Goal: Contribute content: Contribute content

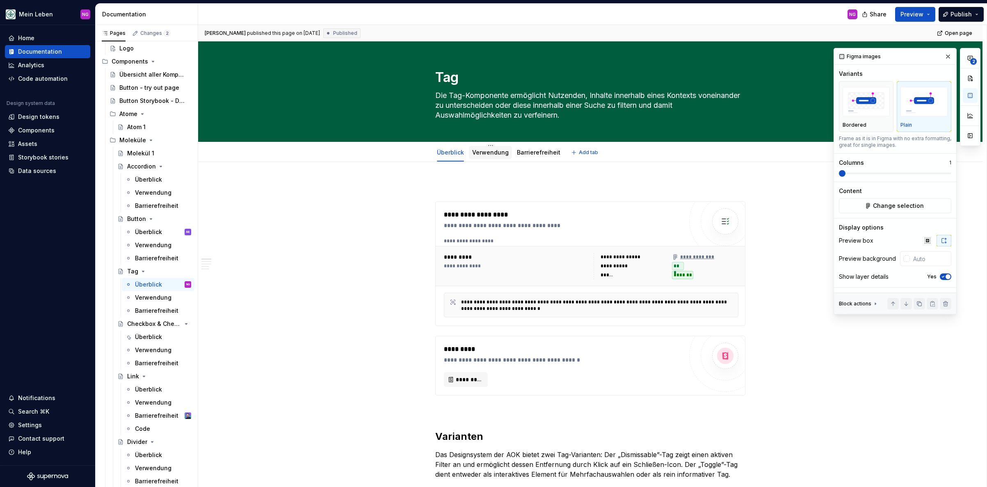
click at [480, 154] on link "Verwendung" at bounding box center [490, 152] width 37 height 7
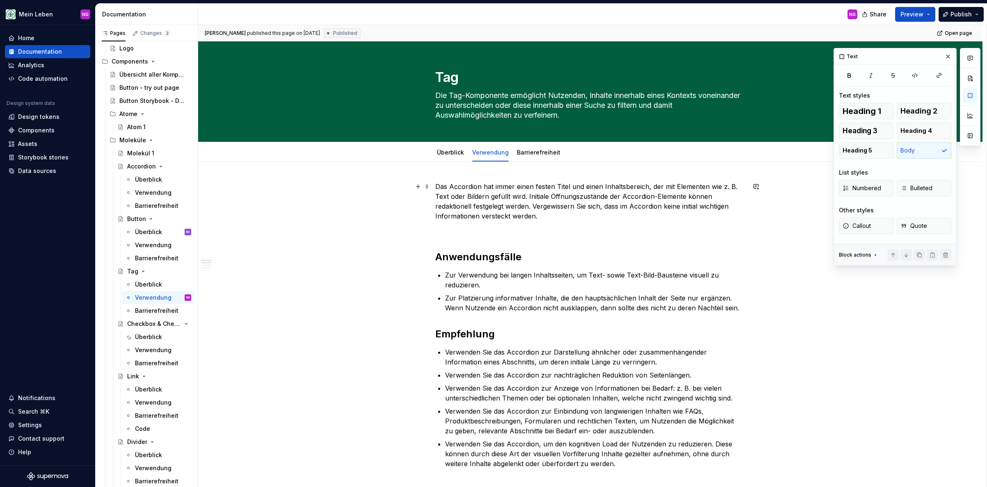
click at [478, 196] on p "Das Accordion hat immer einen festen Titel und einen Inhaltsbereich, der mit El…" at bounding box center [590, 201] width 310 height 39
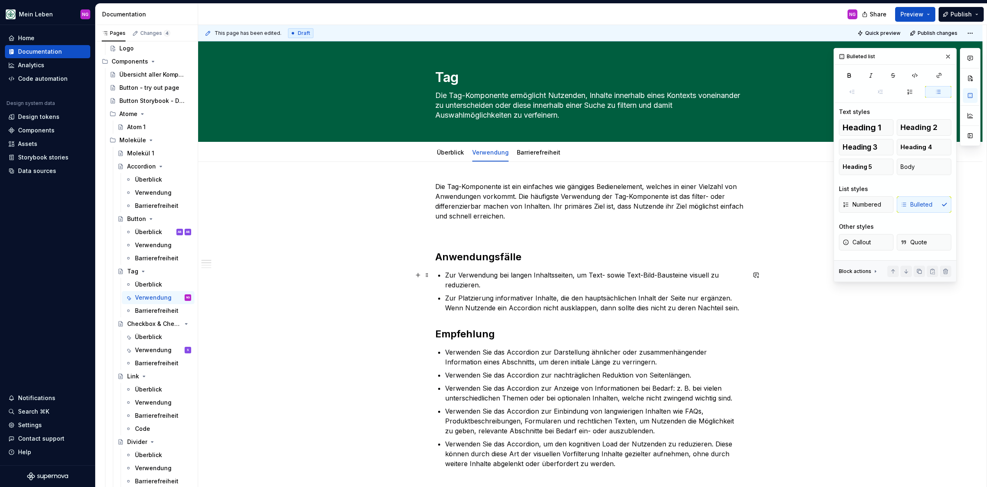
click at [494, 277] on p "Zur Verwendung bei langen Inhaltsseiten, um Text- sowie Text-Bild-Bausteine vis…" at bounding box center [595, 280] width 300 height 20
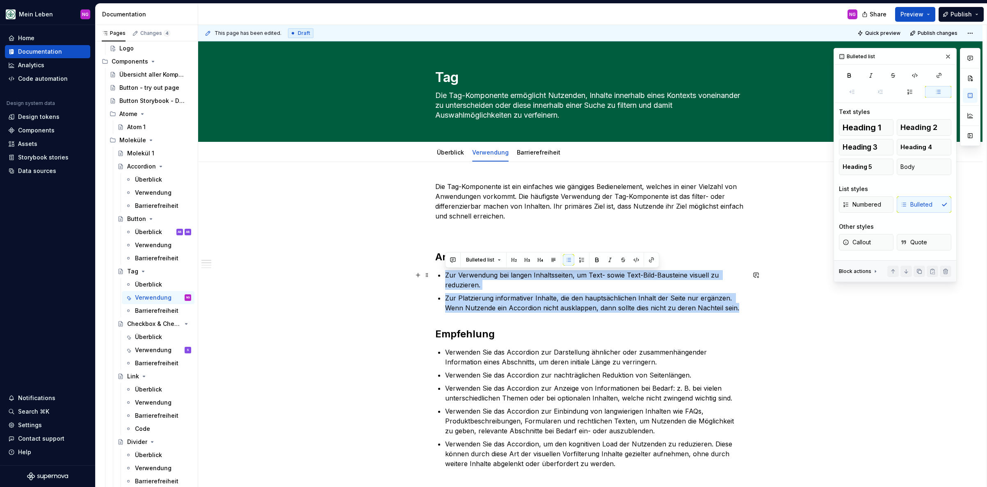
drag, startPoint x: 736, startPoint y: 309, endPoint x: 561, endPoint y: 276, distance: 178.6
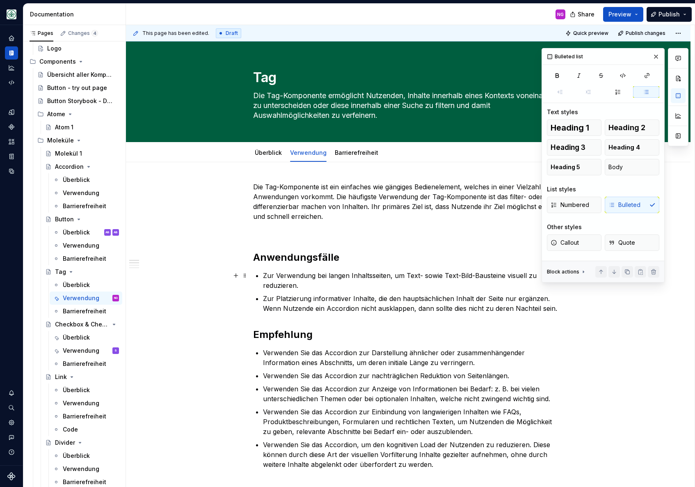
click at [377, 277] on p "Zur Verwendung bei langen Inhaltsseiten, um Text- sowie Text-Bild-Bausteine vis…" at bounding box center [413, 280] width 300 height 20
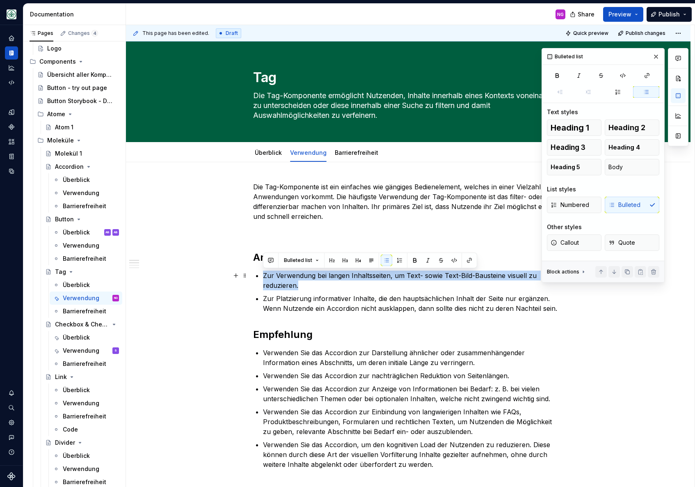
click at [377, 277] on p "Zur Verwendung bei langen Inhaltsseiten, um Text- sowie Text-Bild-Bausteine vis…" at bounding box center [413, 280] width 300 height 20
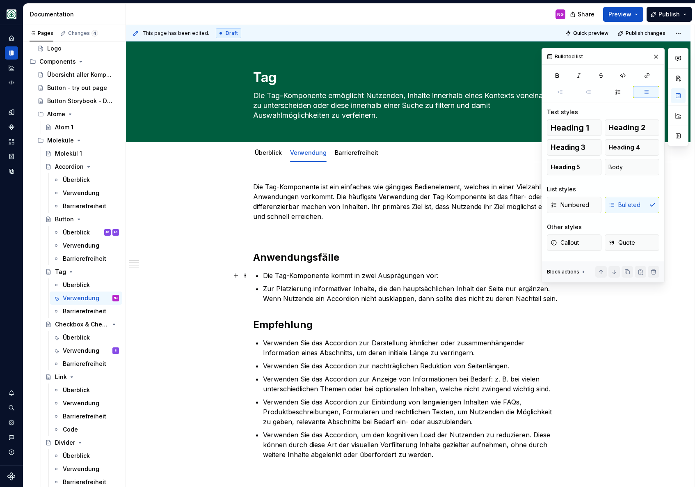
click at [315, 275] on p "Die Tag-Komponente kommt in zwei Ausprägungen vor:" at bounding box center [413, 275] width 300 height 10
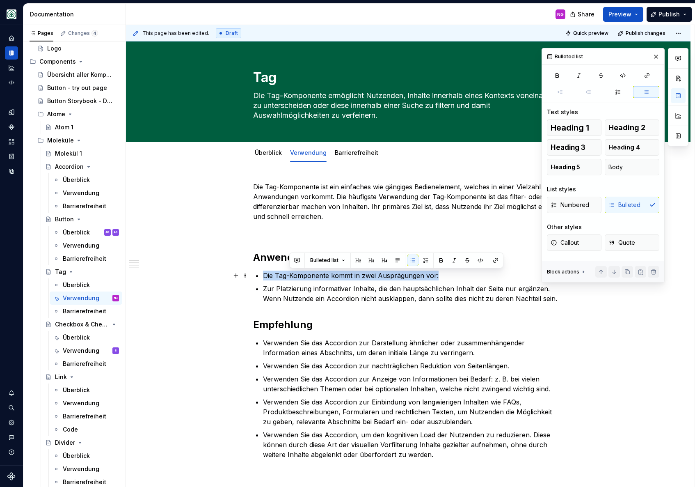
click at [315, 275] on p "Die Tag-Komponente kommt in zwei Ausprägungen vor:" at bounding box center [413, 275] width 300 height 10
click at [626, 203] on div "Numbered Bulleted" at bounding box center [603, 205] width 112 height 16
click at [640, 210] on div "Numbered Bulleted" at bounding box center [603, 205] width 112 height 16
click at [643, 205] on div "Numbered Bulleted" at bounding box center [603, 205] width 112 height 16
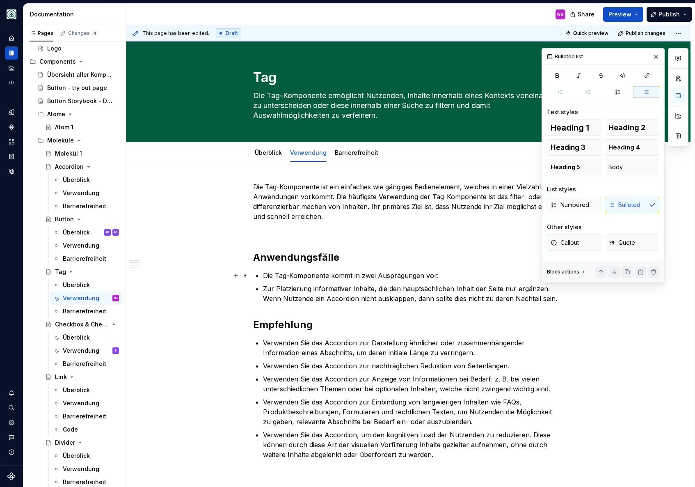
click at [317, 278] on p "Die Tag-Komponente kommt in zwei Ausprägungen vor:" at bounding box center [413, 275] width 300 height 10
click at [648, 206] on div "Numbered Bulleted" at bounding box center [603, 205] width 112 height 16
click at [386, 277] on p "Die Tag-Komponente kommt in zwei Ausprägungen vor:" at bounding box center [413, 275] width 300 height 10
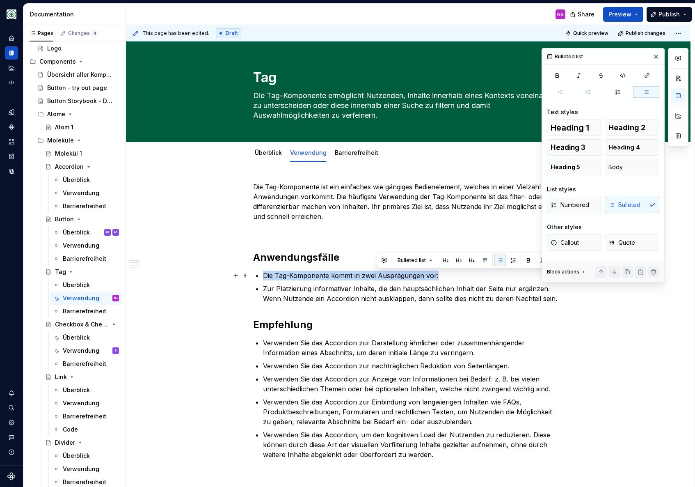
click at [386, 277] on p "Die Tag-Komponente kommt in zwei Ausprägungen vor:" at bounding box center [413, 275] width 300 height 10
click at [386, 260] on button "button" at bounding box center [386, 259] width 11 height 11
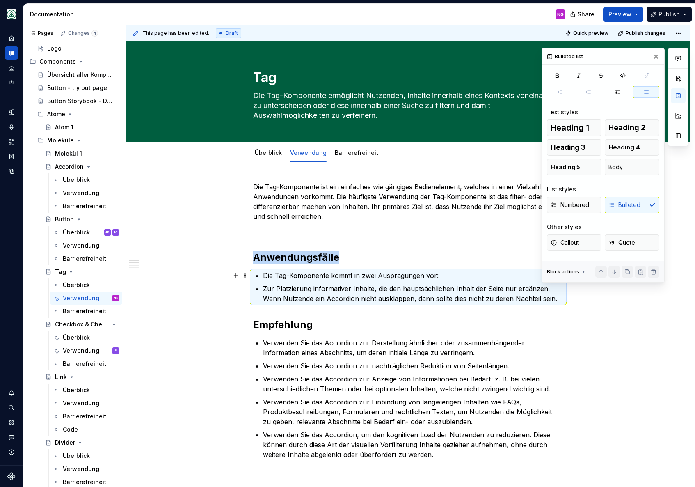
click at [388, 271] on p "Die Tag-Komponente kommt in zwei Ausprägungen vor:" at bounding box center [413, 275] width 300 height 10
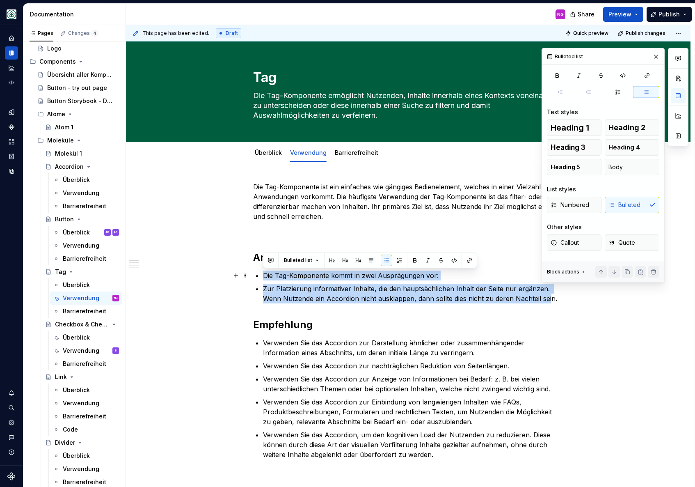
drag, startPoint x: 272, startPoint y: 286, endPoint x: 218, endPoint y: 276, distance: 55.2
click at [383, 261] on button "button" at bounding box center [386, 259] width 11 height 11
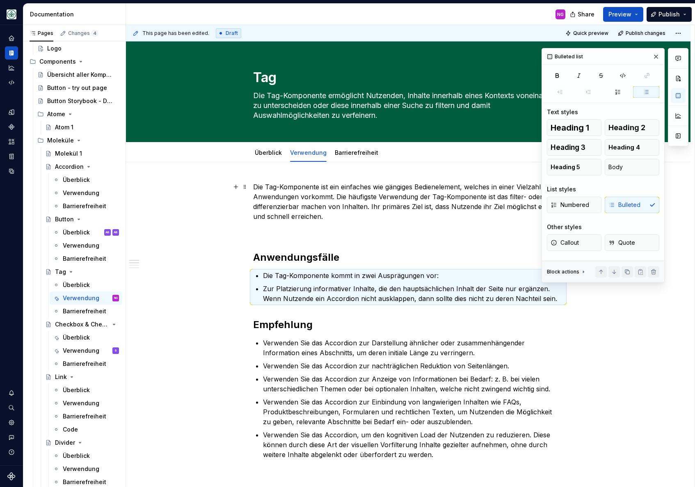
click at [636, 206] on div "Numbered Bulleted" at bounding box center [603, 205] width 112 height 16
click at [574, 206] on span "Numbered" at bounding box center [570, 205] width 39 height 8
click at [635, 204] on span "Bulleted" at bounding box center [624, 205] width 32 height 8
click at [641, 94] on button "button" at bounding box center [646, 91] width 27 height 11
click at [650, 90] on button "button" at bounding box center [646, 91] width 27 height 11
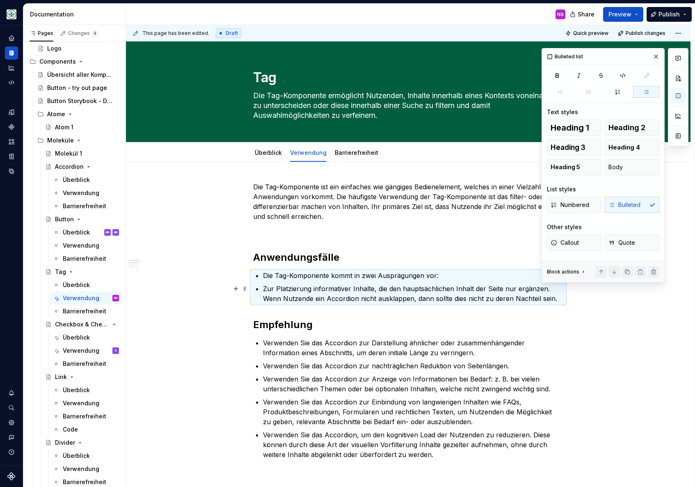
click at [361, 285] on p "Zur Platzierung informativer Inhalte, die den hauptsächlichen Inhalt der Seite …" at bounding box center [413, 294] width 300 height 20
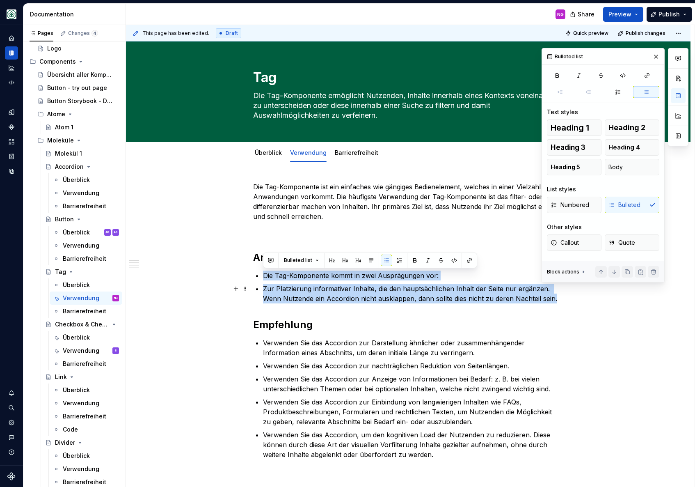
drag, startPoint x: 254, startPoint y: 275, endPoint x: 578, endPoint y: 300, distance: 324.2
click at [383, 261] on button "button" at bounding box center [386, 259] width 11 height 11
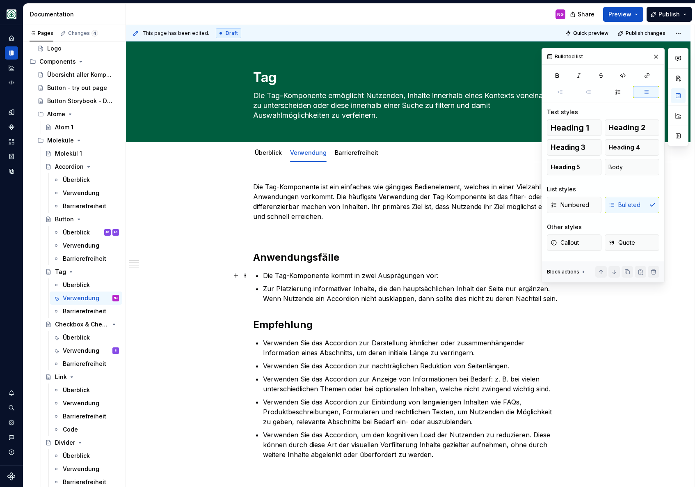
click at [263, 277] on li "Die Tag-Komponente kommt in zwei Ausprägungen vor:" at bounding box center [413, 275] width 300 height 10
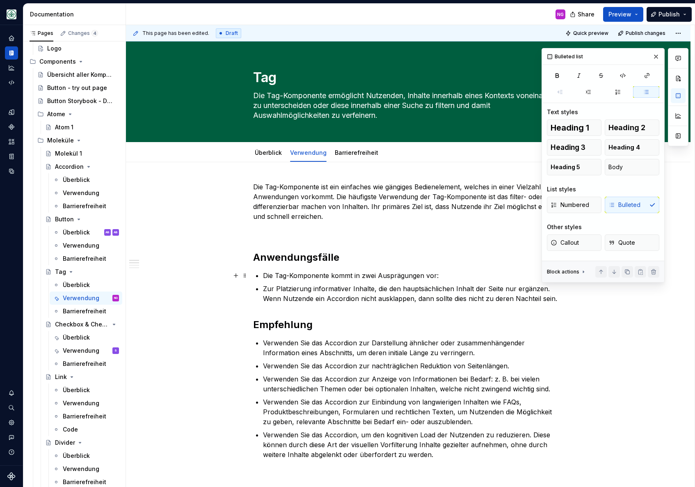
click at [313, 275] on p "Die Tag-Komponente kommt in zwei Ausprägungen vor:" at bounding box center [413, 275] width 300 height 10
click at [631, 207] on div "Numbered Bulleted" at bounding box center [603, 205] width 112 height 16
click at [558, 53] on div "Bulleted list" at bounding box center [565, 56] width 42 height 11
click at [551, 56] on div "Bulleted list" at bounding box center [565, 56] width 42 height 11
click at [634, 163] on button "Body" at bounding box center [632, 167] width 55 height 16
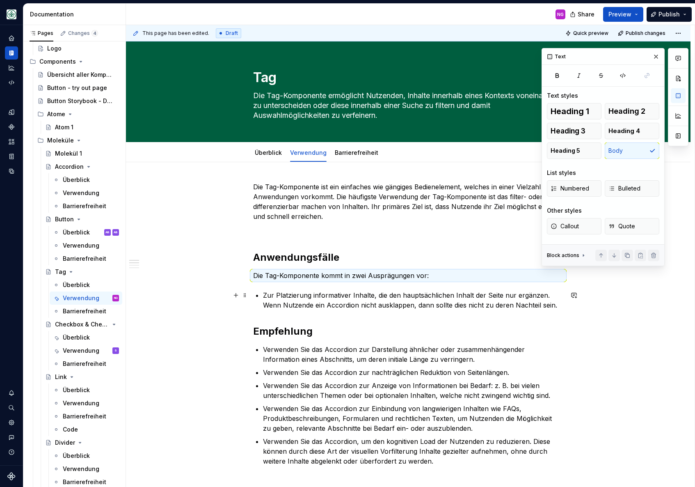
click at [434, 300] on p "Zur Platzierung informativer Inhalte, die den hauptsächlichen Inhalt der Seite …" at bounding box center [413, 300] width 300 height 20
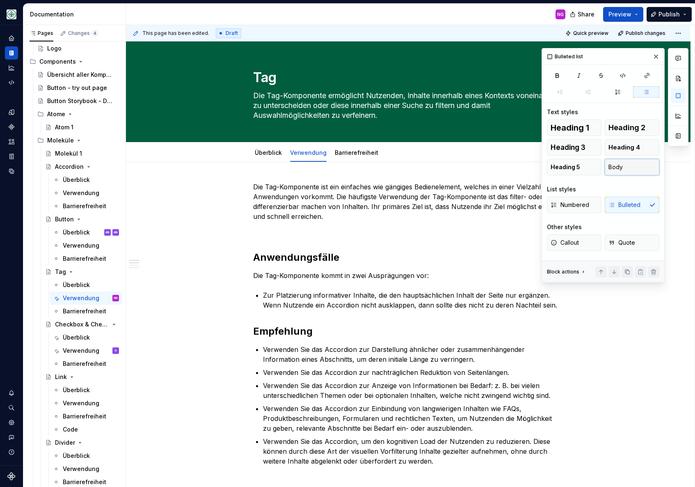
click at [639, 167] on button "Body" at bounding box center [632, 167] width 55 height 16
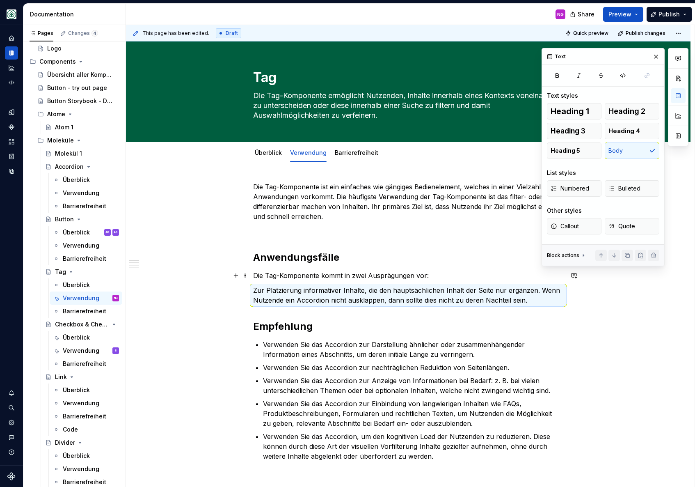
click at [392, 279] on p "Die Tag-Komponente kommt in zwei Ausprägungen vor:" at bounding box center [408, 275] width 310 height 10
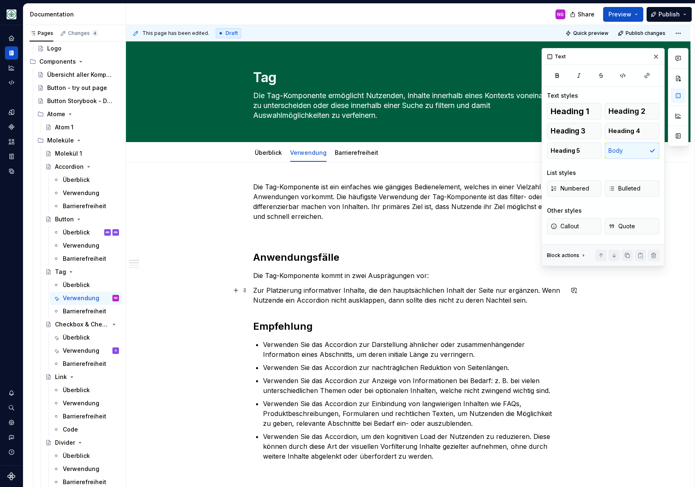
click at [430, 287] on p "Zur Platzierung informativer Inhalte, die den hauptsächlichen Inhalt der Seite …" at bounding box center [408, 295] width 310 height 20
click at [399, 291] on p "Zur Platzierung informativer Inhalte, die den hauptsächlichen Inhalt der Seite …" at bounding box center [408, 295] width 310 height 20
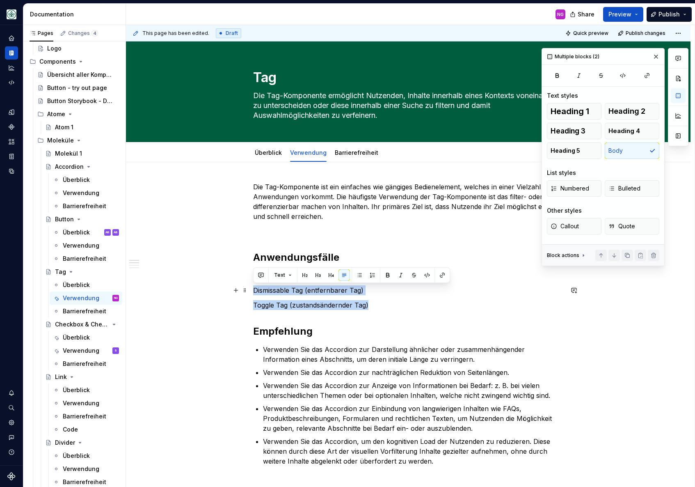
drag, startPoint x: 388, startPoint y: 305, endPoint x: 218, endPoint y: 289, distance: 170.7
type textarea "*"
click at [639, 187] on span "Bulleted" at bounding box center [624, 188] width 32 height 8
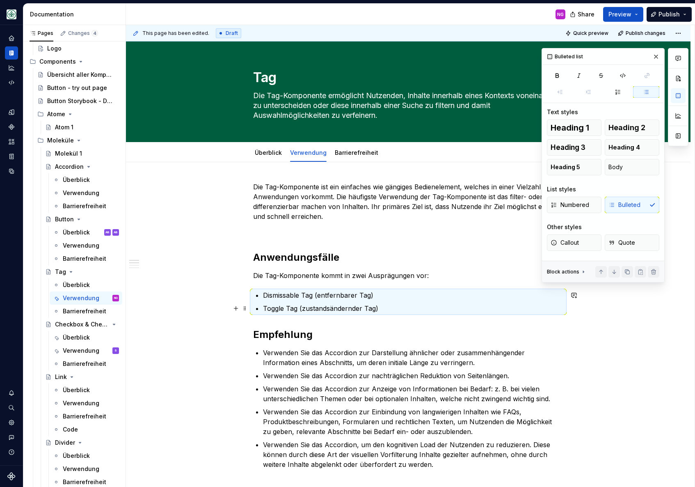
click at [430, 304] on p "Toggle Tag (zustandsändernder Tag)" at bounding box center [413, 308] width 300 height 10
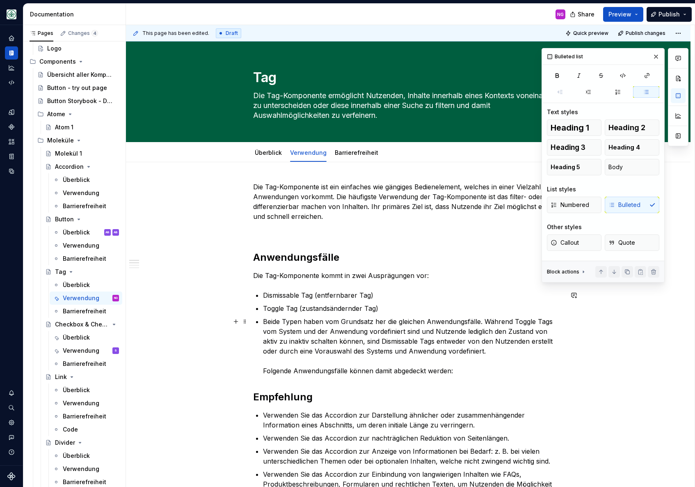
click at [275, 325] on p "Beide Typen haben vom Grundsatz her die gleichen Anwendungsfälle. Während Toggl…" at bounding box center [413, 345] width 300 height 59
click at [628, 162] on button "Body" at bounding box center [632, 167] width 55 height 16
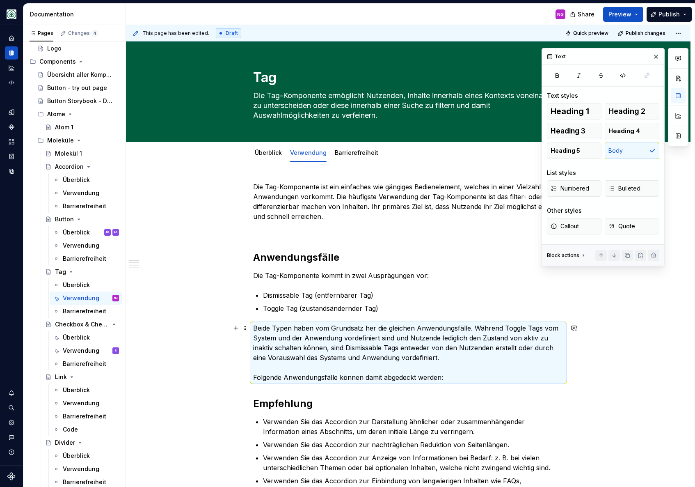
click at [470, 376] on p "Beide Typen haben vom Grundsatz her die gleichen Anwendungsfälle. Während Toggl…" at bounding box center [408, 352] width 310 height 59
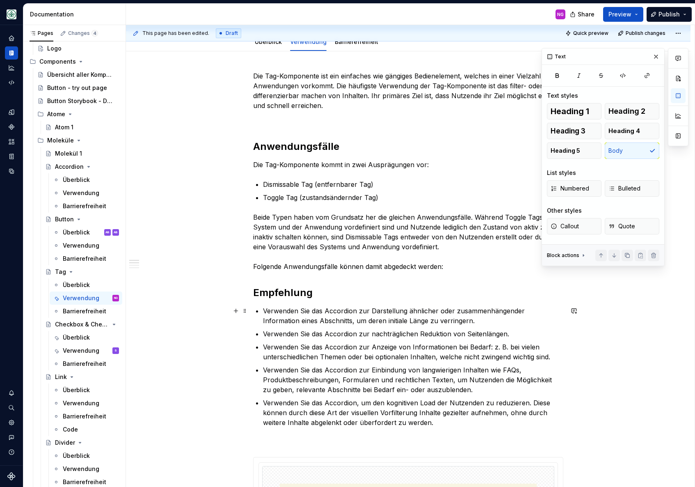
scroll to position [109, 0]
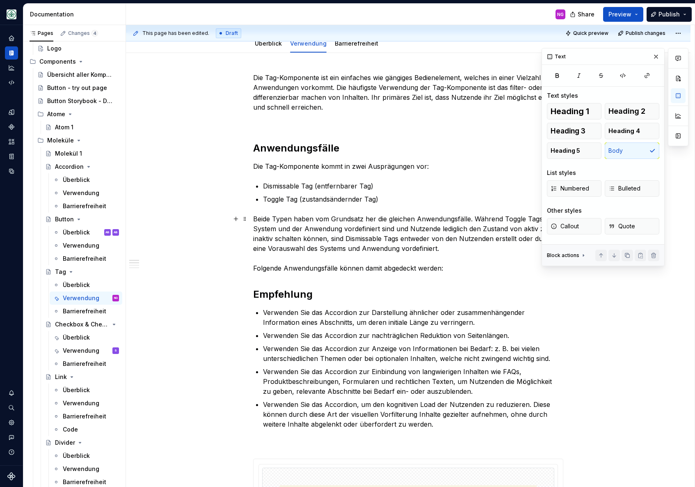
click at [453, 269] on p "Beide Typen haben vom Grundsatz her die gleichen Anwendungsfälle. Während Toggl…" at bounding box center [408, 243] width 310 height 59
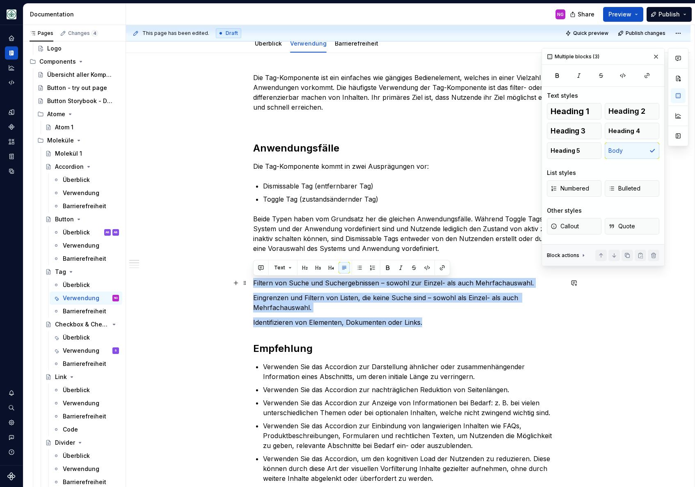
drag, startPoint x: 377, startPoint y: 315, endPoint x: 215, endPoint y: 278, distance: 165.9
click at [631, 190] on span "Bulleted" at bounding box center [624, 188] width 32 height 8
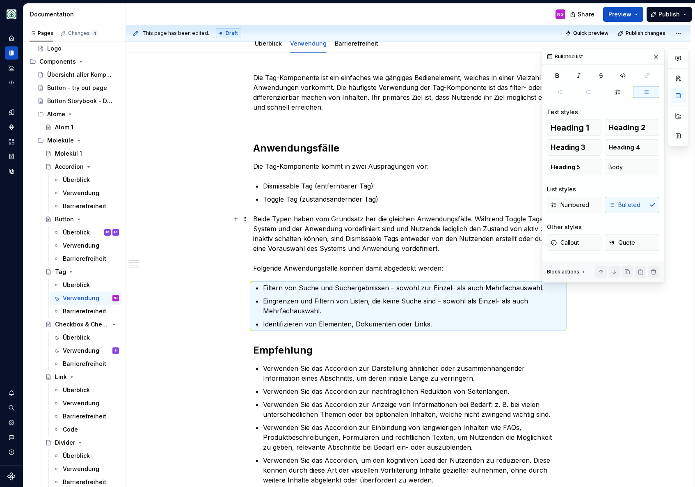
scroll to position [111, 0]
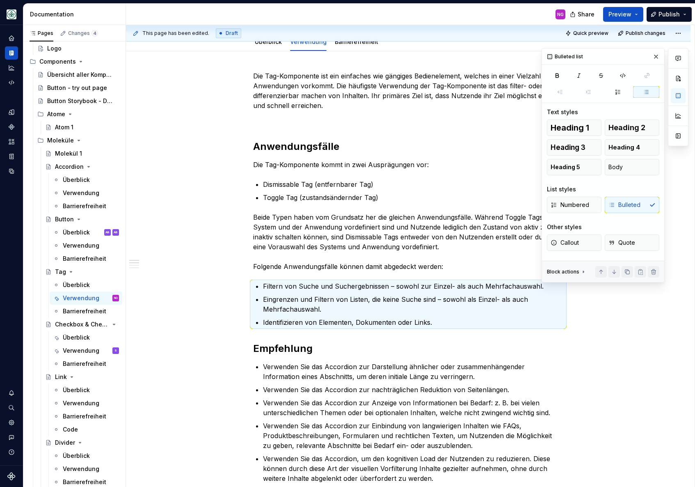
click at [321, 369] on p "Verwenden Sie das Accordion zur Darstellung ähnlicher oder zusammenhängender In…" at bounding box center [413, 371] width 300 height 20
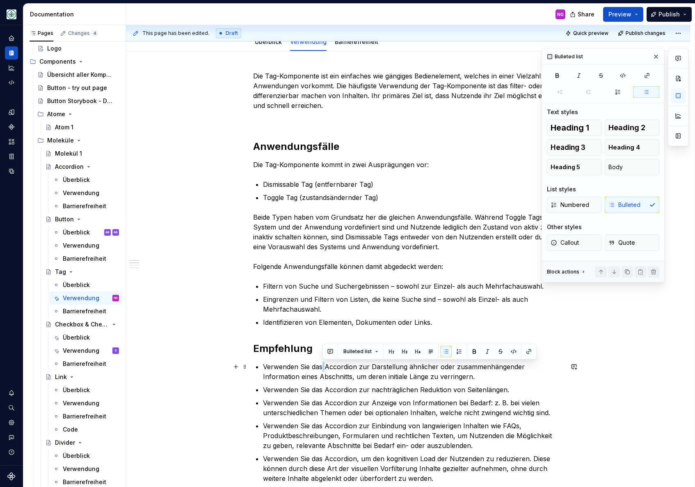
click at [321, 369] on p "Verwenden Sie das Accordion zur Darstellung ähnlicher oder zusammenhängender In…" at bounding box center [413, 371] width 300 height 20
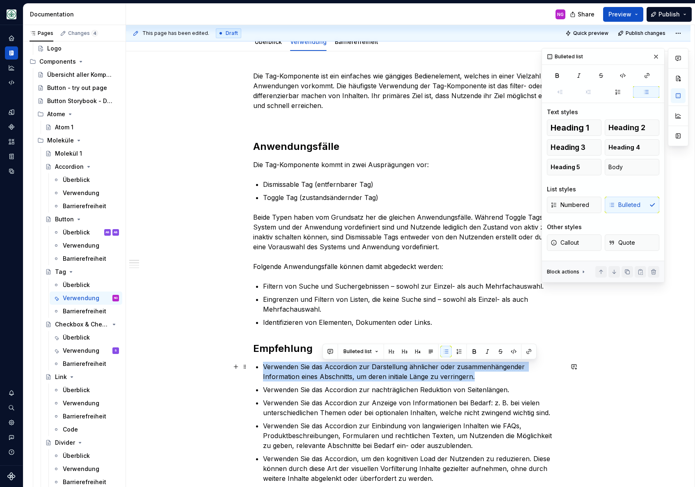
click at [321, 369] on p "Verwenden Sie das Accordion zur Darstellung ähnlicher oder zusammenhängender In…" at bounding box center [413, 371] width 300 height 20
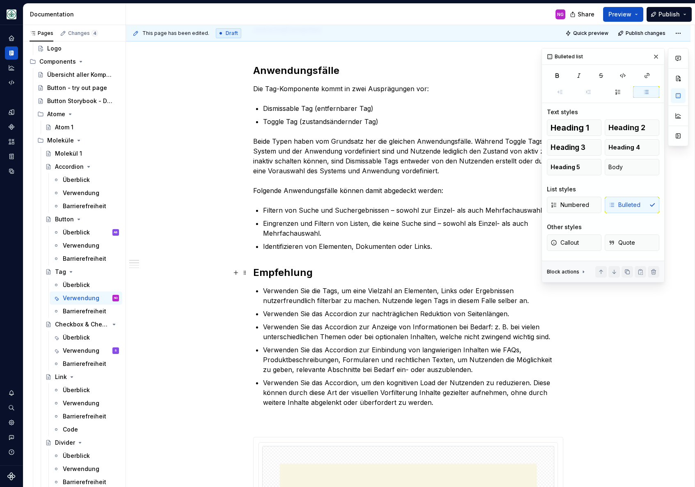
scroll to position [336, 0]
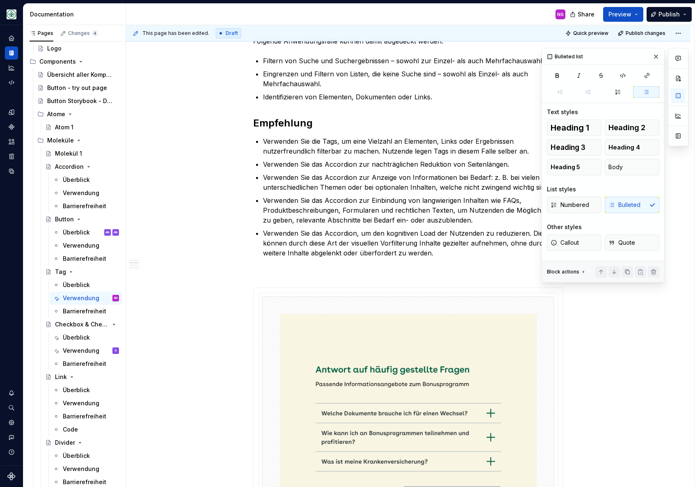
click at [280, 160] on p "Verwenden Sie das Accordion zur nachträglichen Reduktion von Seitenlängen." at bounding box center [413, 164] width 300 height 10
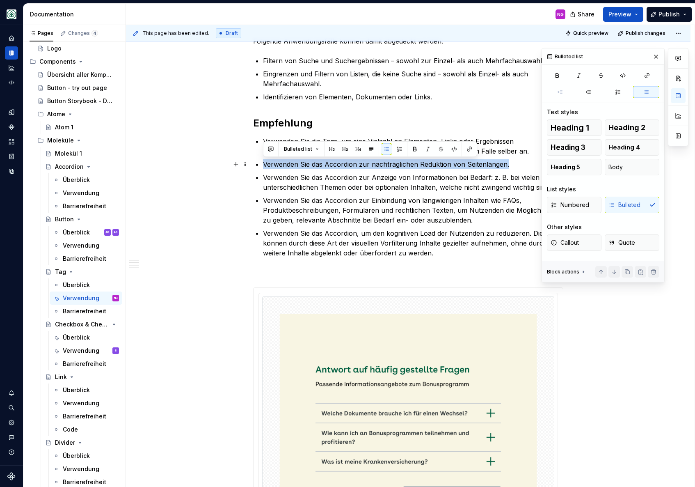
click at [281, 161] on p "Verwenden Sie das Accordion zur nachträglichen Reduktion von Seitenlängen." at bounding box center [413, 164] width 300 height 10
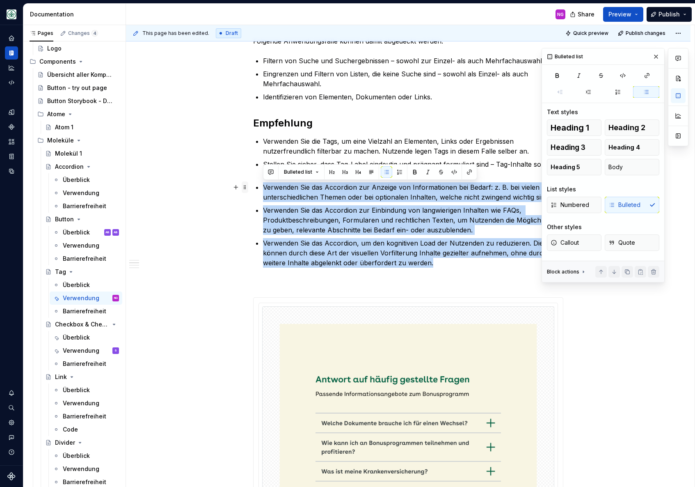
drag, startPoint x: 438, startPoint y: 262, endPoint x: 248, endPoint y: 190, distance: 203.1
click at [253, 190] on div "Die Tag-Komponente ist ein einfaches wie gängiges Bedienelement, welches in ein…" at bounding box center [408, 335] width 310 height 979
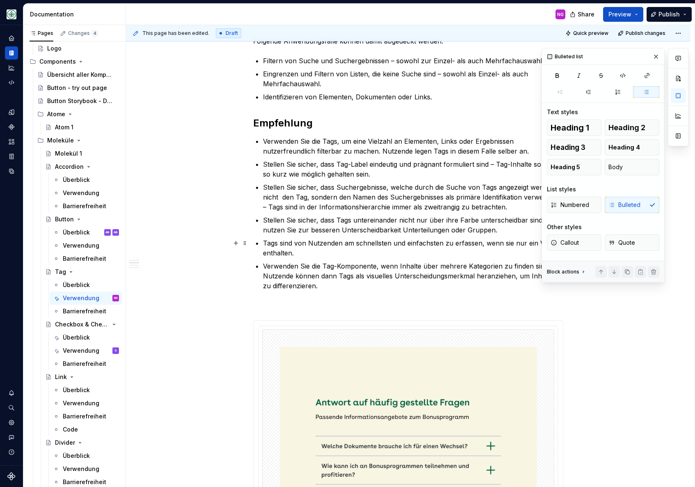
scroll to position [597, 0]
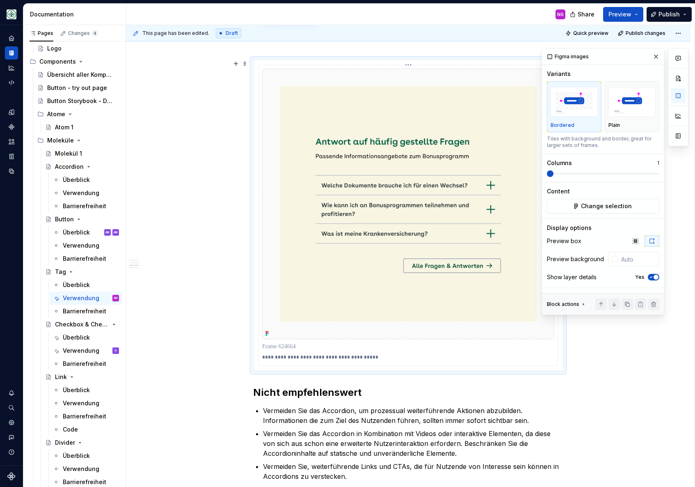
click at [379, 315] on img at bounding box center [408, 204] width 292 height 270
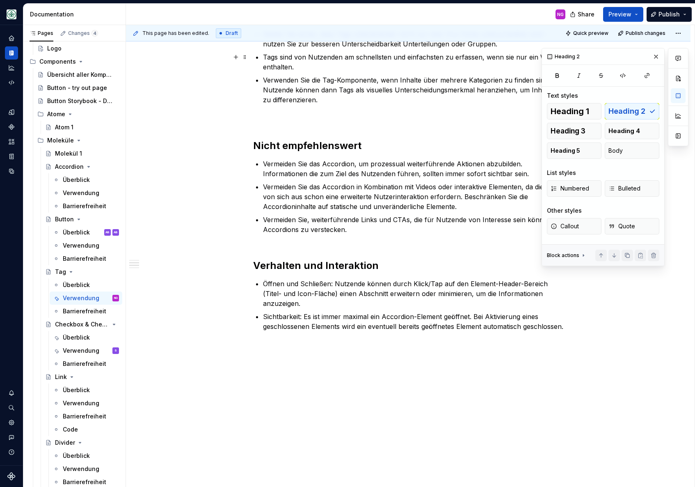
scroll to position [275, 0]
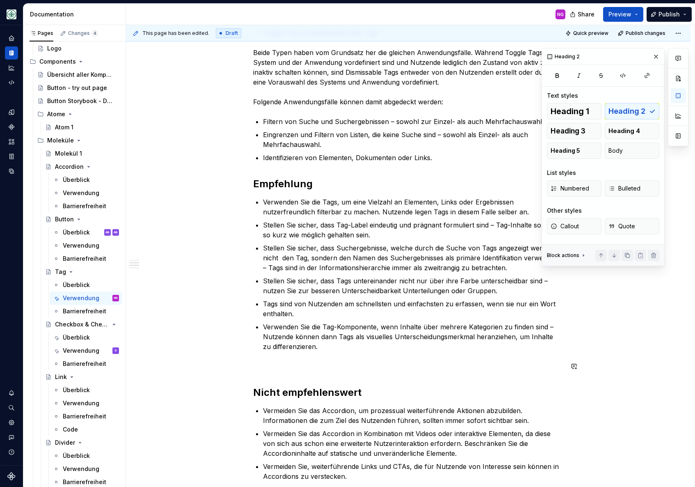
click at [324, 374] on div "Die Tag-Komponente ist ein einfaches wie gängiges Bedienelement, welches in ein…" at bounding box center [408, 241] width 310 height 671
click at [322, 367] on p at bounding box center [408, 366] width 310 height 10
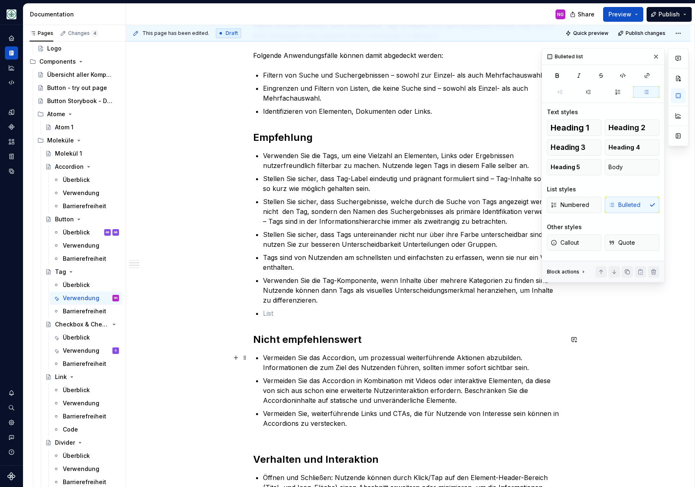
scroll to position [331, 0]
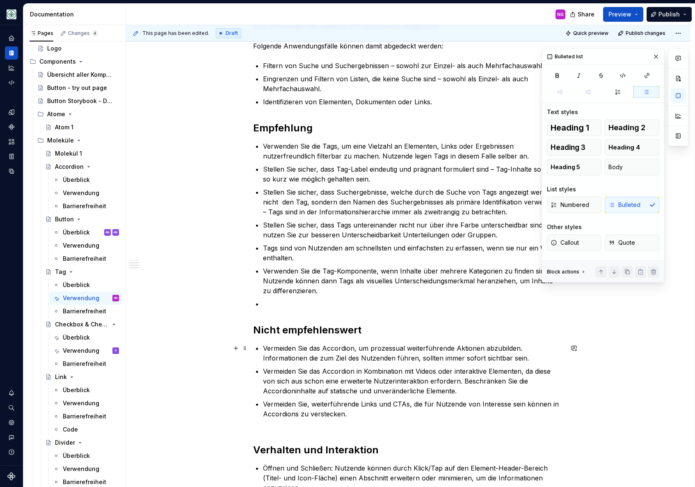
click at [349, 353] on p "Vermeiden Sie das Accordion, um prozessual weiterführende Aktionen abzubilden. …" at bounding box center [413, 353] width 300 height 20
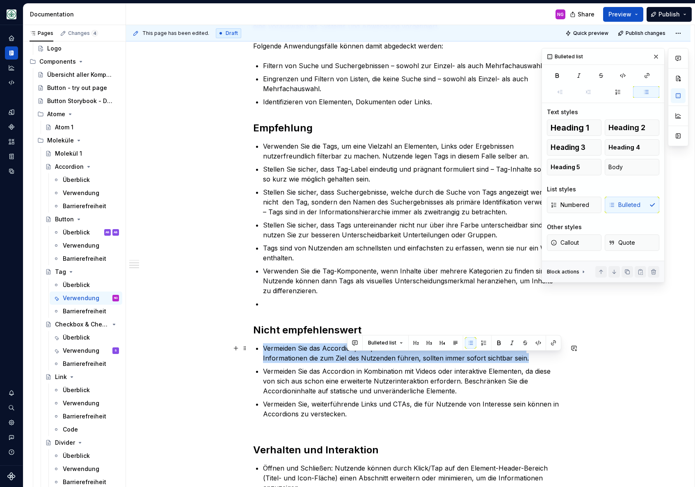
click at [349, 353] on p "Vermeiden Sie das Accordion, um prozessual weiterführende Aktionen abzubilden. …" at bounding box center [413, 353] width 300 height 20
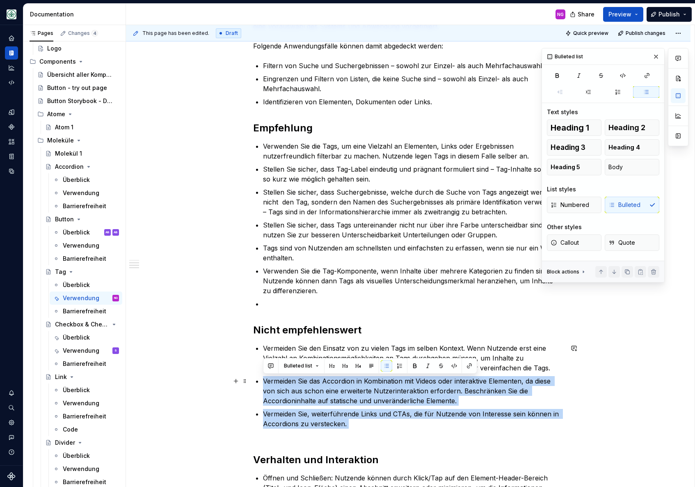
drag, startPoint x: 361, startPoint y: 428, endPoint x: 252, endPoint y: 383, distance: 118.7
click at [252, 383] on div "Die Tag-Komponente ist ein einfaches wie gängiges Bedienelement, welches in ein…" at bounding box center [408, 256] width 565 height 850
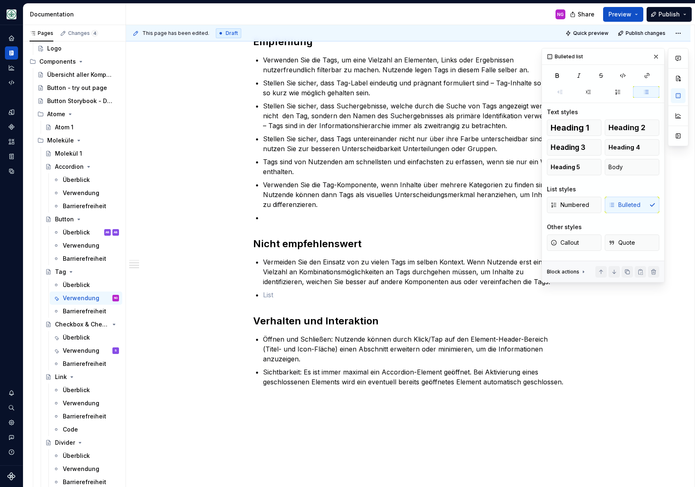
scroll to position [444, 0]
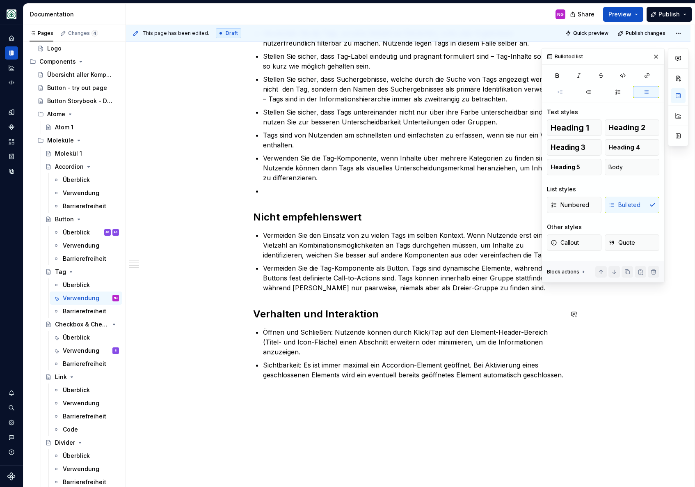
click at [343, 341] on p "Öffnen und Schließen: Nutzende können durch Klick/Tap auf den Element-Header-Be…" at bounding box center [413, 342] width 300 height 30
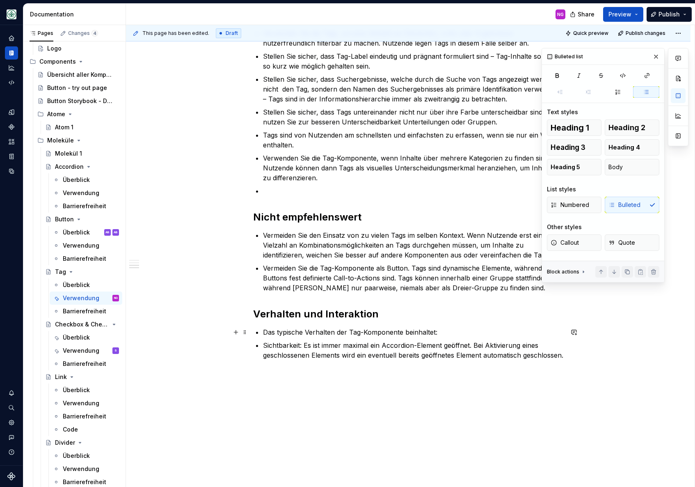
click at [344, 333] on p "Das typische Verhalten der Tag-Komponente beinhaltet:" at bounding box center [413, 332] width 300 height 10
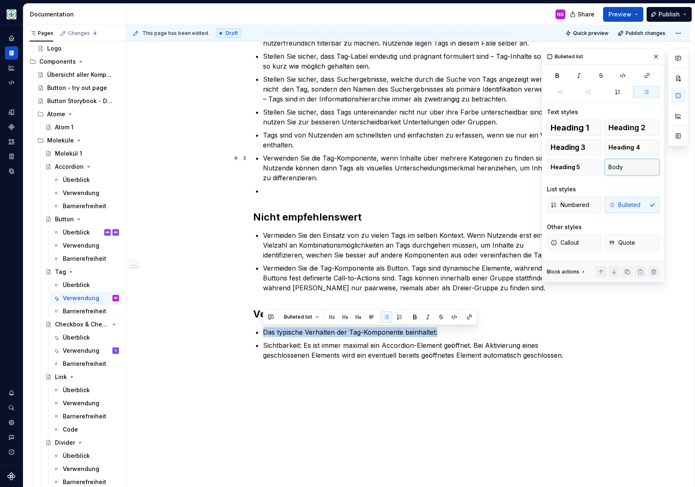
click at [643, 169] on button "Body" at bounding box center [632, 167] width 55 height 16
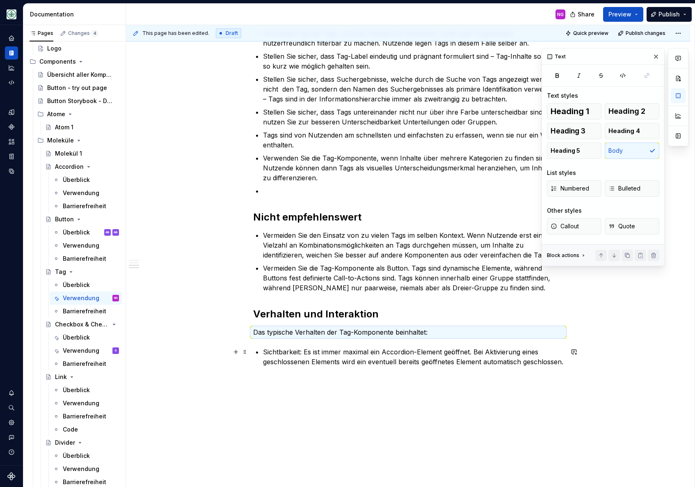
click at [338, 359] on p "Sichtbarkeit: Es ist immer maximal ein Accordion-Element geöffnet. Bei Aktivier…" at bounding box center [413, 357] width 300 height 20
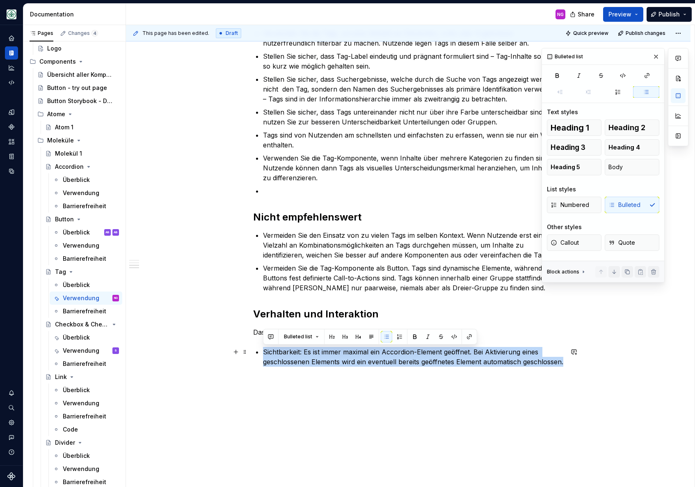
click at [338, 359] on p "Sichtbarkeit: Es ist immer maximal ein Accordion-Element geöffnet. Bei Aktivier…" at bounding box center [413, 357] width 300 height 20
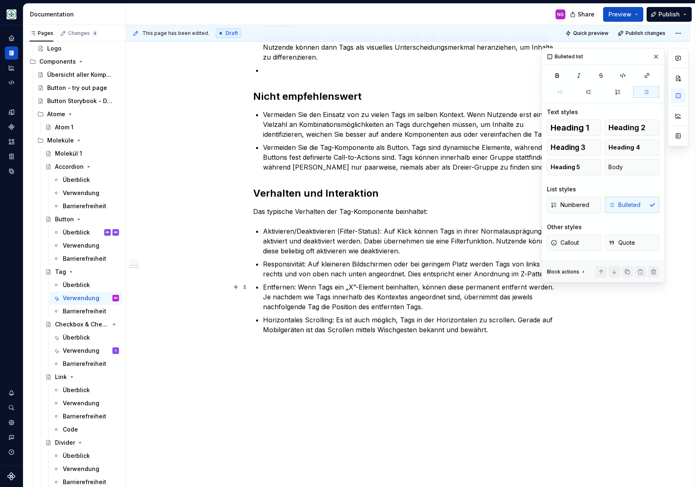
scroll to position [568, 0]
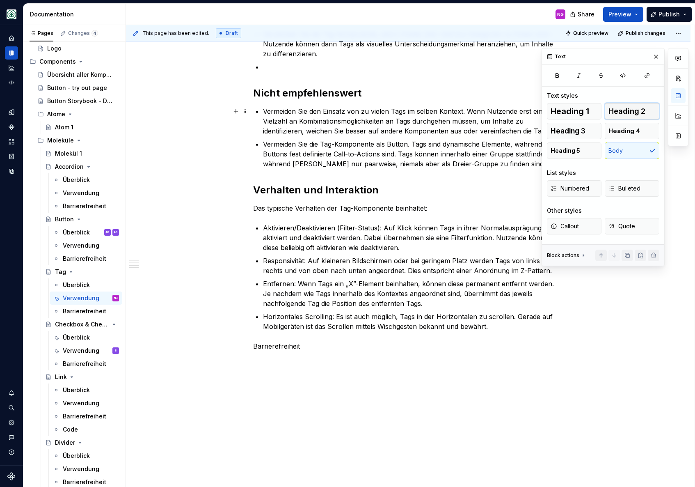
click at [650, 107] on button "Heading 2" at bounding box center [632, 111] width 55 height 16
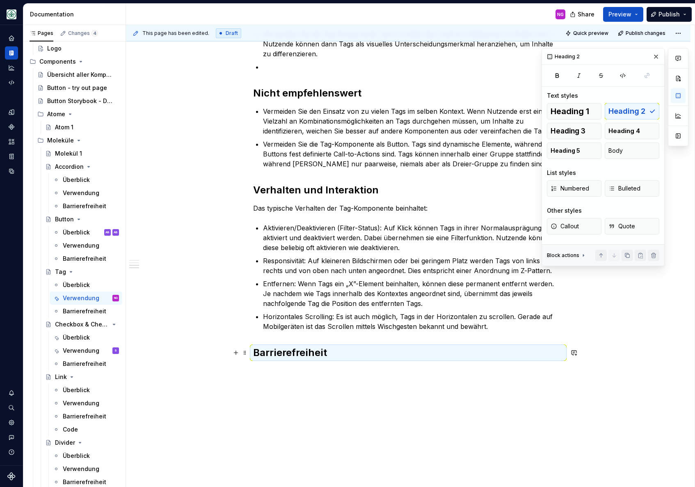
click at [366, 353] on h2 "Barrierefreiheit" at bounding box center [408, 352] width 310 height 13
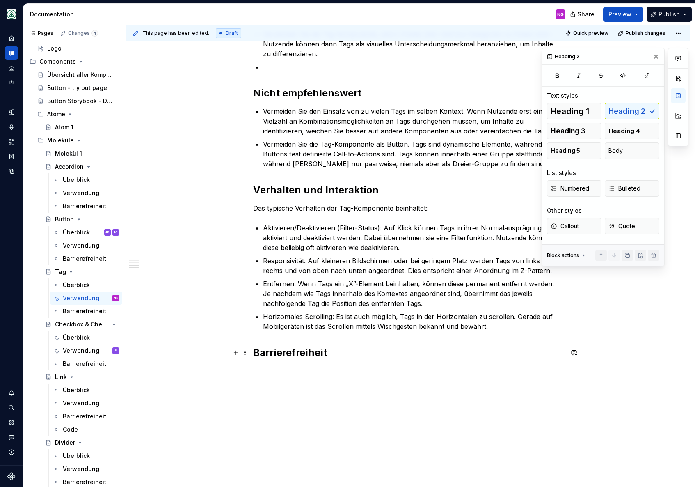
click at [422, 357] on h2 "Barrierefreiheit" at bounding box center [408, 352] width 310 height 13
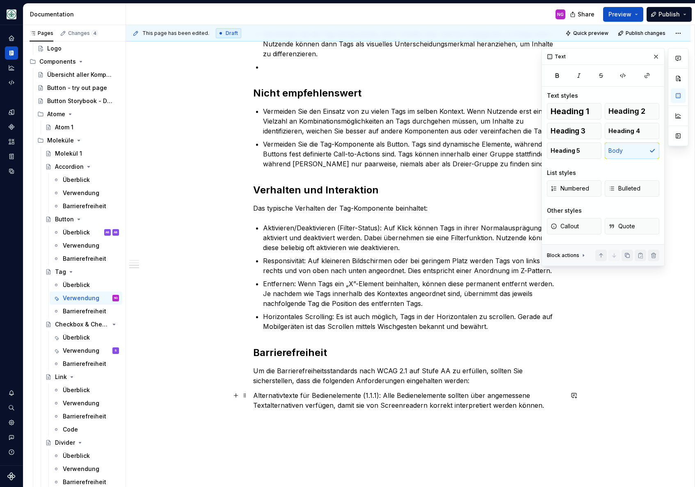
click at [346, 406] on p "Alternativtexte für Bedienelemente (1.1.1): Alle Bedienelemente sollten über an…" at bounding box center [408, 400] width 310 height 20
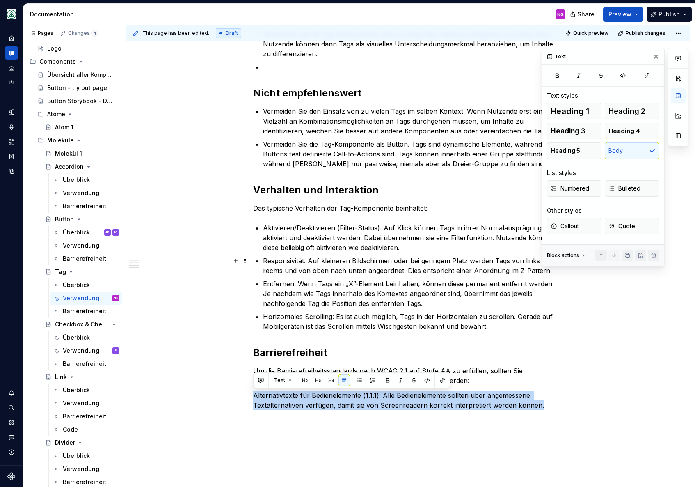
scroll to position [566, 0]
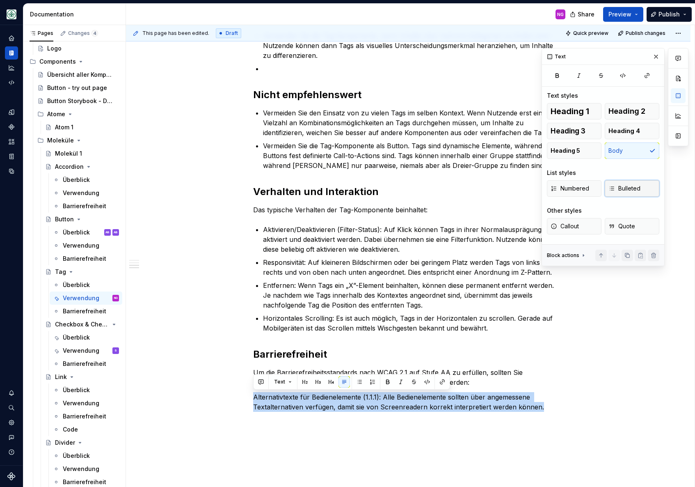
click at [624, 185] on span "Bulleted" at bounding box center [624, 188] width 32 height 8
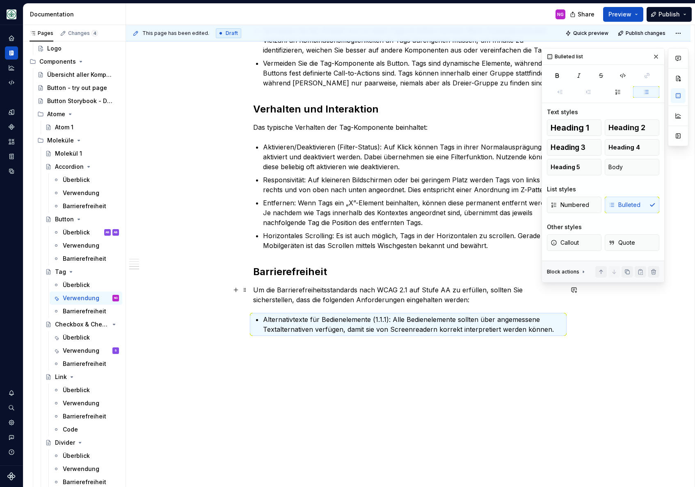
scroll to position [652, 0]
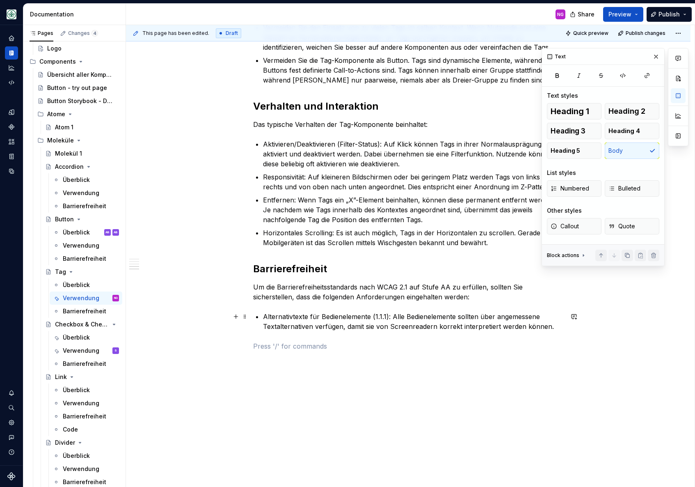
click at [553, 325] on p "Alternativtexte für Bedienelemente (1.1.1): Alle Bedienelemente sollten über an…" at bounding box center [413, 321] width 300 height 20
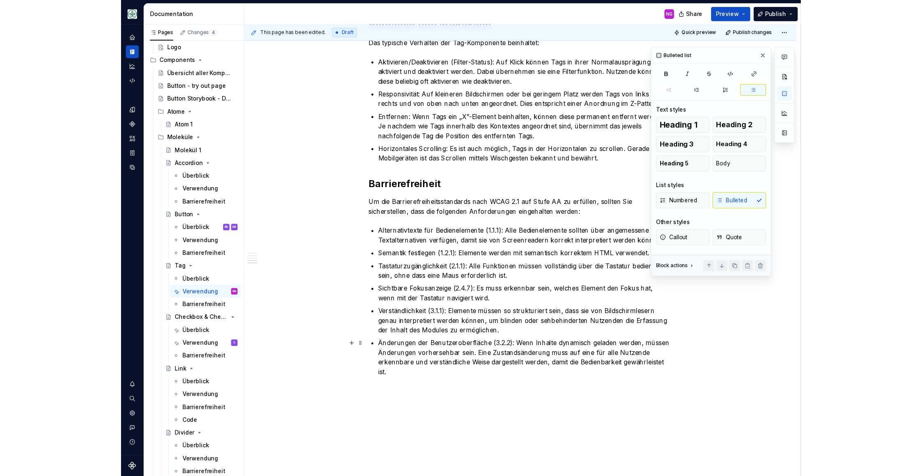
scroll to position [806, 0]
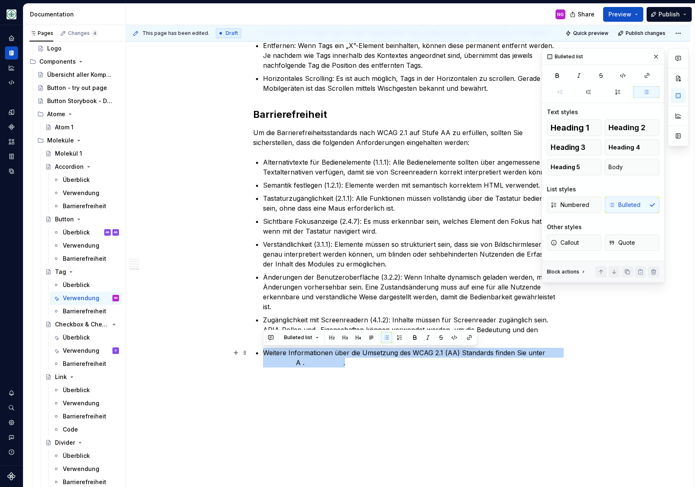
drag, startPoint x: 364, startPoint y: 362, endPoint x: 149, endPoint y: 355, distance: 214.3
click at [646, 173] on button "Body" at bounding box center [632, 167] width 55 height 16
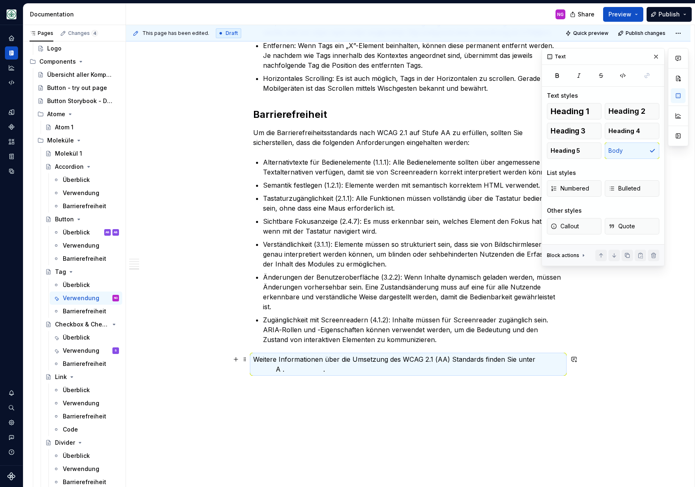
click at [292, 365] on p "Weitere Informationen über die Umsetzung des WCAG 2.1 (AA) Standards finden Sie…" at bounding box center [408, 364] width 310 height 20
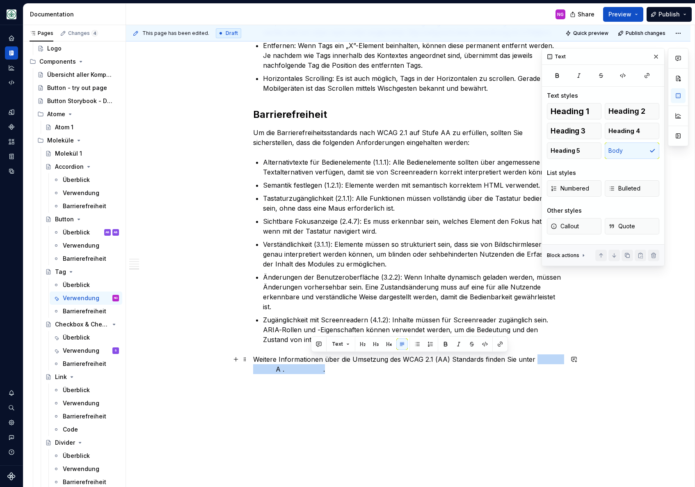
drag, startPoint x: 533, startPoint y: 357, endPoint x: 539, endPoint y: 372, distance: 16.6
click at [539, 372] on p "Weitere Informationen über die Umsetzung des WCAG 2.1 (AA) Standards finden Sie…" at bounding box center [408, 364] width 310 height 20
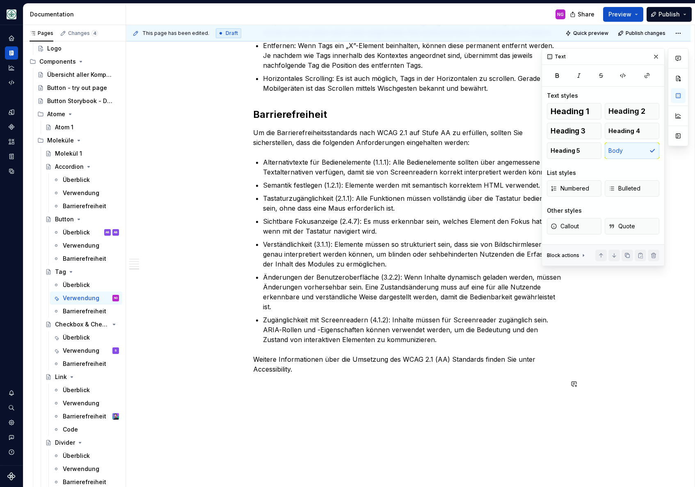
click at [261, 426] on div "This page has been edited. Draft Quick preview Publish changes Tag Die Tag-Komp…" at bounding box center [410, 256] width 569 height 462
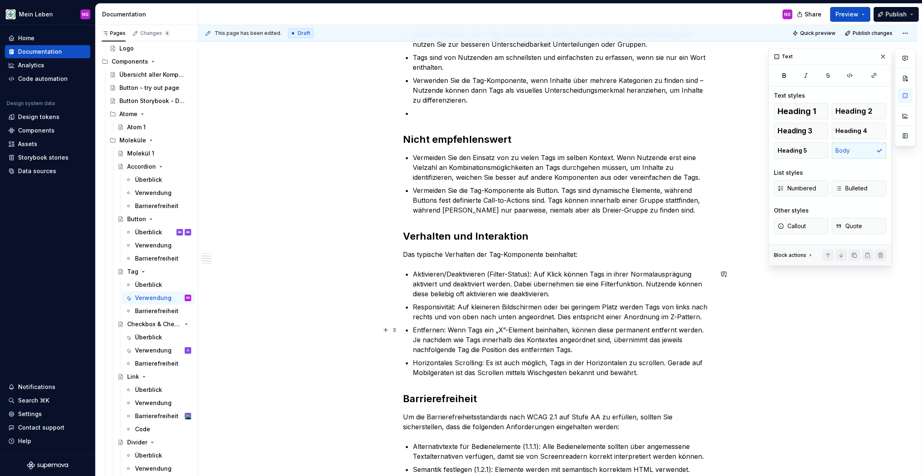
scroll to position [393, 0]
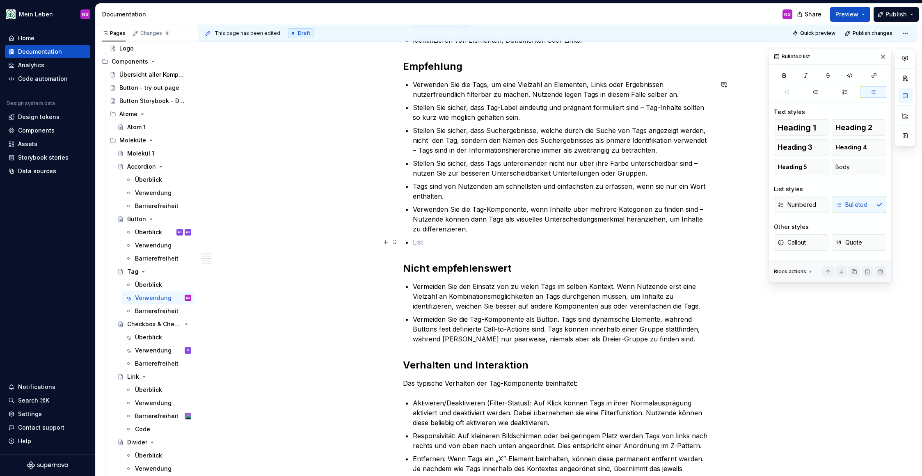
click at [478, 238] on p at bounding box center [563, 242] width 300 height 10
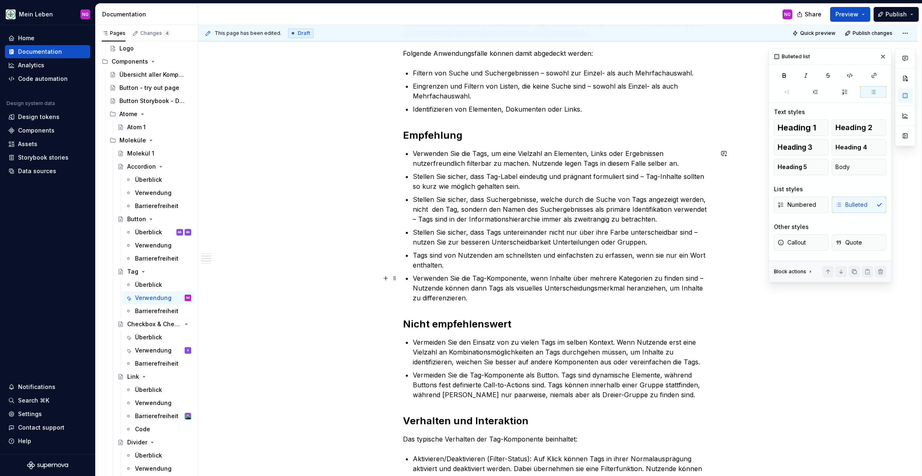
scroll to position [238, 0]
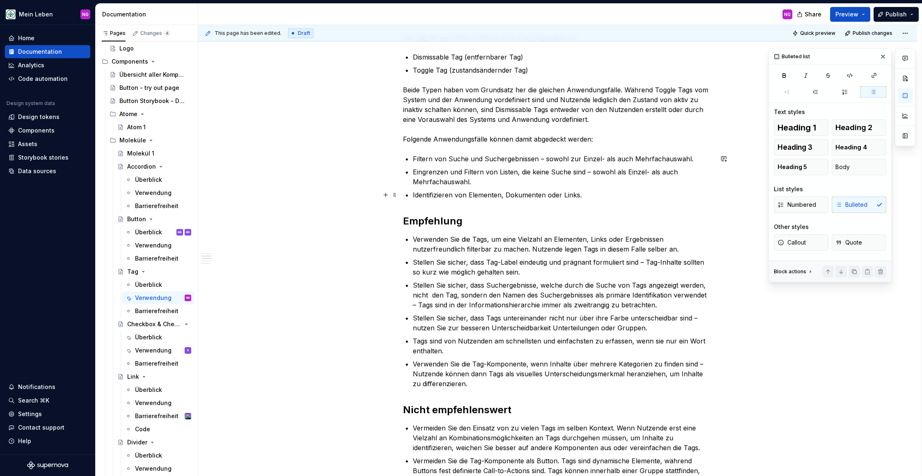
click at [601, 199] on p "Identifizieren von Elementen, Dokumenten oder Links." at bounding box center [563, 195] width 300 height 10
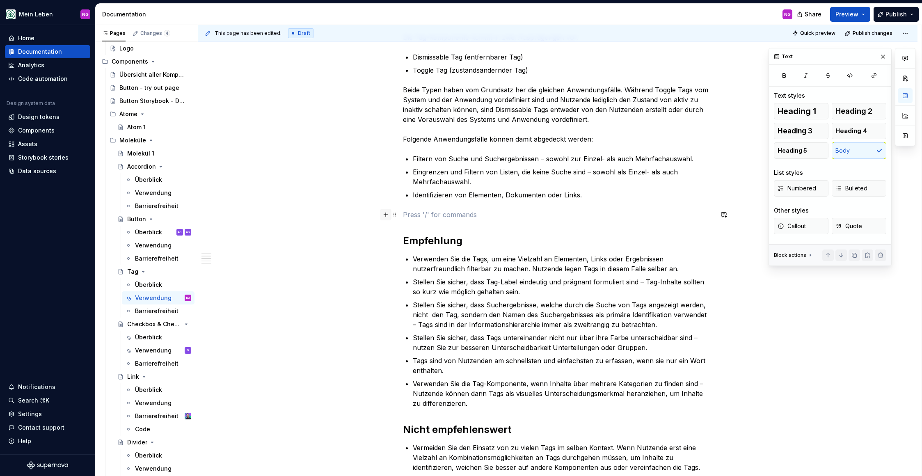
click at [383, 216] on button "button" at bounding box center [385, 214] width 11 height 11
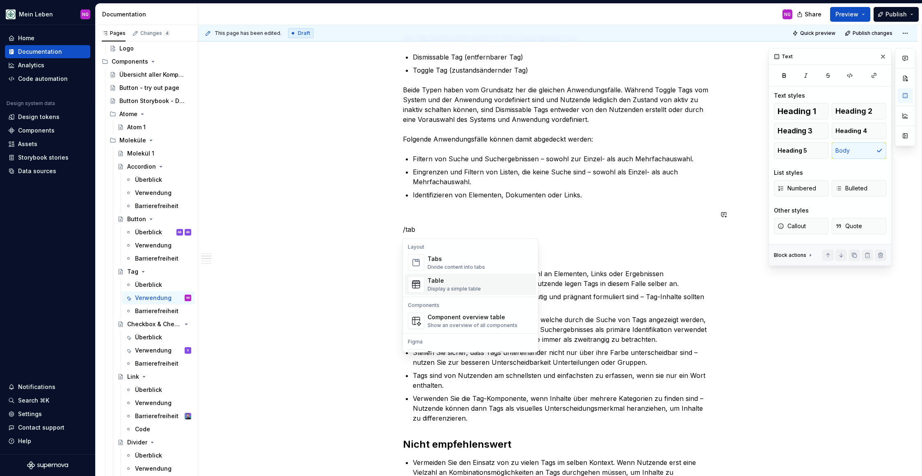
click at [451, 286] on div "Display a simple table" at bounding box center [454, 289] width 53 height 7
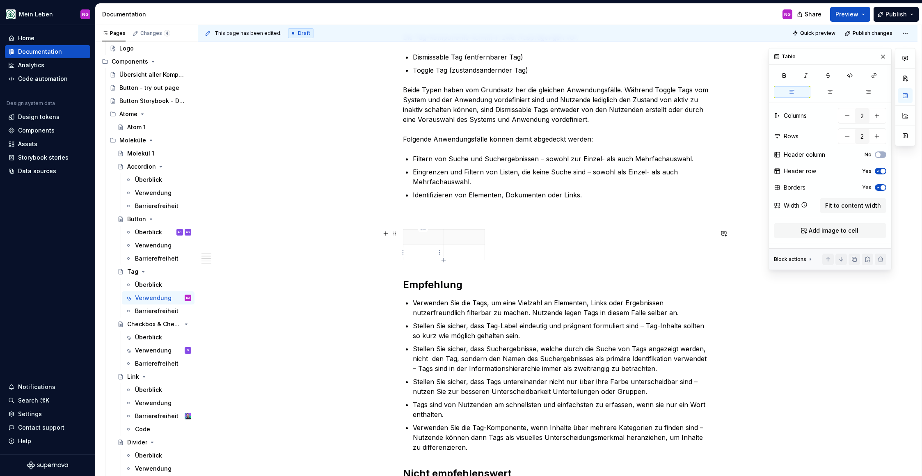
click at [426, 249] on p at bounding box center [423, 252] width 31 height 8
click at [430, 238] on p at bounding box center [423, 237] width 31 height 8
click at [570, 234] on div at bounding box center [558, 246] width 310 height 34
click at [426, 239] on p at bounding box center [423, 237] width 31 height 8
drag, startPoint x: 456, startPoint y: 239, endPoint x: 486, endPoint y: 240, distance: 30.0
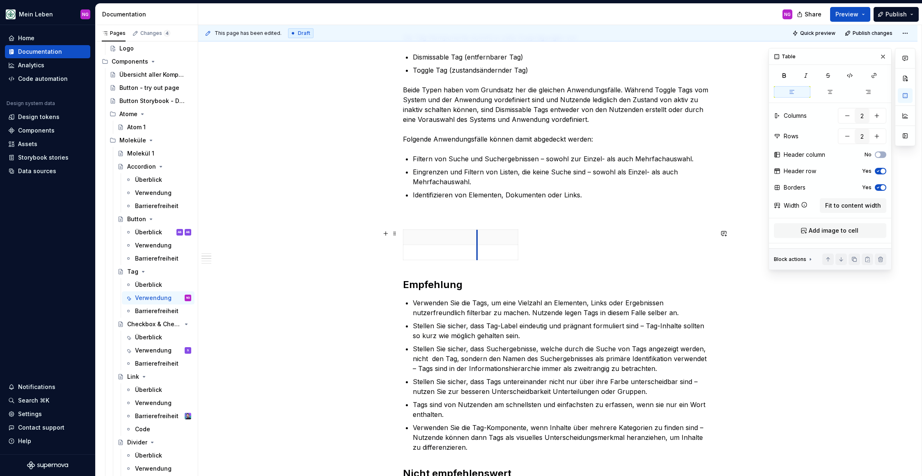
click at [486, 240] on th at bounding box center [497, 237] width 41 height 15
drag, startPoint x: 526, startPoint y: 235, endPoint x: 691, endPoint y: 234, distance: 164.9
drag, startPoint x: 487, startPoint y: 243, endPoint x: 548, endPoint y: 242, distance: 61.1
click at [547, 242] on th at bounding box center [650, 237] width 206 height 15
click at [853, 206] on span "Fit to content width" at bounding box center [853, 205] width 56 height 8
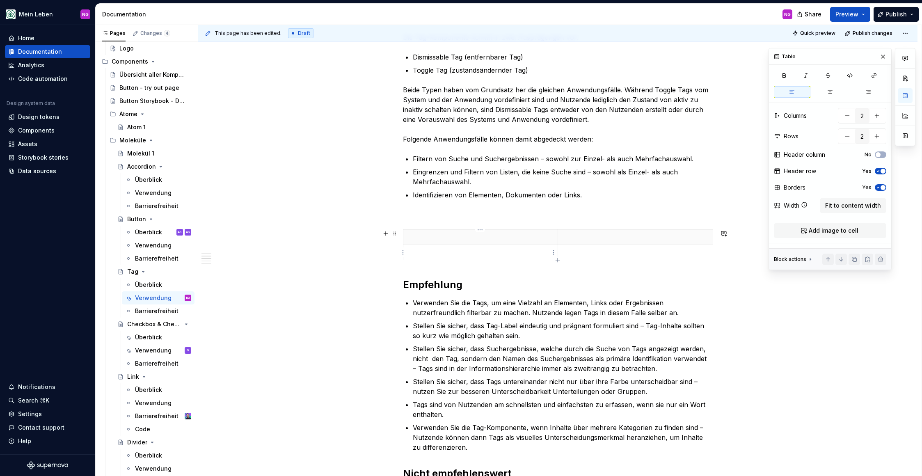
click at [456, 254] on p at bounding box center [480, 252] width 145 height 8
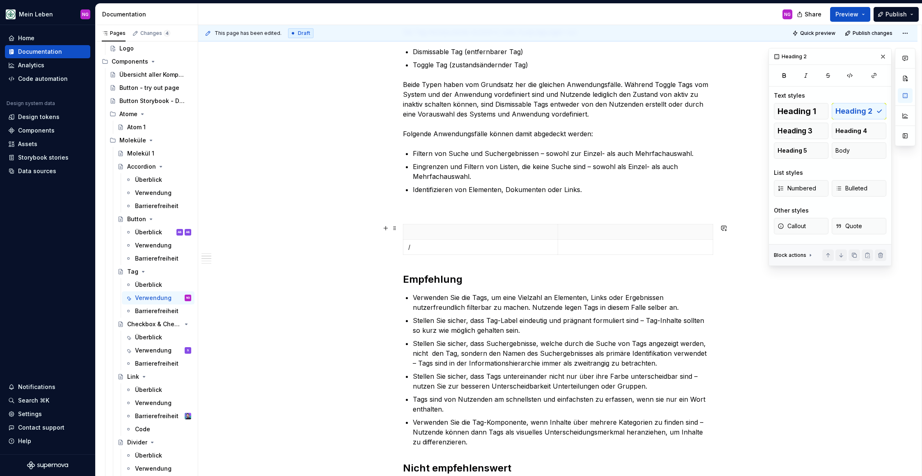
scroll to position [245, 0]
click at [425, 263] on div "Die Tag-Komponente ist ein einfaches wie gängiges Bedienelement, welches in ein…" at bounding box center [558, 468] width 310 height 1063
click at [464, 217] on div "Die Tag-Komponente ist ein einfaches wie gängiges Bedienelement, welches in ein…" at bounding box center [558, 468] width 310 height 1063
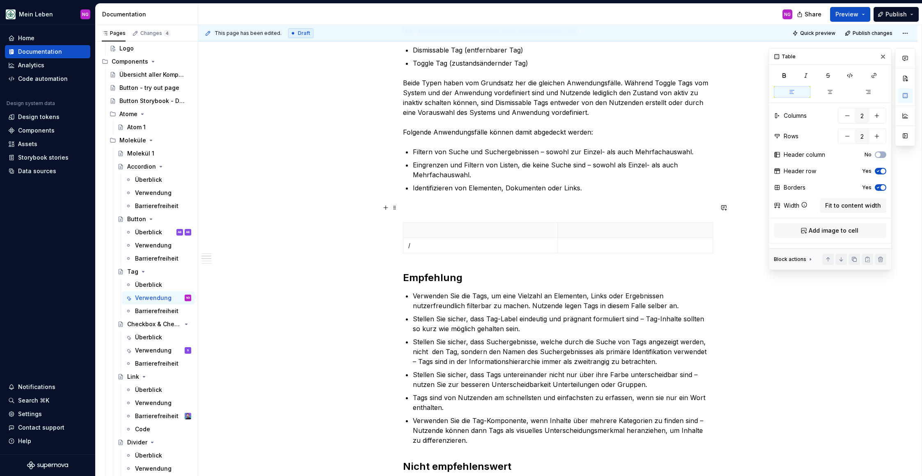
click at [462, 206] on p at bounding box center [558, 208] width 310 height 10
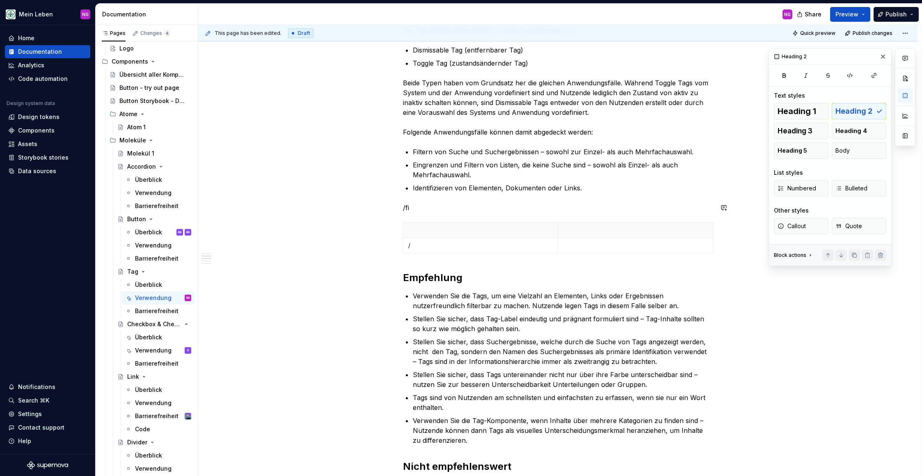
click at [620, 261] on div "Die Tag-Komponente ist ein einfaches wie gängiges Bedienelement, welches in ein…" at bounding box center [558, 468] width 310 height 1063
click at [452, 255] on div "/" at bounding box center [558, 239] width 310 height 34
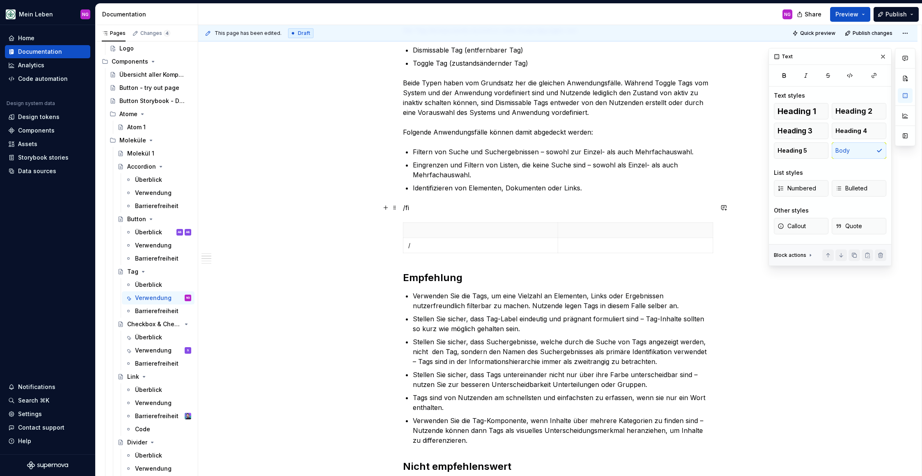
click at [437, 210] on p "/fi" at bounding box center [558, 208] width 310 height 10
click at [433, 245] on p "/" at bounding box center [480, 245] width 145 height 8
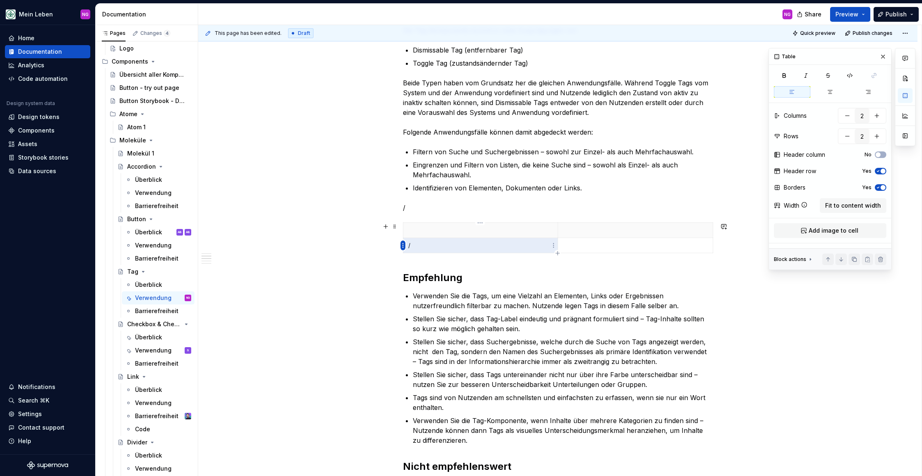
click at [404, 245] on html "Mein Leben NG Home Documentation Analytics Code automation Design system data D…" at bounding box center [461, 238] width 922 height 476
click at [556, 261] on div "Die Tag-Komponente ist ein einfaches wie gängiges Bedienelement, welches in ein…" at bounding box center [558, 468] width 310 height 1063
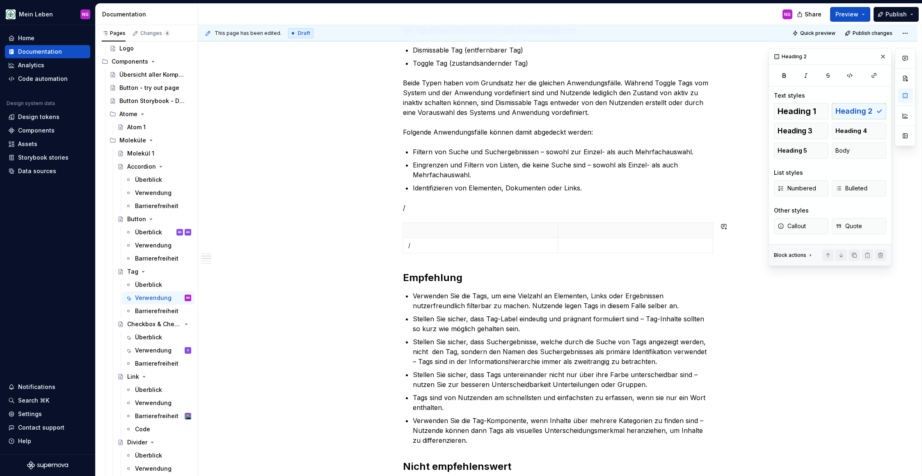
click at [435, 260] on div "Die Tag-Komponente ist ein einfaches wie gängiges Bedienelement, welches in ein…" at bounding box center [558, 468] width 310 height 1063
click at [712, 245] on td at bounding box center [635, 245] width 155 height 15
click at [709, 245] on html "Mein Leben NG Home Documentation Analytics Code automation Design system data D…" at bounding box center [461, 238] width 922 height 476
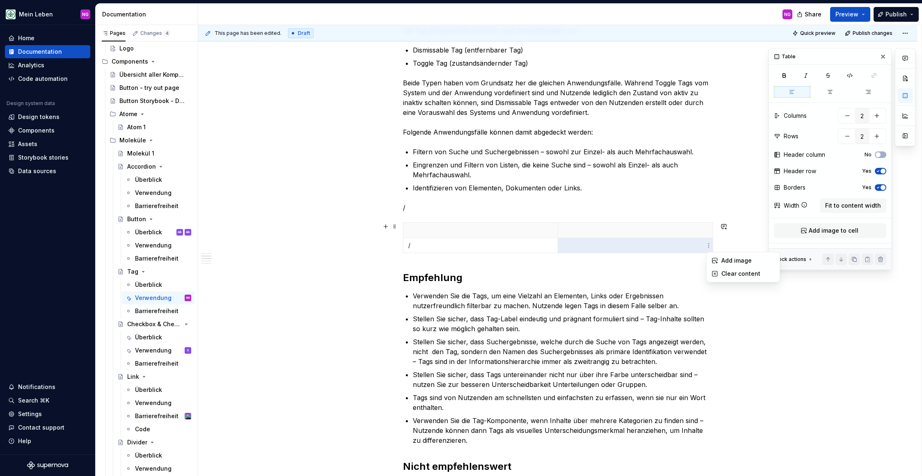
click at [556, 252] on html "Mein Leben NG Home Documentation Analytics Code automation Design system data D…" at bounding box center [461, 238] width 922 height 476
click at [541, 249] on td "/" at bounding box center [480, 245] width 155 height 15
click at [555, 245] on html "Mein Leben NG Home Documentation Analytics Code automation Design system data D…" at bounding box center [461, 238] width 922 height 476
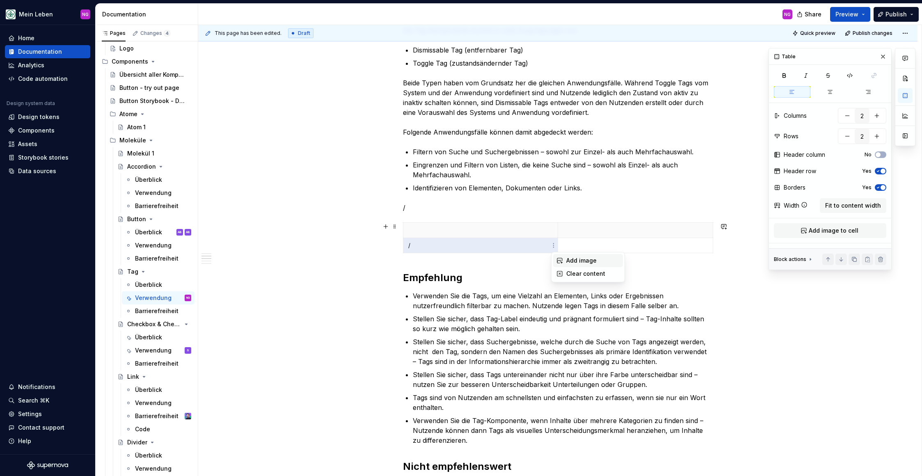
click at [577, 258] on div "Add image" at bounding box center [592, 260] width 53 height 8
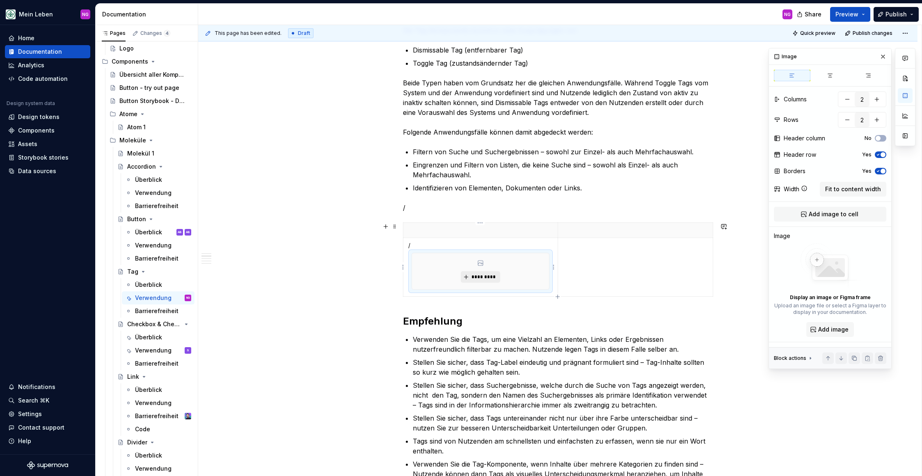
click at [481, 274] on span "*********" at bounding box center [483, 277] width 25 height 7
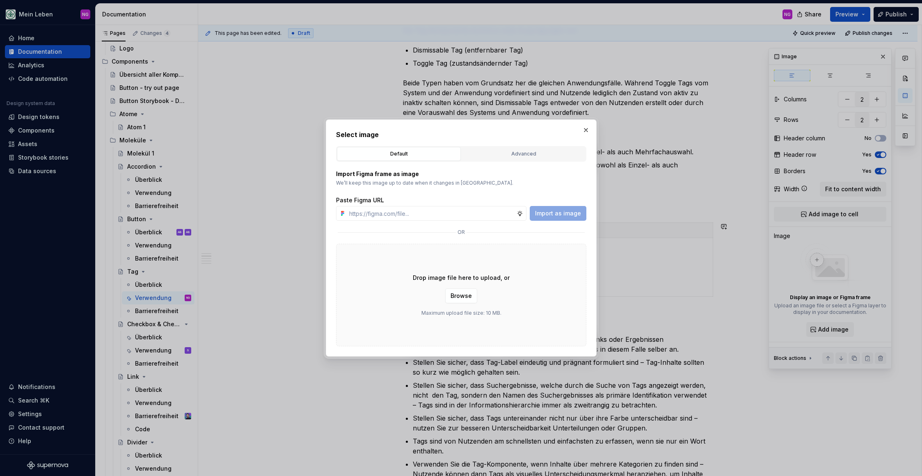
type textarea "*"
type input "[URL][DOMAIN_NAME]"
click at [560, 212] on span "Import as image" at bounding box center [558, 213] width 46 height 8
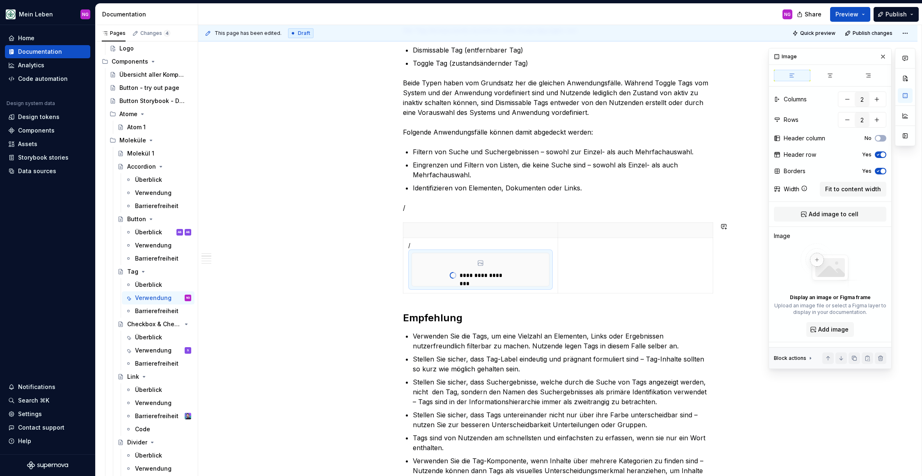
type textarea "*"
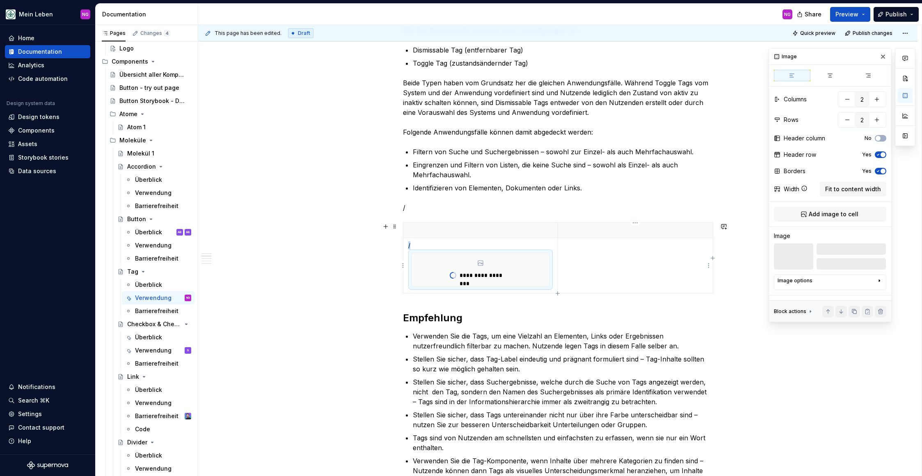
click at [640, 270] on td at bounding box center [635, 265] width 155 height 55
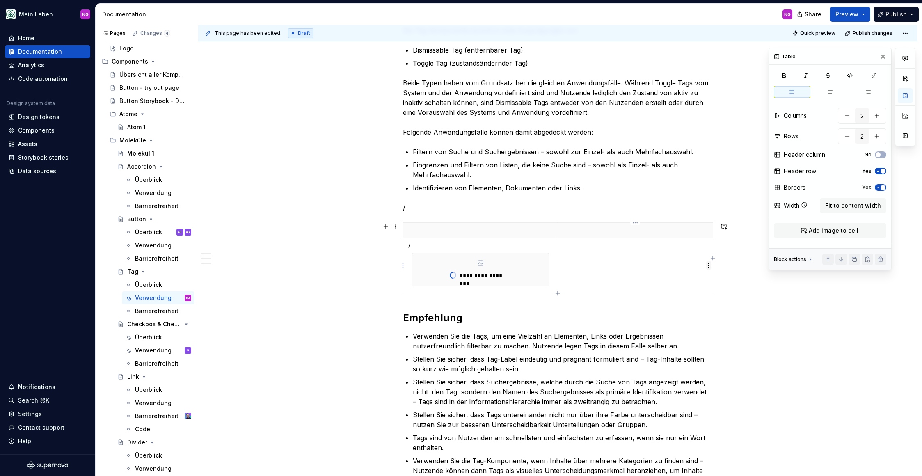
click at [708, 267] on html "Mein Leben NG Home Documentation Analytics Code automation Design system data D…" at bounding box center [461, 238] width 922 height 476
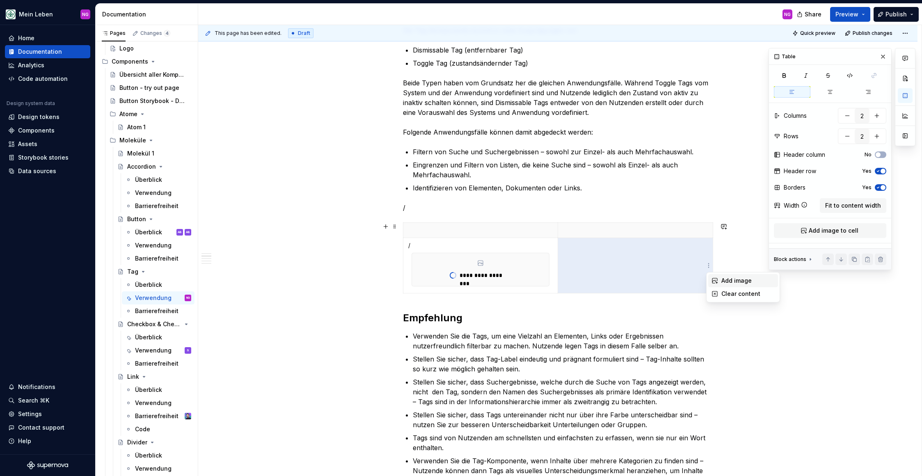
click at [722, 281] on div "Add image" at bounding box center [747, 281] width 53 height 8
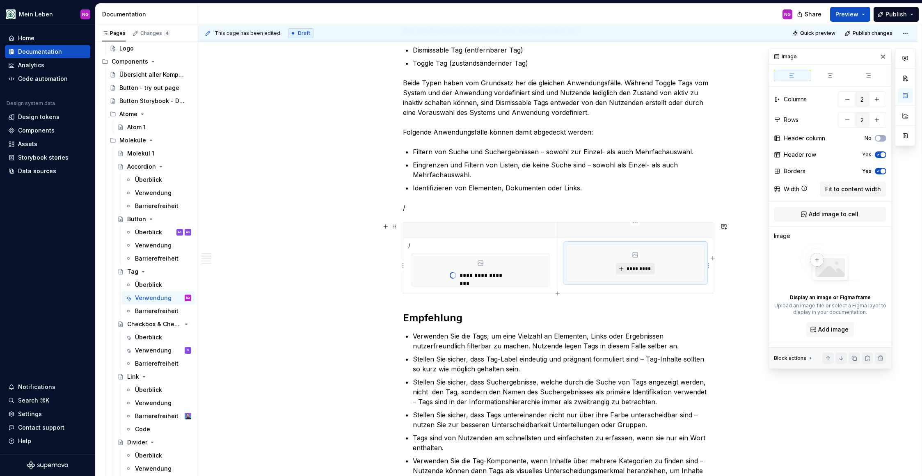
click at [621, 272] on button "*********" at bounding box center [635, 268] width 39 height 11
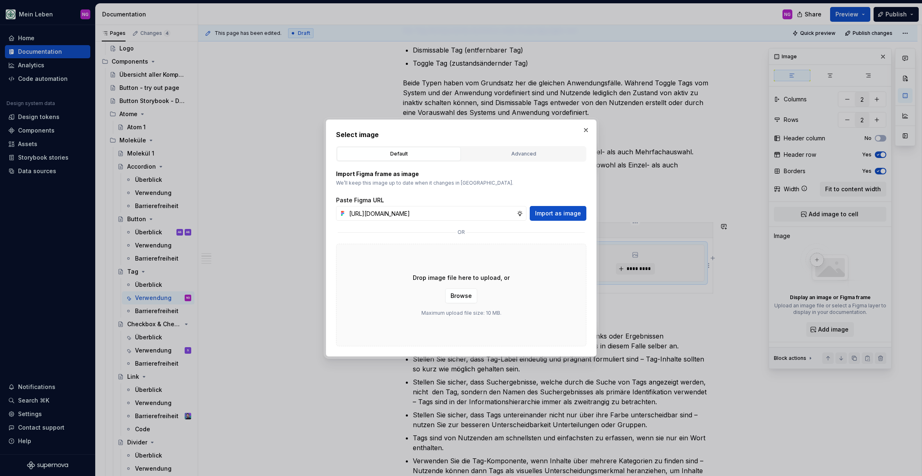
scroll to position [0, 158]
type input "[URL][DOMAIN_NAME]"
click at [570, 213] on span "Import as image" at bounding box center [558, 213] width 46 height 8
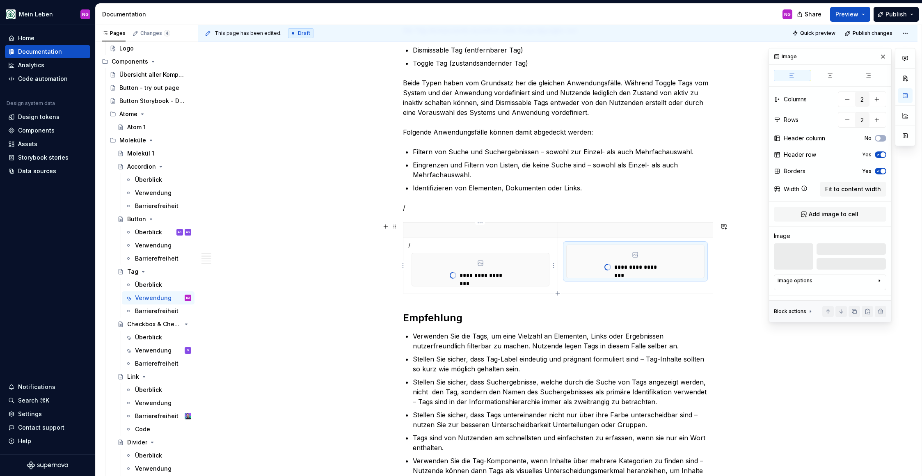
click at [420, 244] on p "/" at bounding box center [480, 245] width 145 height 8
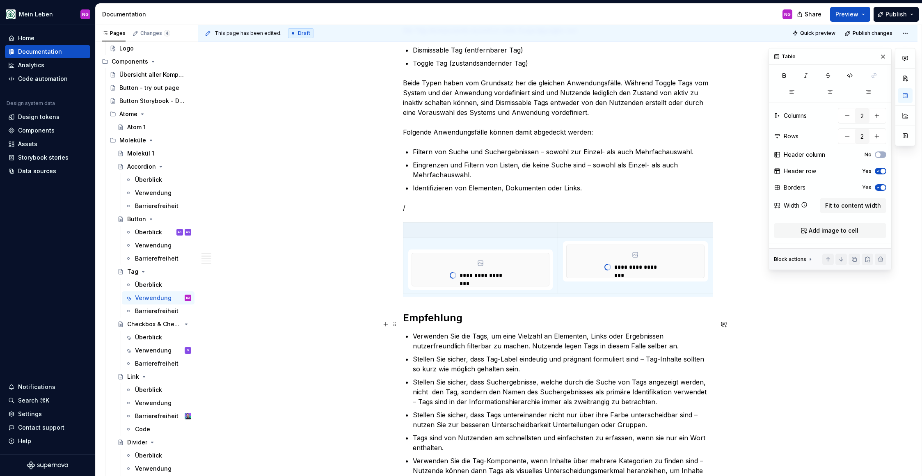
click at [572, 322] on h2 "Empfehlung" at bounding box center [558, 317] width 310 height 13
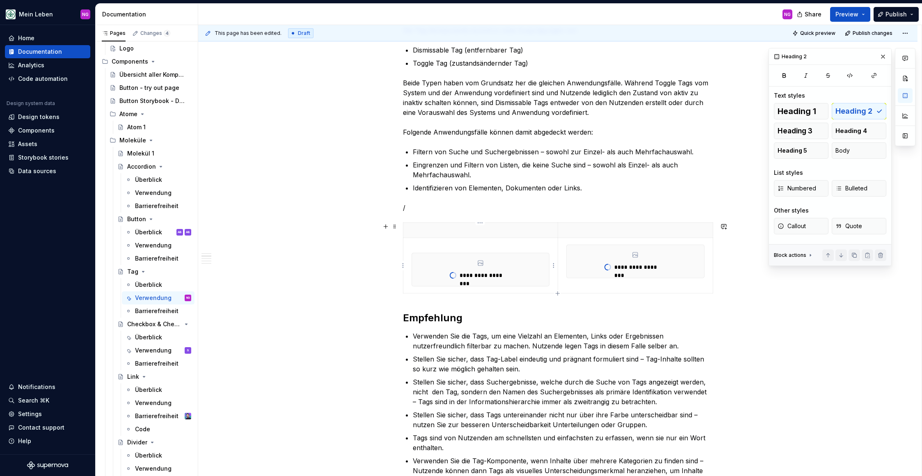
click at [438, 245] on p at bounding box center [480, 245] width 145 height 8
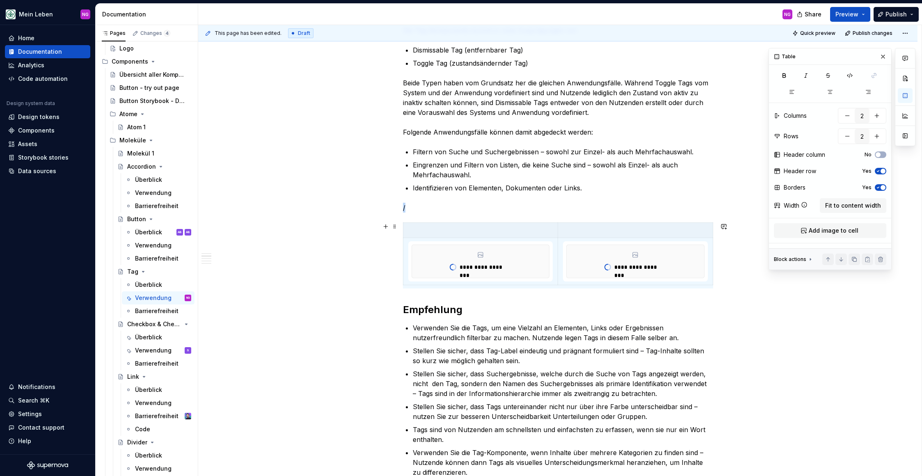
click at [557, 286] on div "**********" at bounding box center [558, 255] width 310 height 66
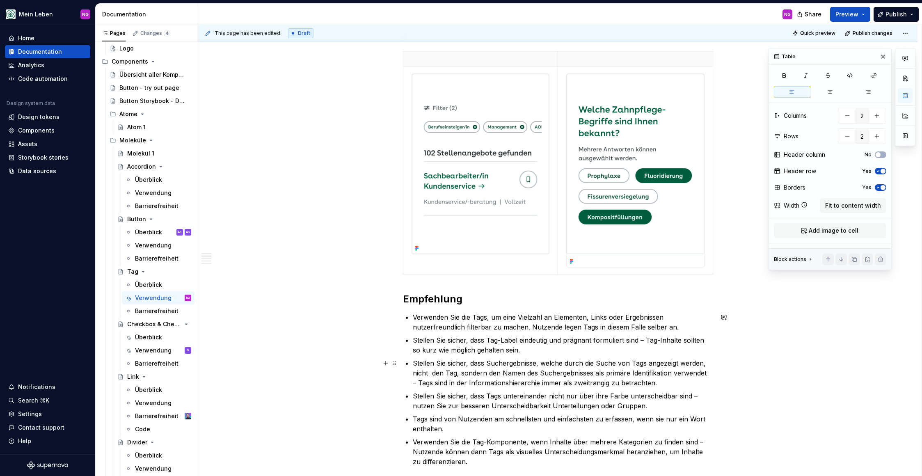
scroll to position [418, 0]
click at [494, 260] on td at bounding box center [480, 169] width 155 height 208
click at [602, 257] on img at bounding box center [635, 168] width 137 height 193
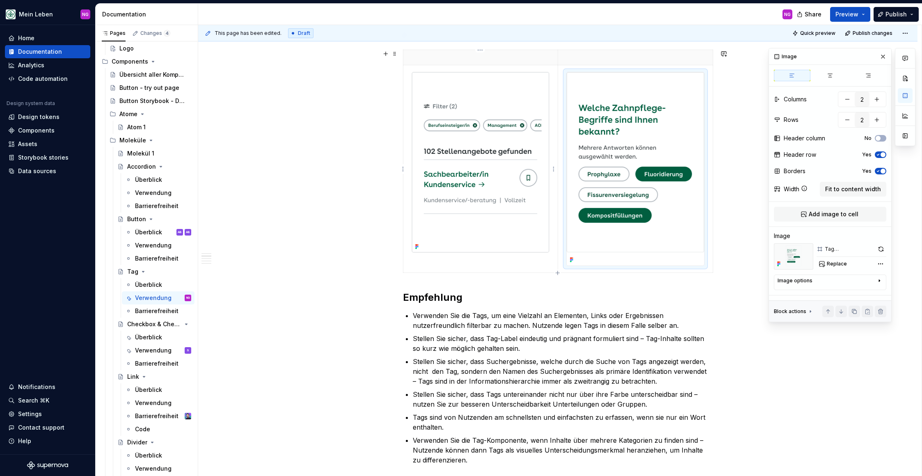
click at [499, 261] on td at bounding box center [480, 169] width 155 height 208
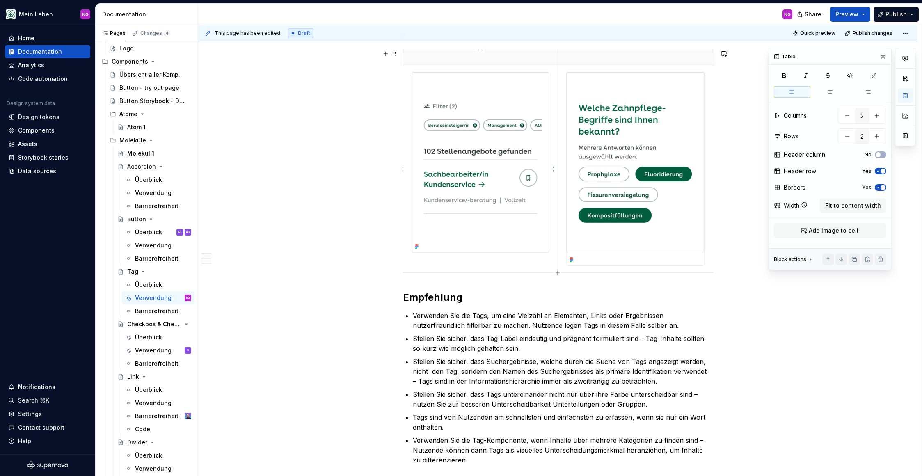
click at [514, 244] on img at bounding box center [480, 162] width 137 height 180
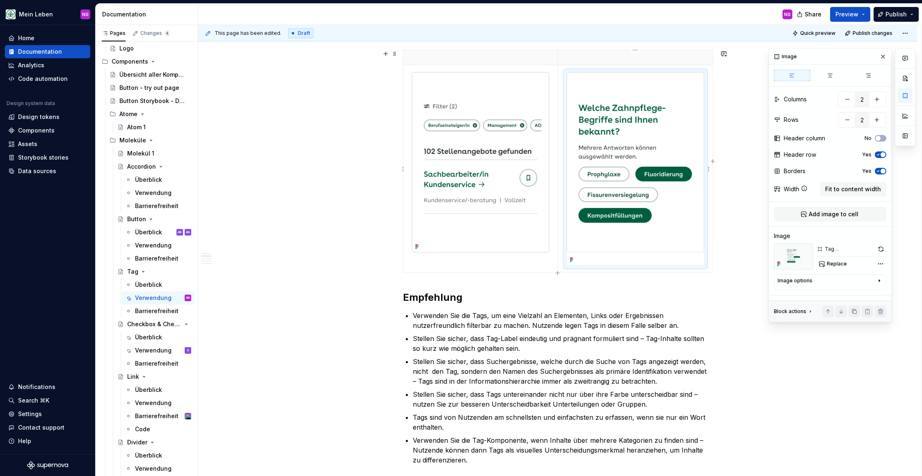
click at [590, 257] on img at bounding box center [635, 168] width 137 height 193
click at [583, 258] on img at bounding box center [635, 168] width 137 height 193
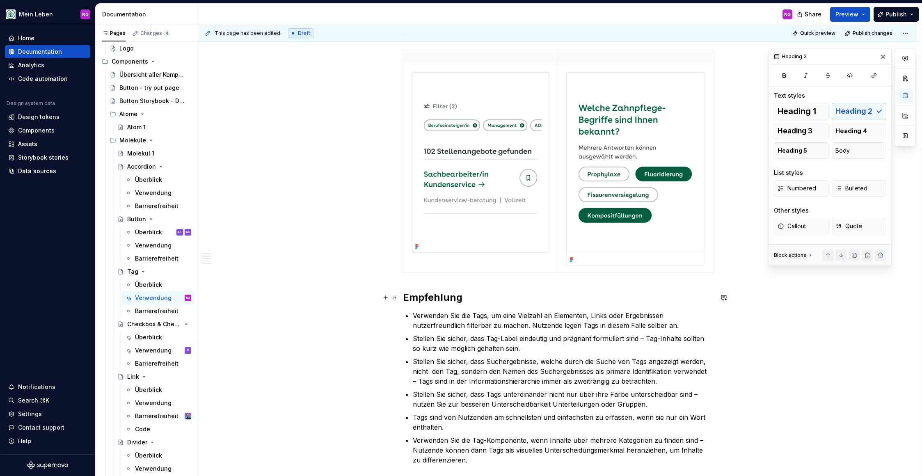
click at [578, 298] on h2 "Empfehlung" at bounding box center [558, 297] width 310 height 13
click at [439, 265] on td at bounding box center [480, 169] width 155 height 208
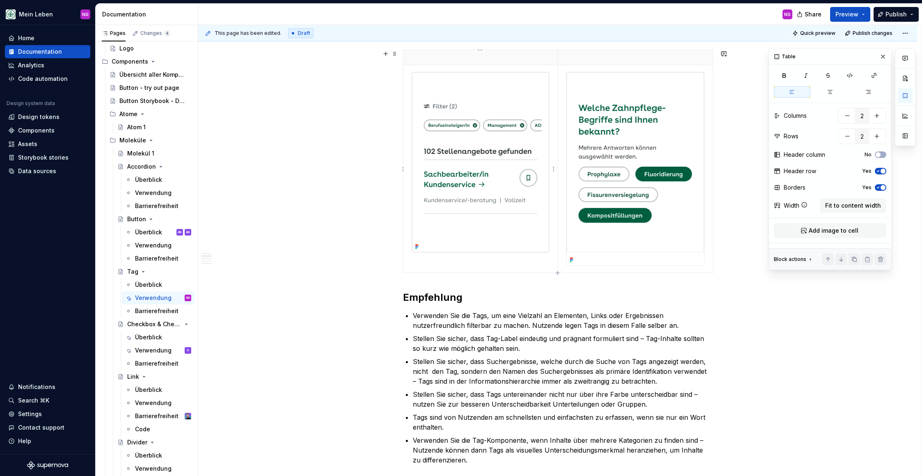
click at [448, 246] on img at bounding box center [480, 162] width 137 height 180
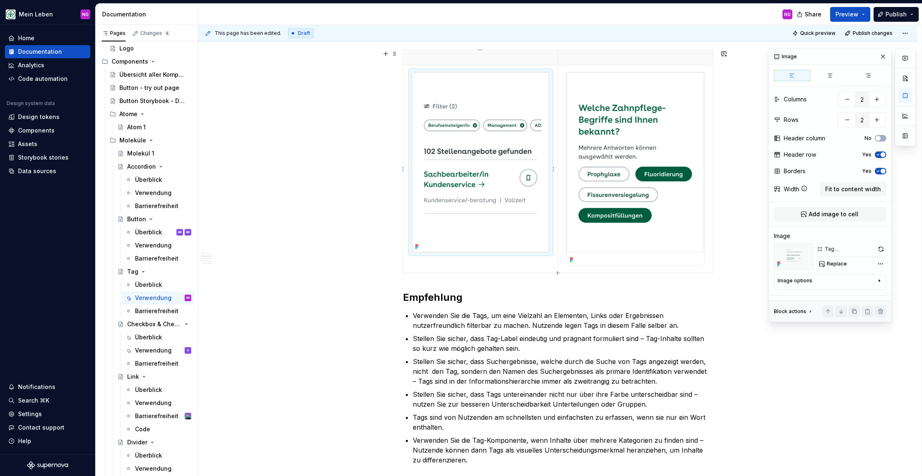
click at [444, 236] on img at bounding box center [480, 162] width 137 height 180
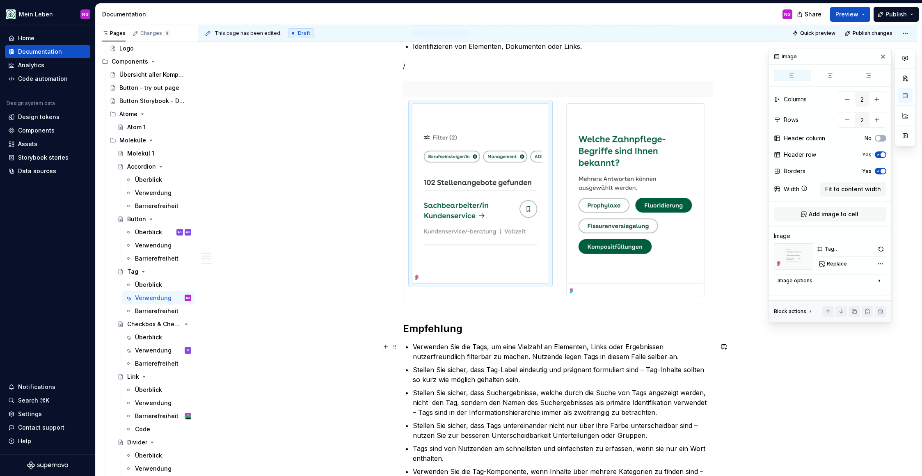
scroll to position [350, 0]
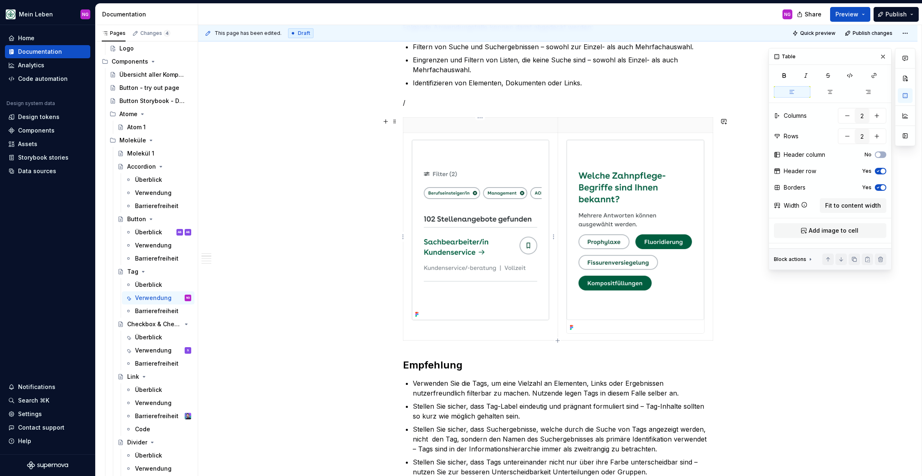
click at [467, 329] on td at bounding box center [480, 237] width 155 height 208
click at [472, 299] on img at bounding box center [480, 230] width 137 height 180
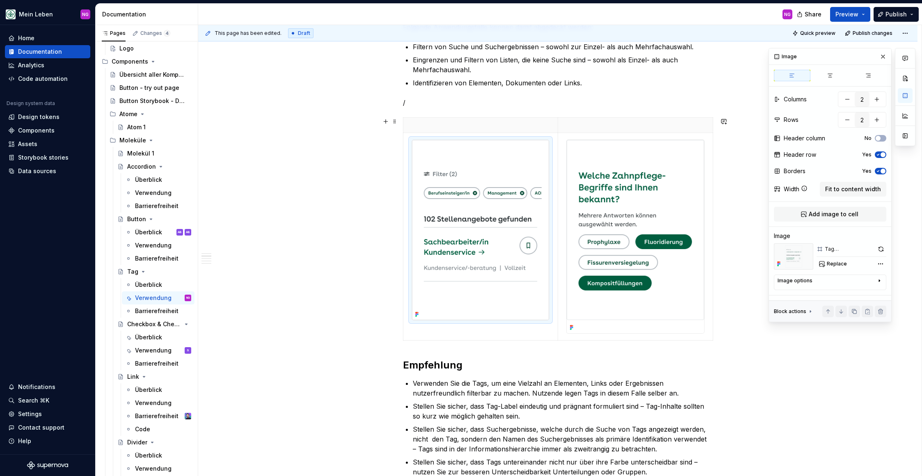
click at [801, 284] on div "Image options" at bounding box center [795, 280] width 35 height 7
click at [807, 324] on textarea at bounding box center [830, 322] width 105 height 15
paste textarea "Beispiel für einen Dismissable-Tag"
type textarea "*"
type textarea "Beispiel für einen Dismissable-Tag"
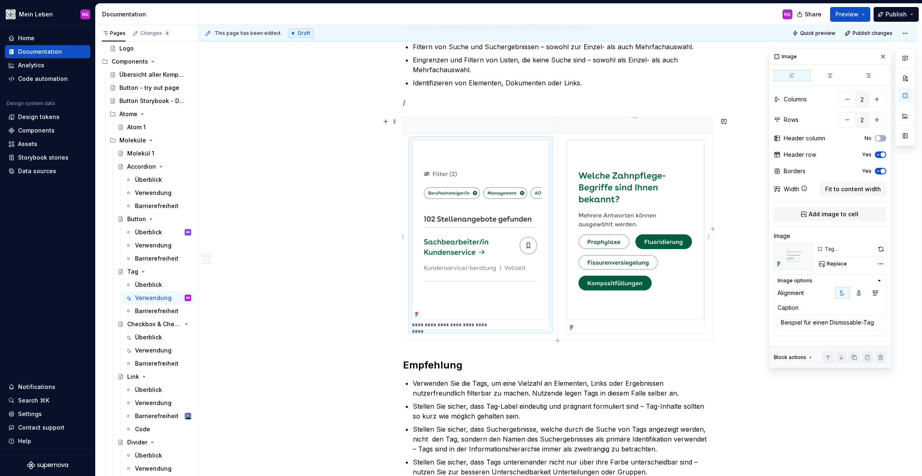
type textarea "*"
click at [678, 297] on img at bounding box center [635, 236] width 137 height 193
click at [816, 322] on textarea at bounding box center [830, 322] width 105 height 15
paste textarea "Beispiel für einen Toggle-Tag"
type textarea "*"
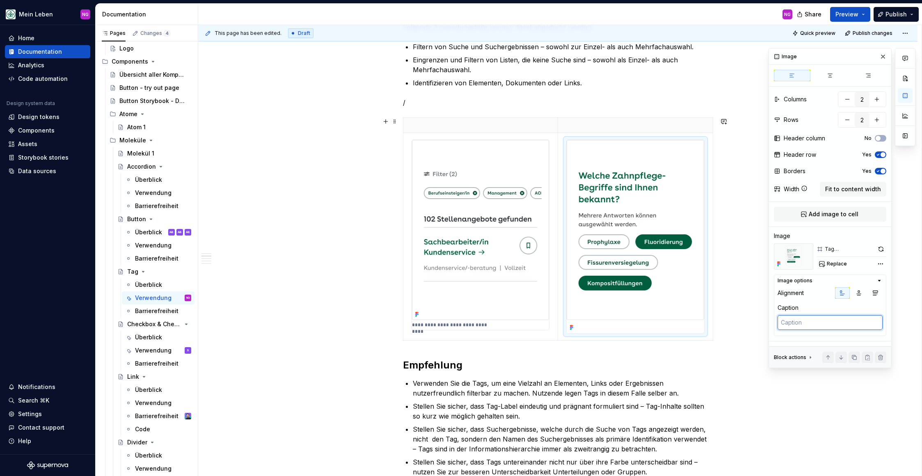
type textarea "Beispiel für einen Toggle-Tag"
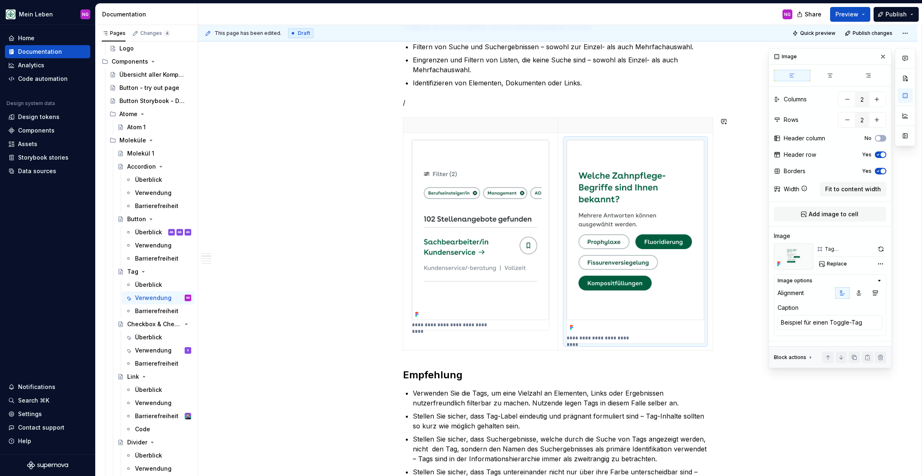
click at [640, 361] on div "**********" at bounding box center [558, 464] width 310 height 1265
click at [636, 200] on img at bounding box center [635, 236] width 137 height 193
click at [606, 233] on img at bounding box center [635, 236] width 137 height 193
click at [571, 325] on icon at bounding box center [571, 327] width 7 height 7
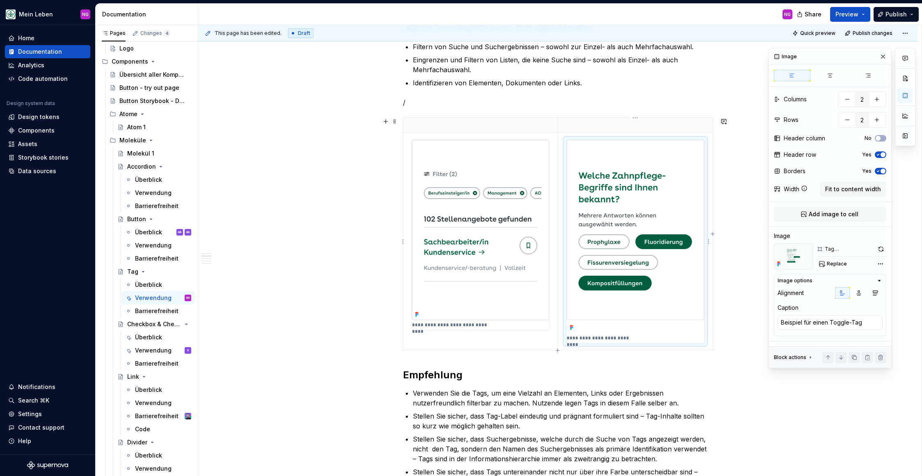
click at [633, 146] on img at bounding box center [635, 236] width 137 height 193
click at [832, 265] on span "Replace" at bounding box center [837, 264] width 20 height 7
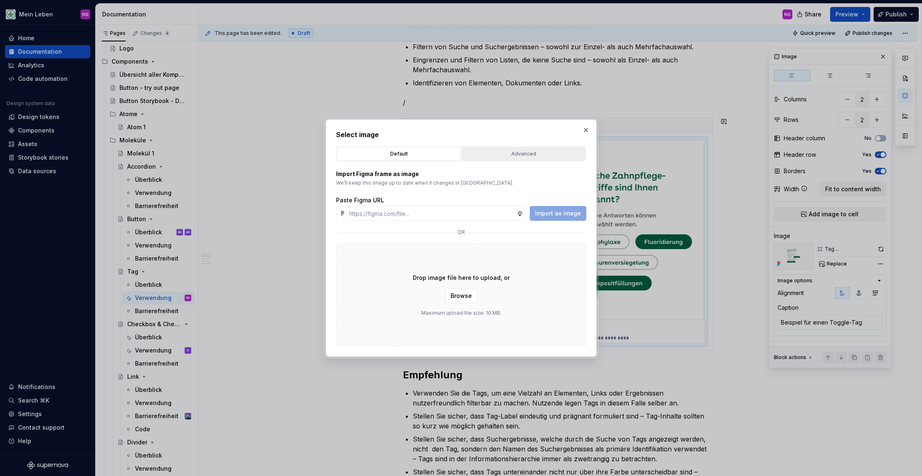
click at [527, 155] on div "Advanced" at bounding box center [523, 154] width 118 height 8
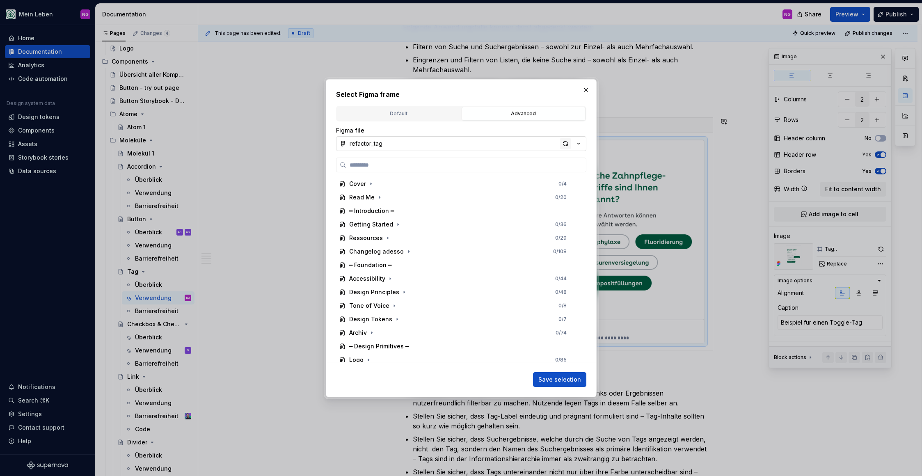
click at [564, 143] on div "button" at bounding box center [565, 143] width 11 height 11
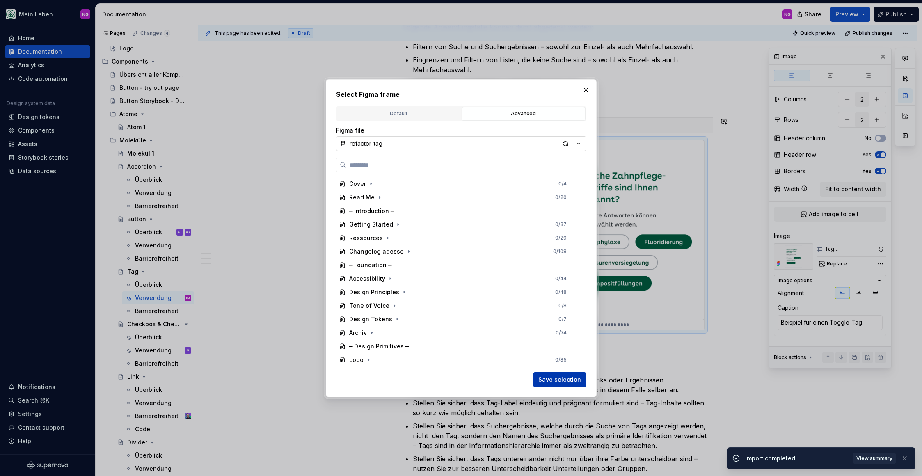
click at [554, 386] on button "Save selection" at bounding box center [559, 379] width 53 height 15
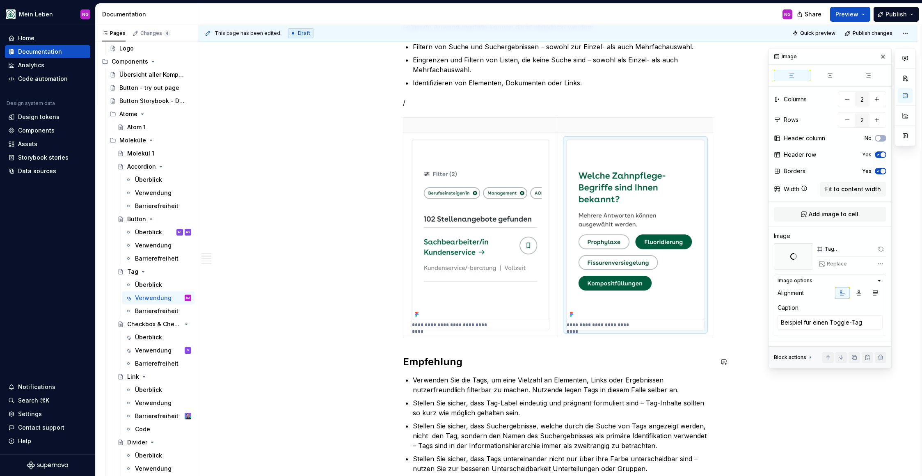
click at [569, 350] on div "**********" at bounding box center [558, 458] width 310 height 1252
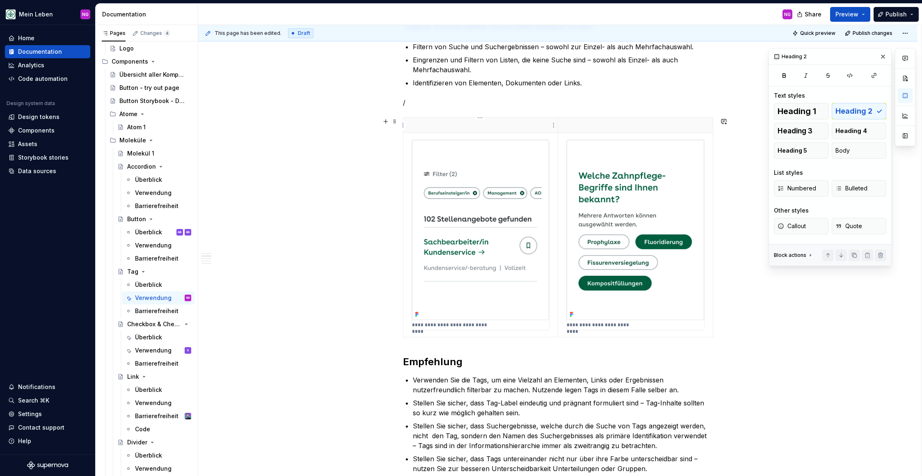
click at [418, 128] on p at bounding box center [480, 125] width 145 height 8
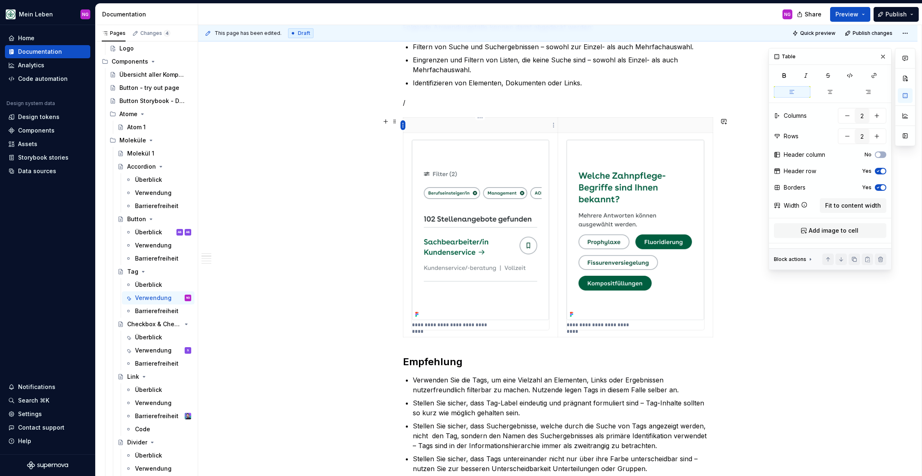
click at [404, 124] on html "Mein Leben NG Home Documentation Analytics Code automation Design system data D…" at bounding box center [461, 238] width 922 height 476
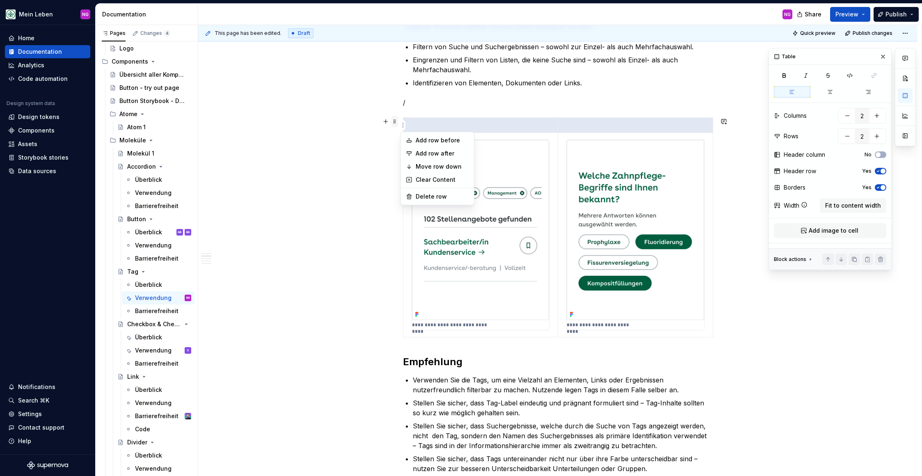
click at [393, 123] on html "Mein Leben NG Home Documentation Analytics Code automation Design system data D…" at bounding box center [461, 238] width 922 height 476
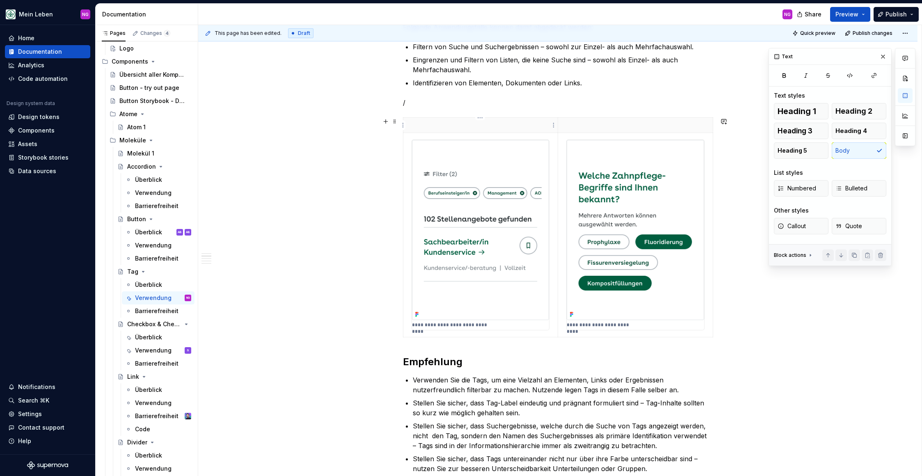
click at [407, 129] on th at bounding box center [480, 125] width 155 height 15
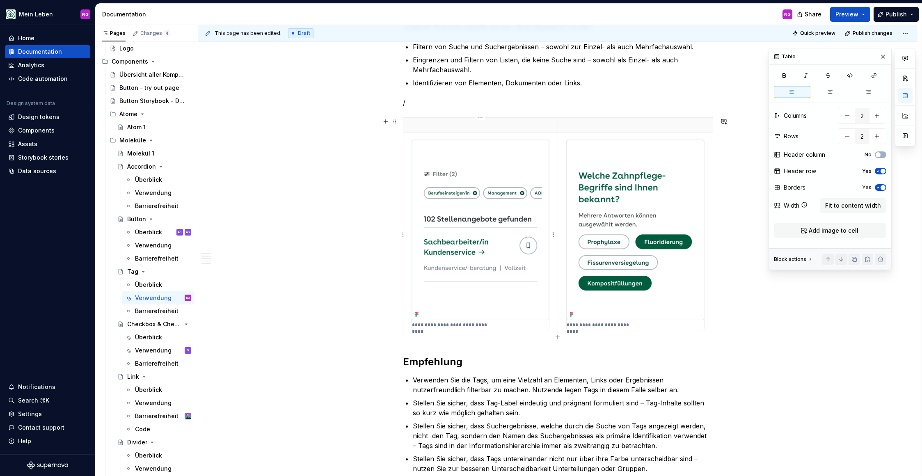
click at [405, 147] on td "**********" at bounding box center [480, 235] width 155 height 204
click at [409, 123] on p at bounding box center [480, 125] width 145 height 8
click at [402, 125] on html "Mein Leben NG Home Documentation Analytics Code automation Design system data D…" at bounding box center [461, 238] width 922 height 476
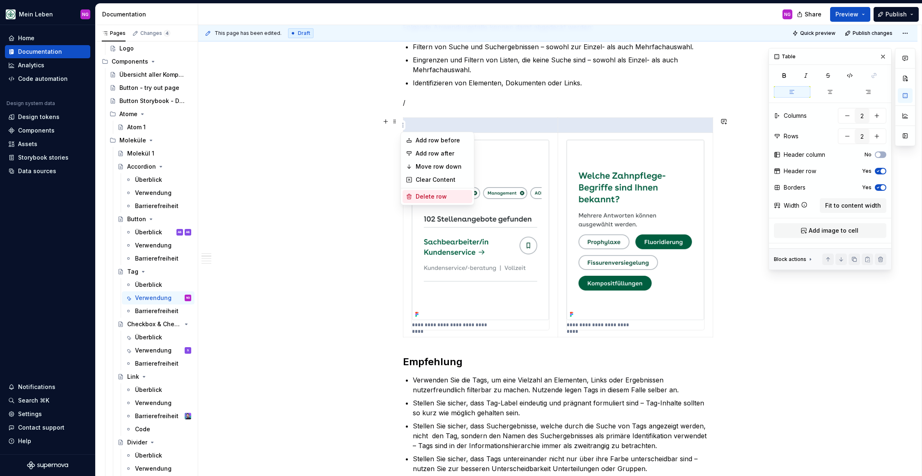
click at [434, 195] on div "Delete row" at bounding box center [442, 196] width 53 height 8
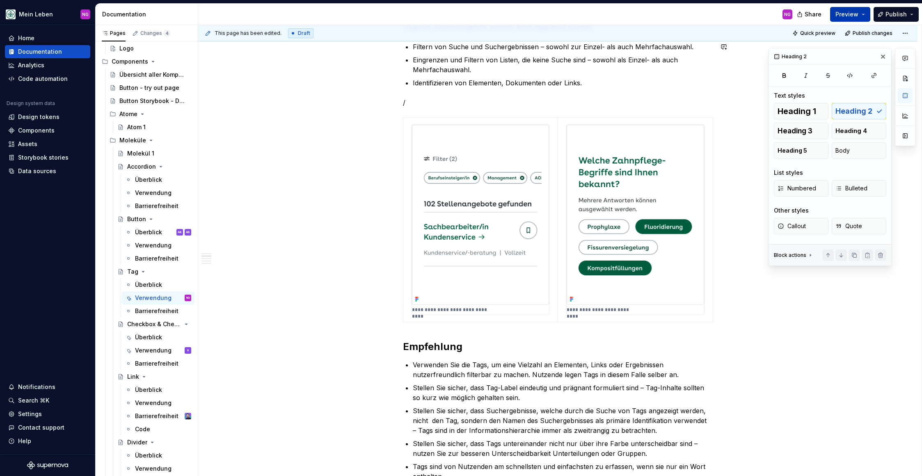
click at [858, 18] on span "Preview" at bounding box center [846, 14] width 23 height 8
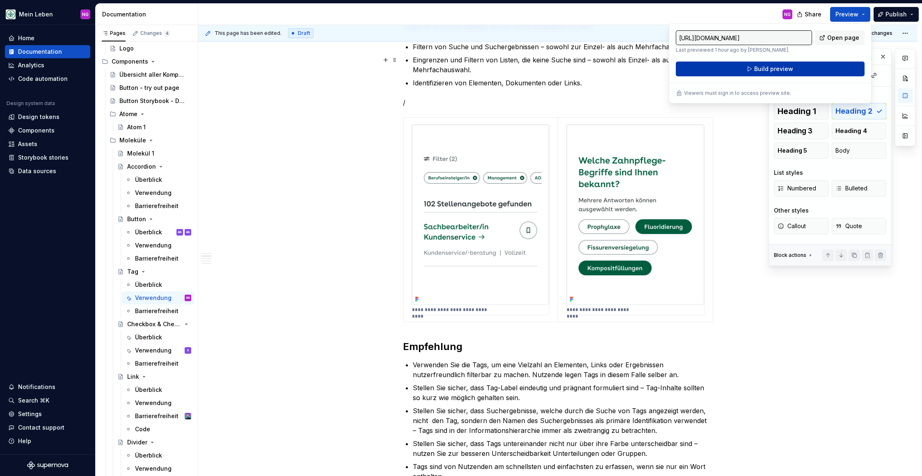
click at [766, 67] on span "Build preview" at bounding box center [773, 69] width 39 height 8
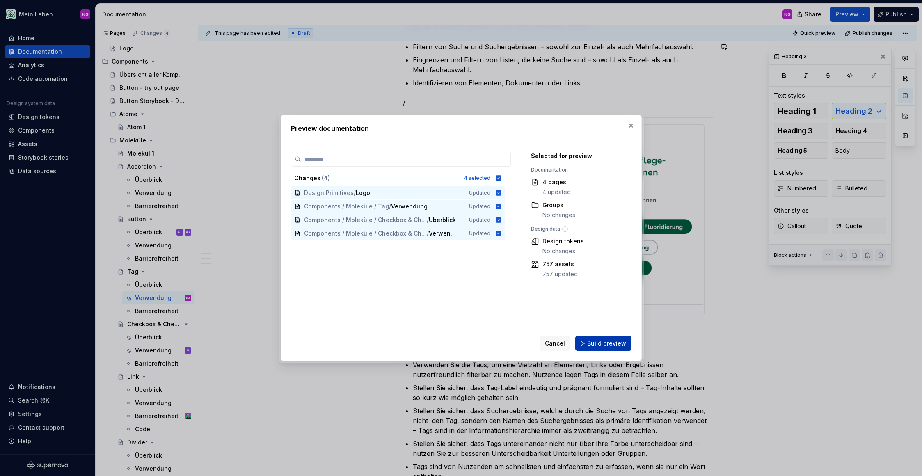
click at [606, 343] on span "Build preview" at bounding box center [606, 343] width 39 height 8
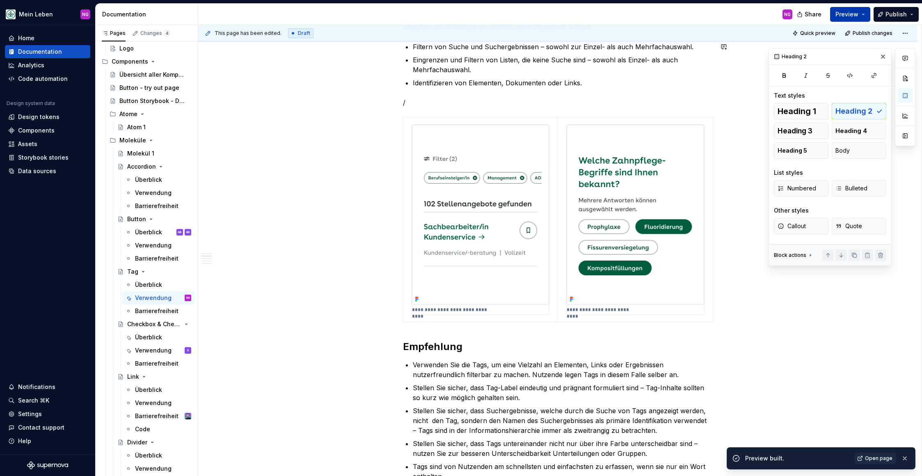
click at [855, 7] on button "Preview" at bounding box center [850, 14] width 40 height 15
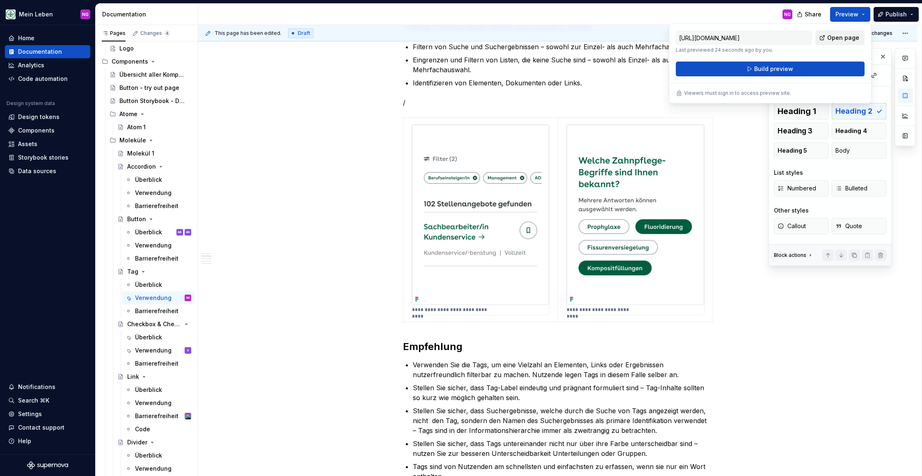
click at [843, 40] on span "Open page" at bounding box center [843, 38] width 32 height 8
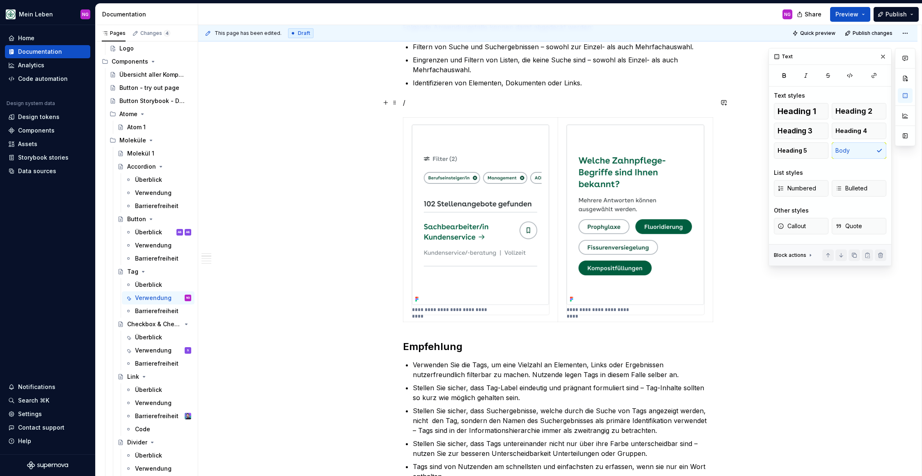
click at [418, 101] on p "/" at bounding box center [558, 103] width 310 height 10
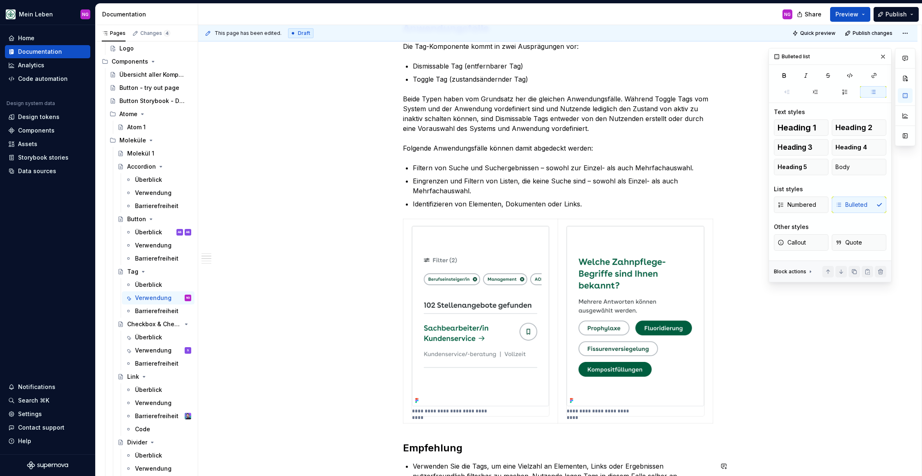
scroll to position [0, 0]
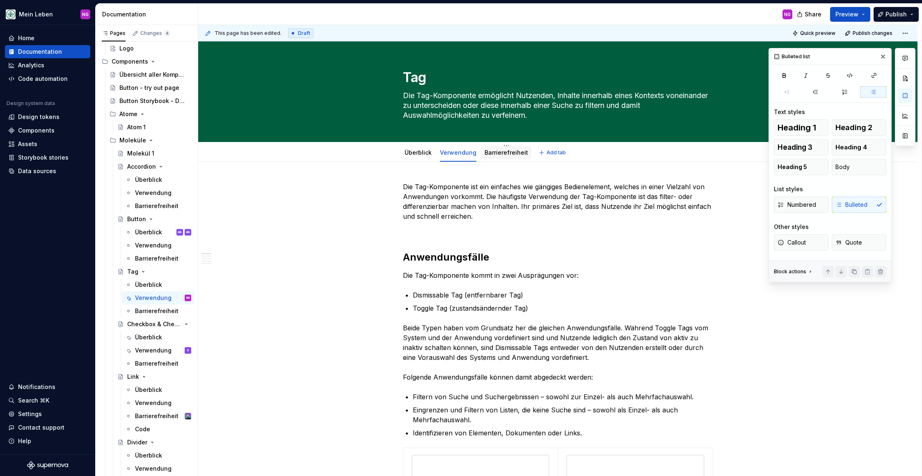
click at [512, 150] on link "Barrierefreiheit" at bounding box center [506, 152] width 43 height 7
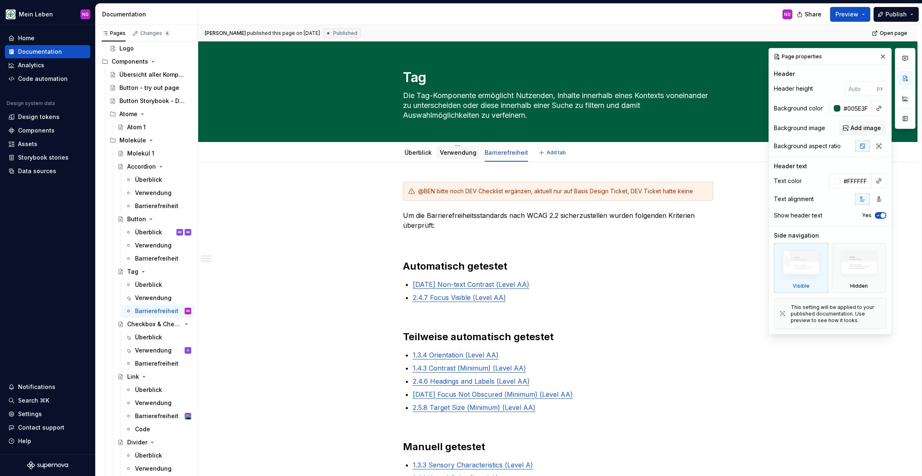
click at [457, 156] on div "Verwendung" at bounding box center [458, 153] width 37 height 8
click at [453, 157] on div "Verwendung" at bounding box center [458, 153] width 37 height 10
click at [461, 151] on link "Verwendung" at bounding box center [458, 152] width 37 height 7
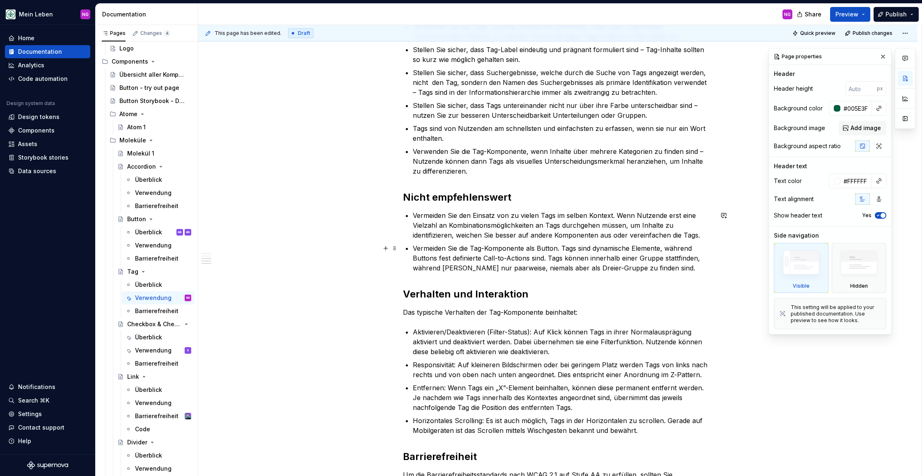
scroll to position [947, 0]
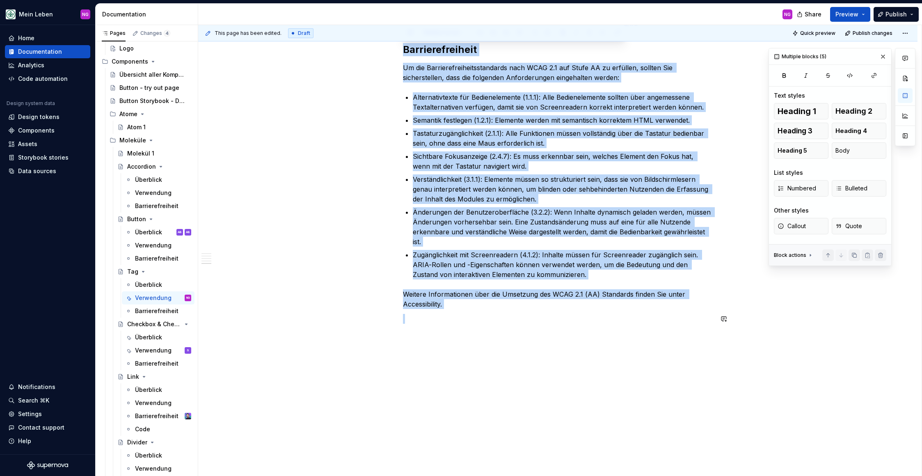
drag, startPoint x: 402, startPoint y: 177, endPoint x: 537, endPoint y: 329, distance: 203.5
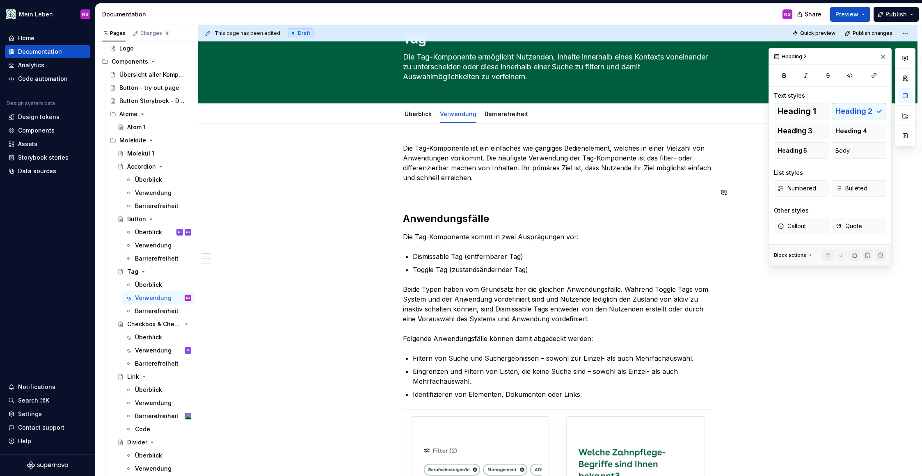
scroll to position [0, 0]
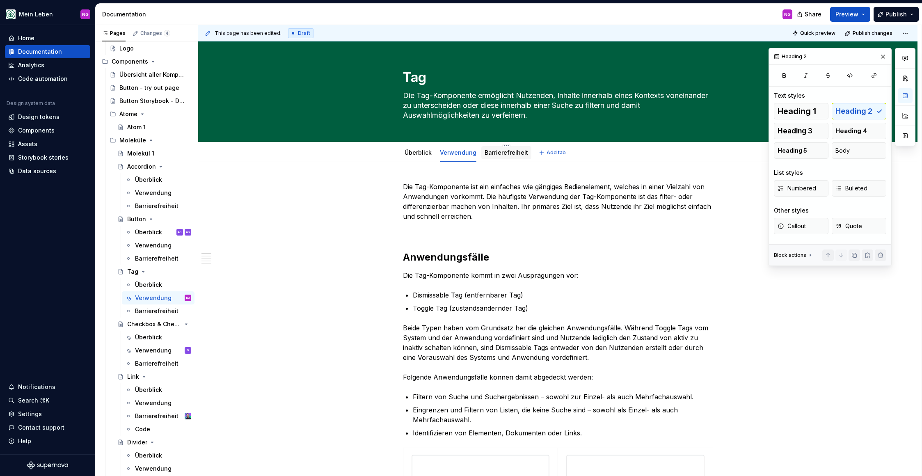
click at [500, 151] on link "Barrierefreiheit" at bounding box center [506, 152] width 43 height 7
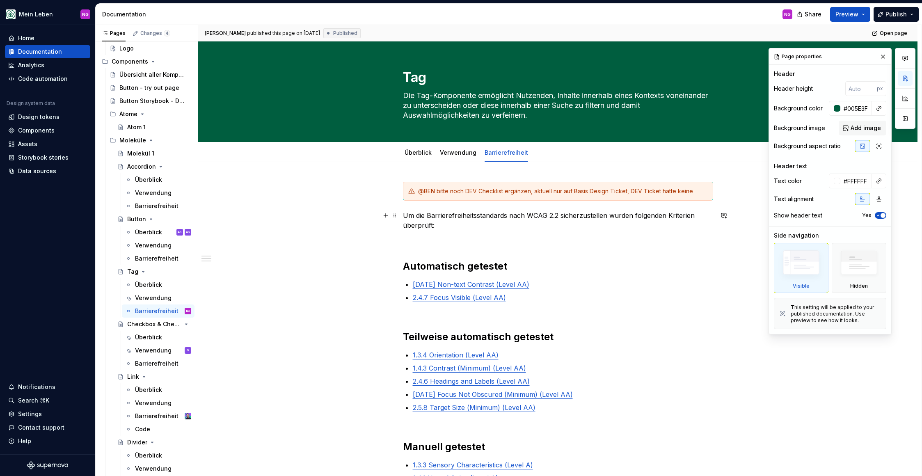
click at [404, 215] on p "Um die Barrierefreiheitsstandards nach WCAG 2.2 sicherzustellen wurden folgende…" at bounding box center [558, 220] width 310 height 20
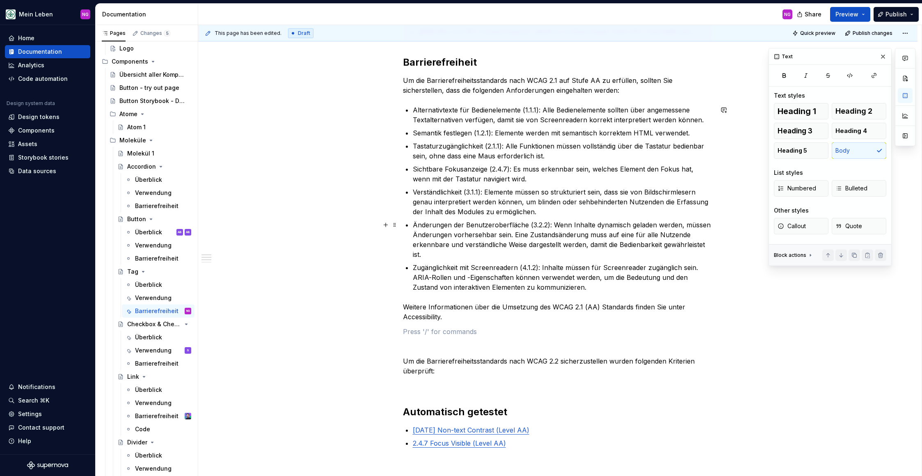
scroll to position [158, 0]
click at [450, 386] on p at bounding box center [558, 387] width 310 height 10
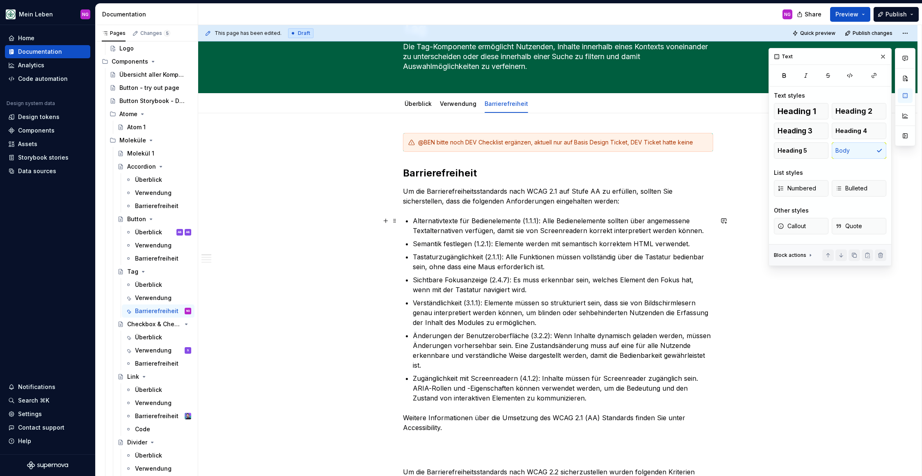
scroll to position [0, 0]
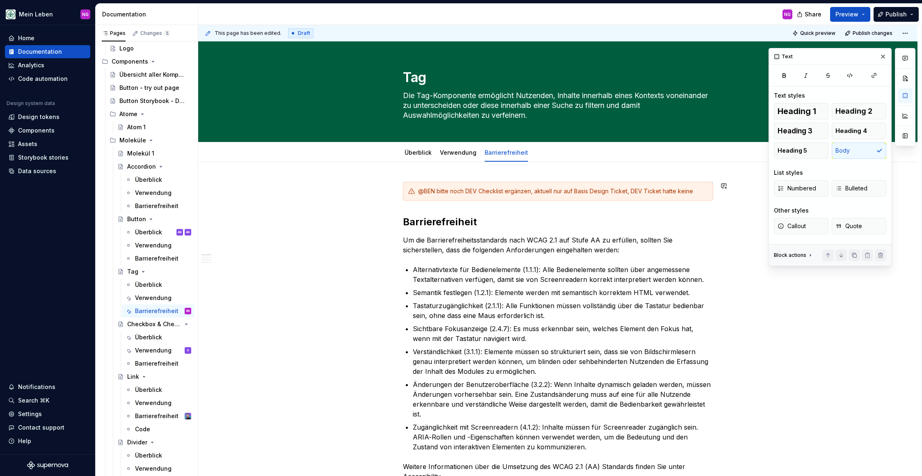
click at [469, 152] on link "Verwendung" at bounding box center [458, 152] width 37 height 7
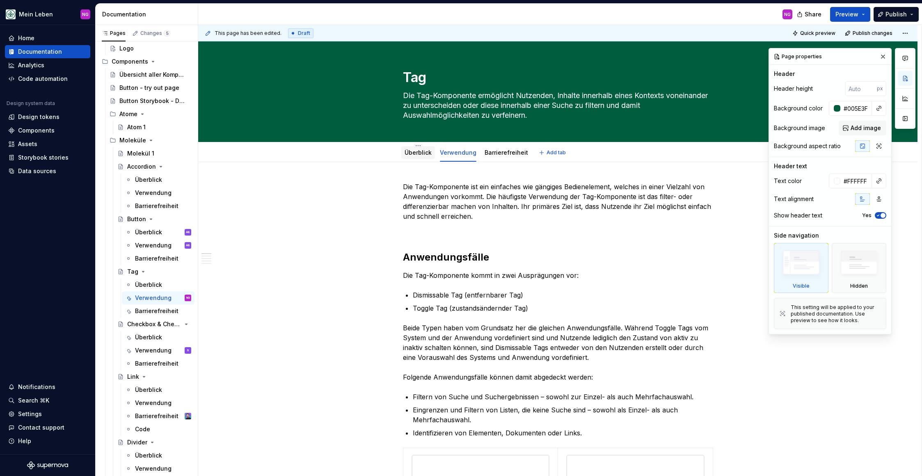
click at [414, 152] on link "Überblick" at bounding box center [418, 152] width 27 height 7
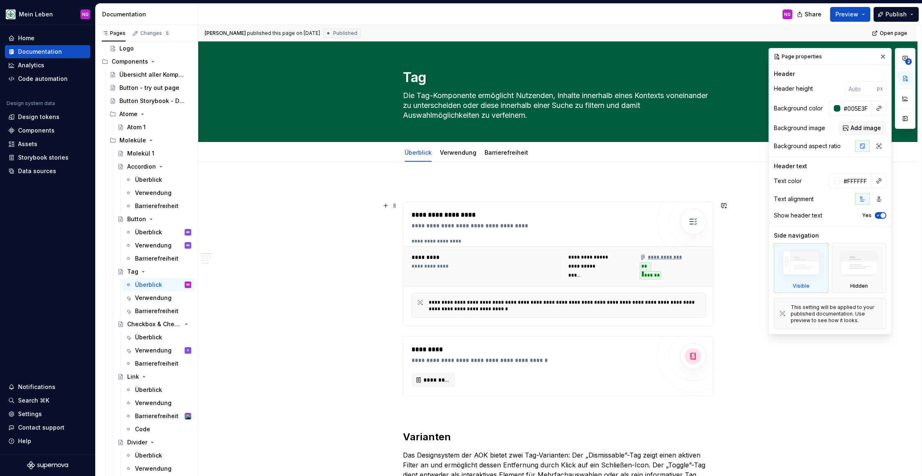
click at [457, 225] on div "**********" at bounding box center [531, 226] width 239 height 8
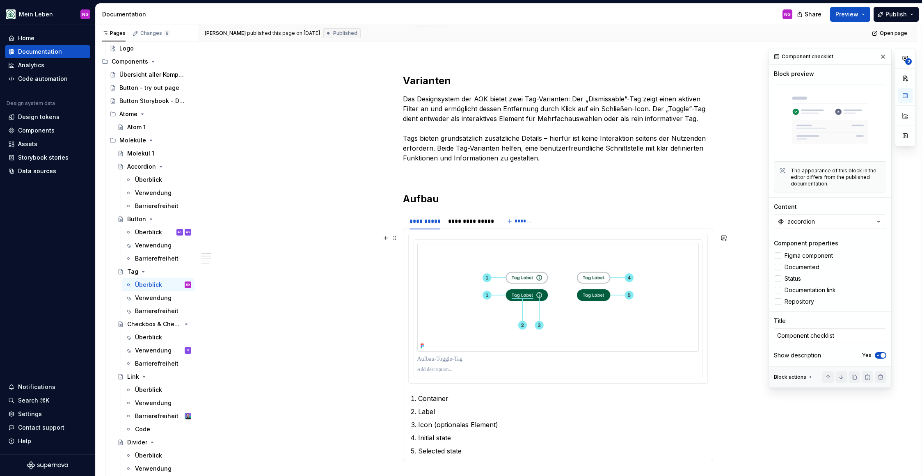
scroll to position [394, 0]
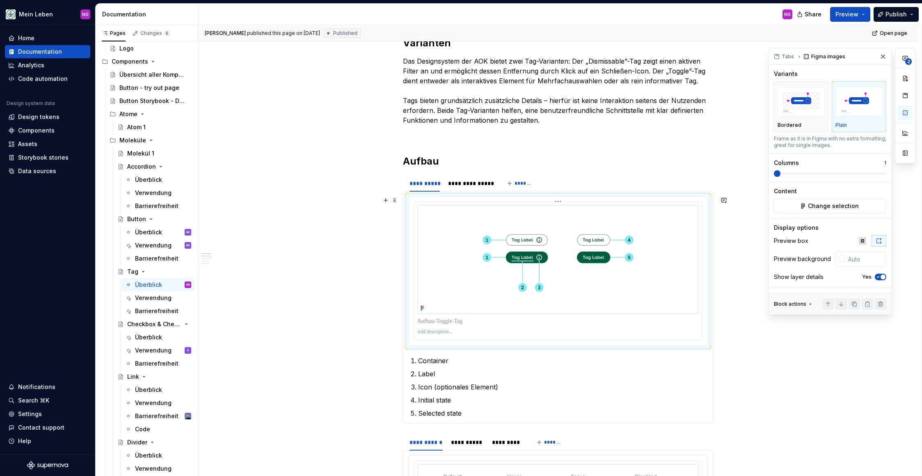
click at [483, 255] on img at bounding box center [557, 259] width 281 height 109
click at [482, 181] on div "**********" at bounding box center [470, 183] width 45 height 8
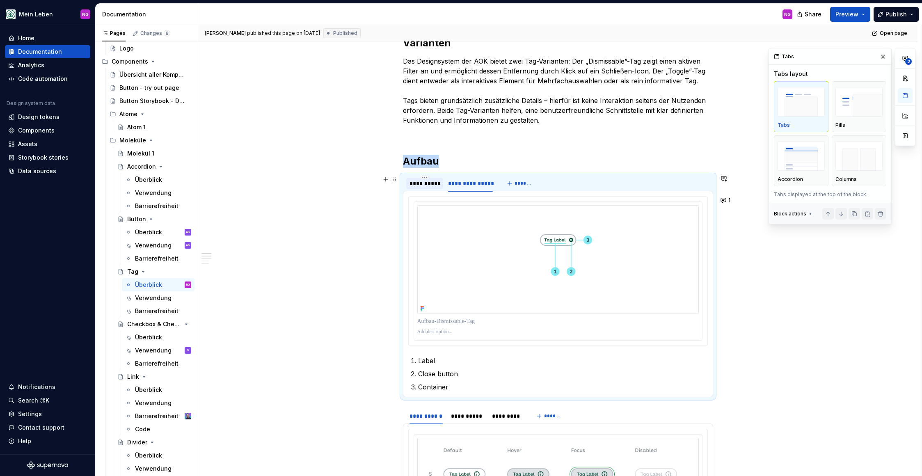
click at [430, 183] on div "**********" at bounding box center [424, 183] width 30 height 8
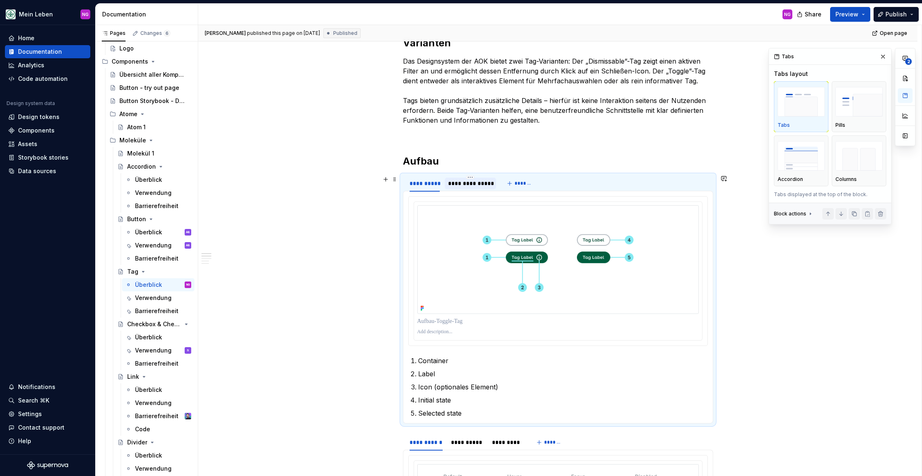
click at [477, 184] on div "**********" at bounding box center [470, 183] width 45 height 8
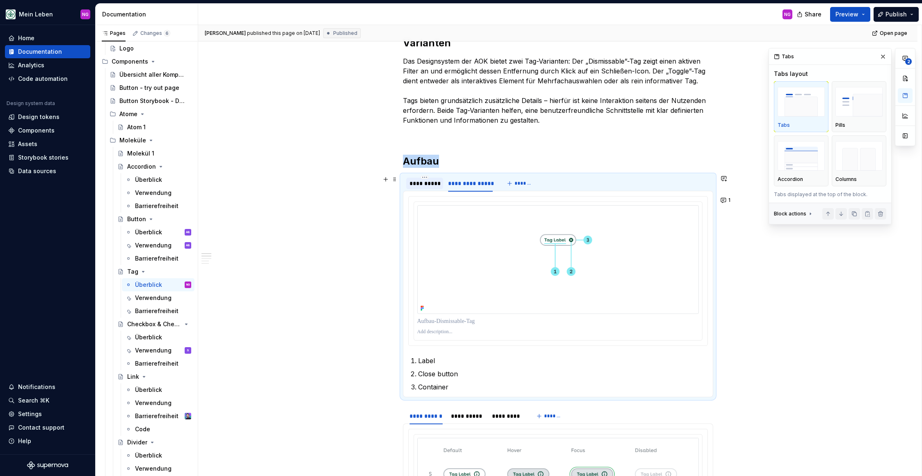
click at [431, 184] on div "**********" at bounding box center [424, 183] width 30 height 8
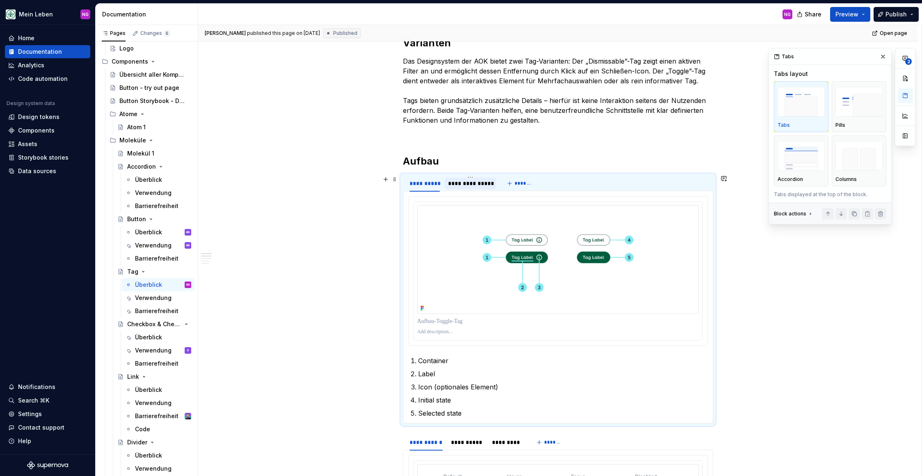
click at [466, 188] on div "**********" at bounding box center [470, 183] width 51 height 11
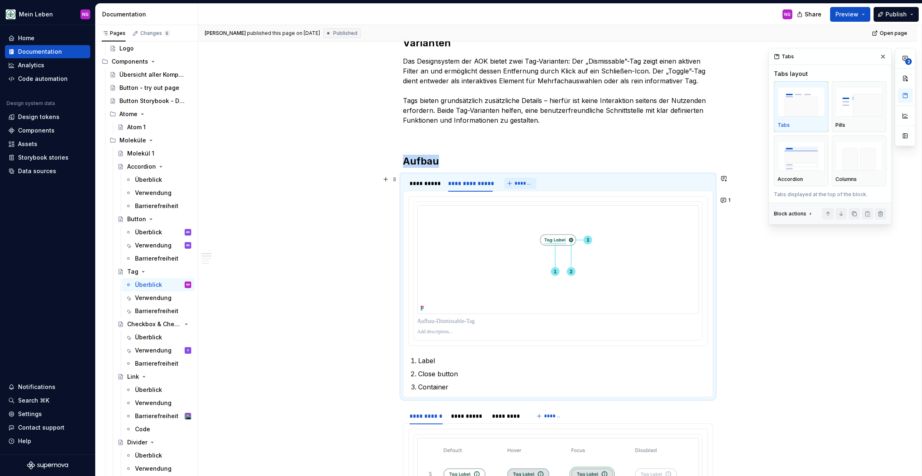
click at [523, 184] on span "*******" at bounding box center [524, 183] width 18 height 7
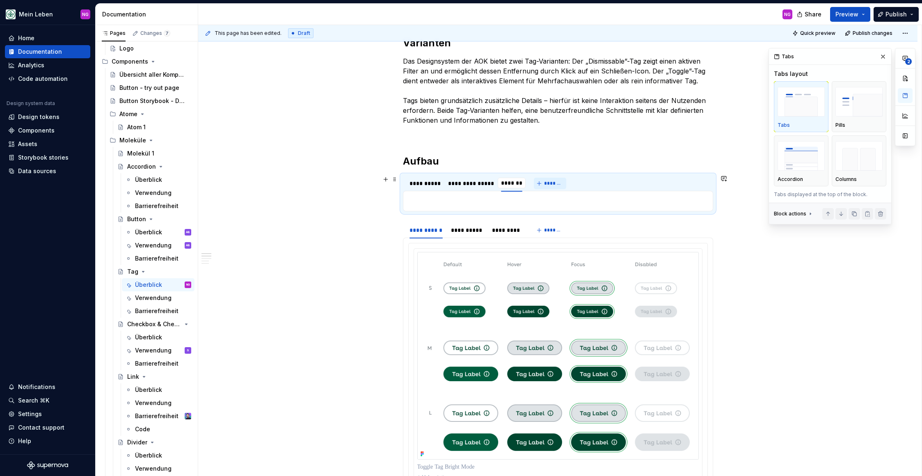
type textarea "*"
click at [405, 198] on div "Container Label Icon (optionales Element) Initial state Selected state Label Cl…" at bounding box center [558, 201] width 310 height 21
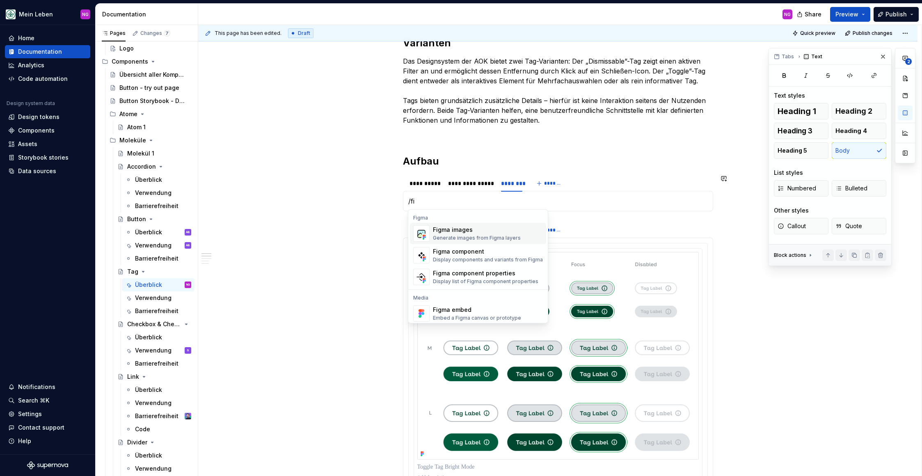
click at [473, 237] on div "Generate images from Figma layers" at bounding box center [477, 238] width 88 height 7
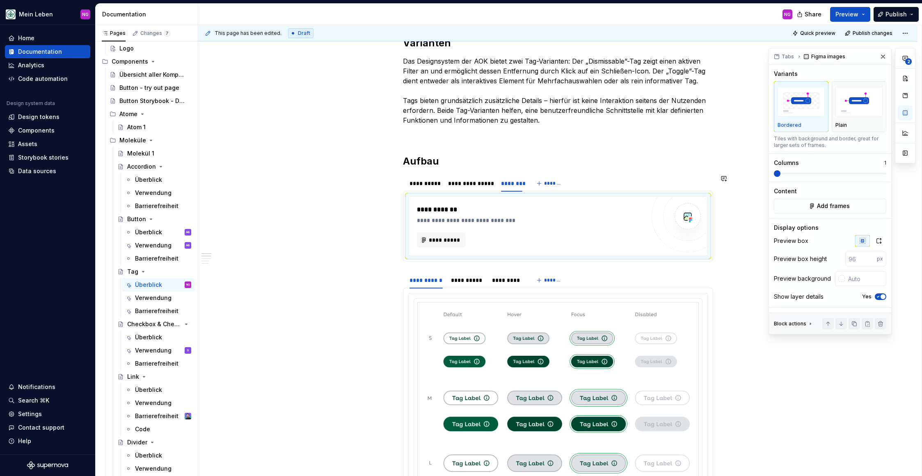
type textarea "*"
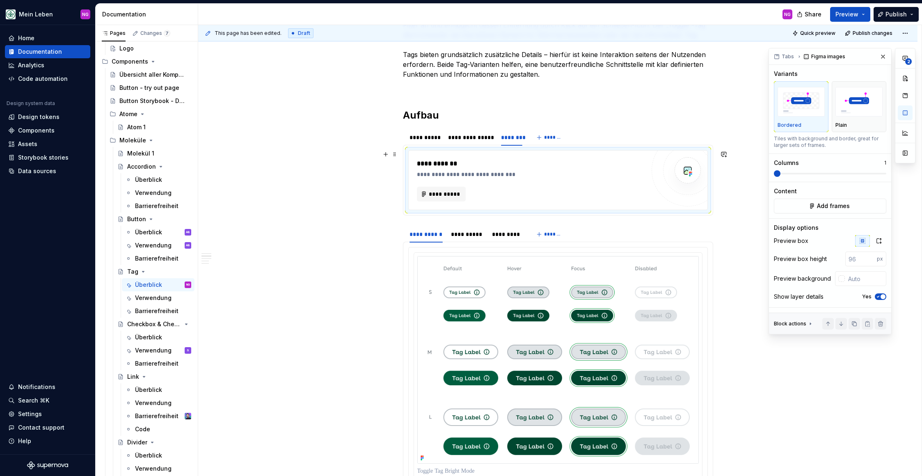
scroll to position [445, 0]
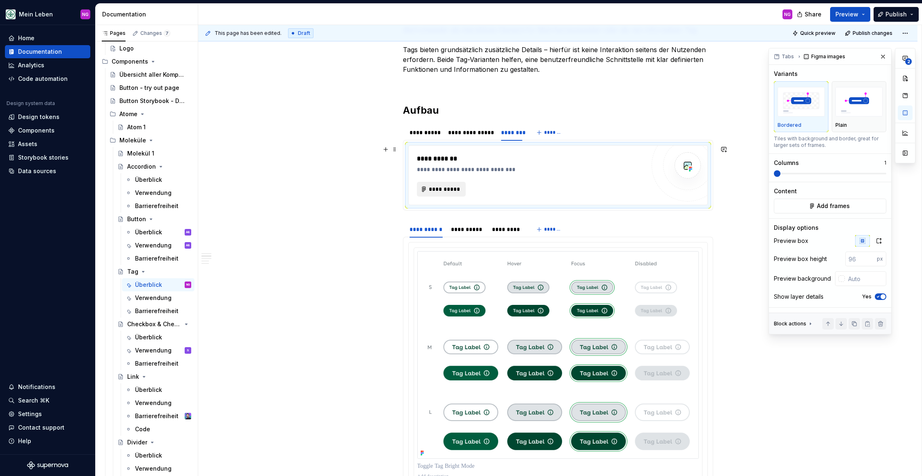
click at [445, 191] on span "**********" at bounding box center [445, 189] width 32 height 8
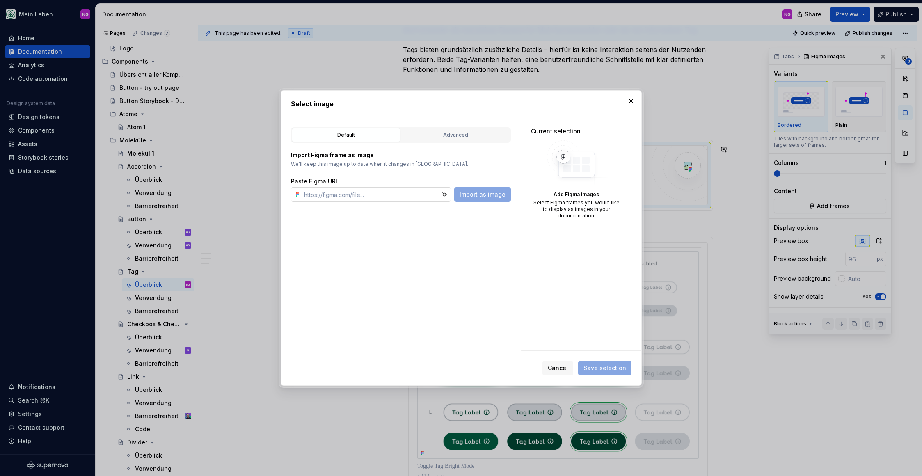
click at [398, 194] on input "text" at bounding box center [371, 194] width 140 height 15
type input "[URL][DOMAIN_NAME]"
click at [496, 195] on span "Import as image" at bounding box center [483, 194] width 46 height 8
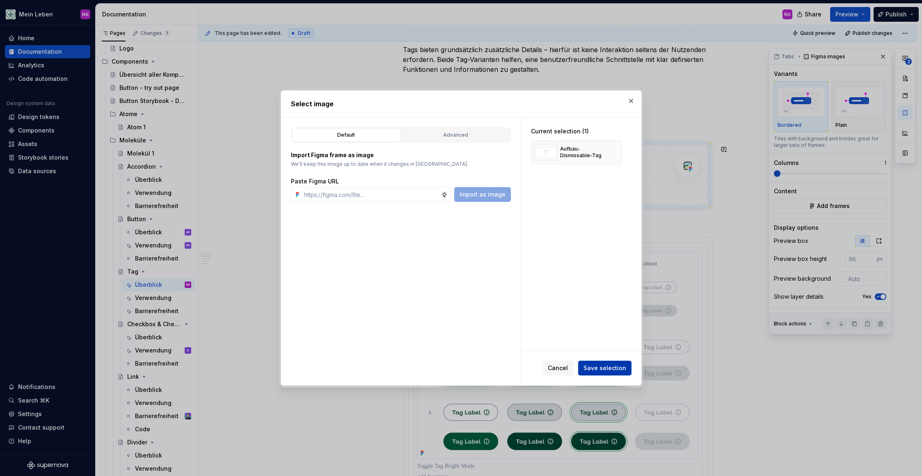
click at [605, 370] on span "Save selection" at bounding box center [604, 368] width 43 height 8
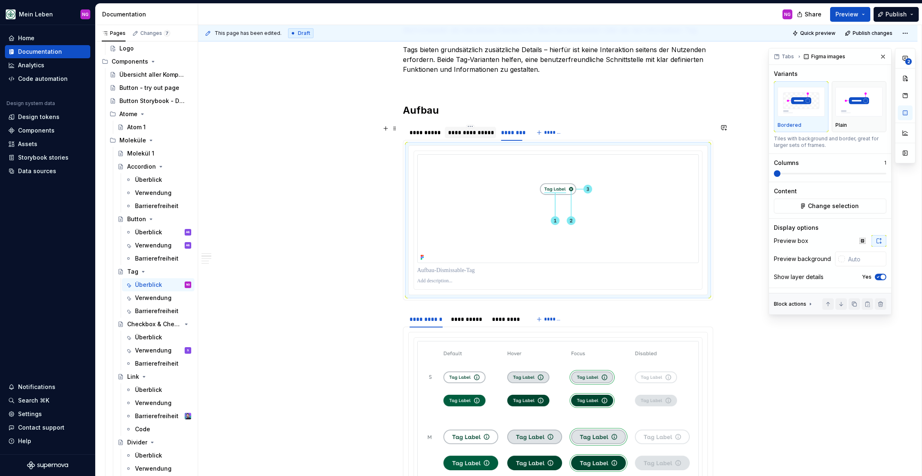
click at [468, 133] on div "**********" at bounding box center [470, 132] width 45 height 8
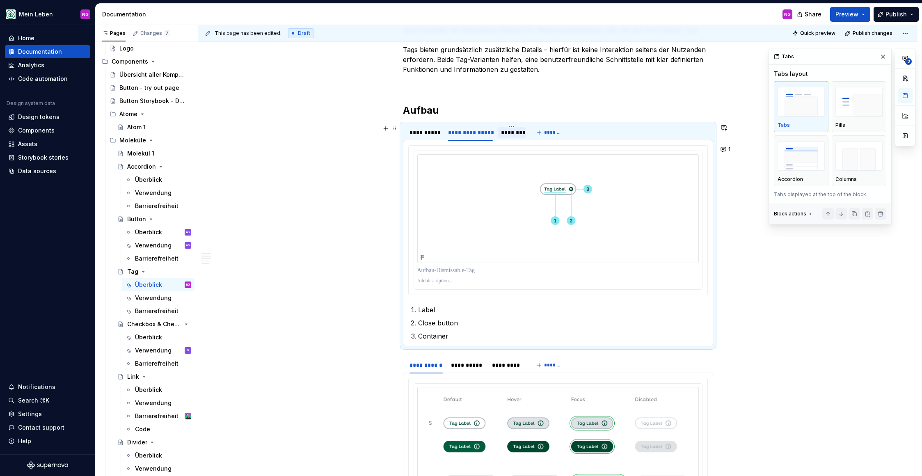
click at [519, 134] on div "********" at bounding box center [511, 132] width 21 height 8
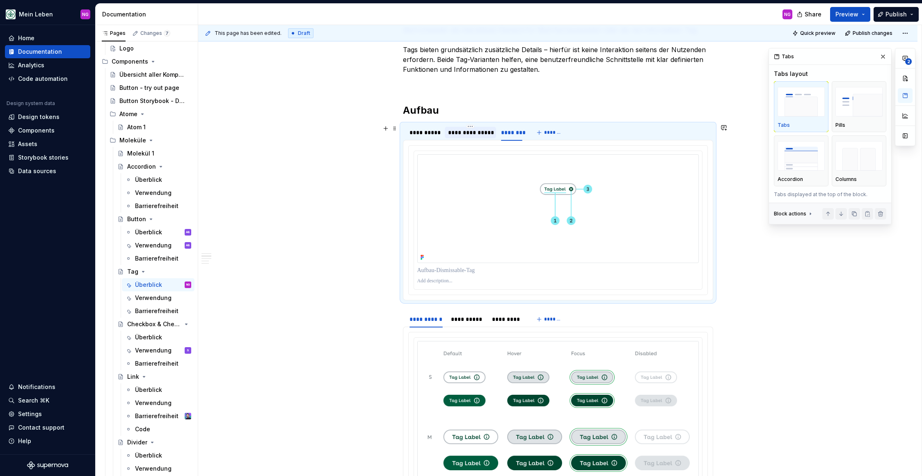
click at [467, 133] on div "**********" at bounding box center [470, 132] width 45 height 8
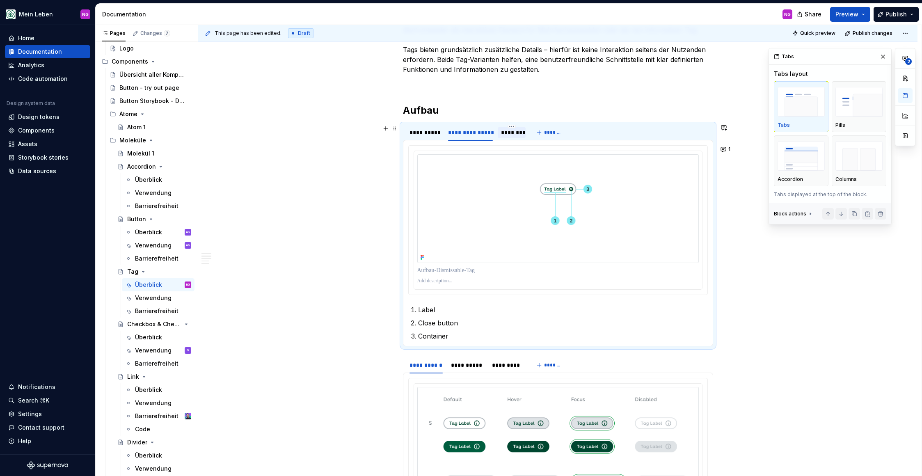
click at [503, 134] on div "********" at bounding box center [511, 132] width 21 height 8
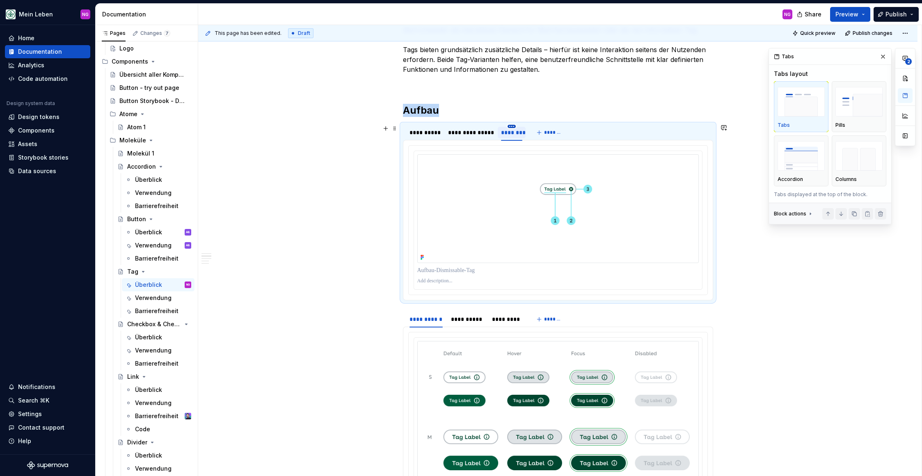
click at [512, 126] on html "Mein Leben NG Home Documentation Analytics Code automation Design system data D…" at bounding box center [461, 238] width 922 height 476
click at [541, 195] on div "Delete tab" at bounding box center [548, 194] width 53 height 8
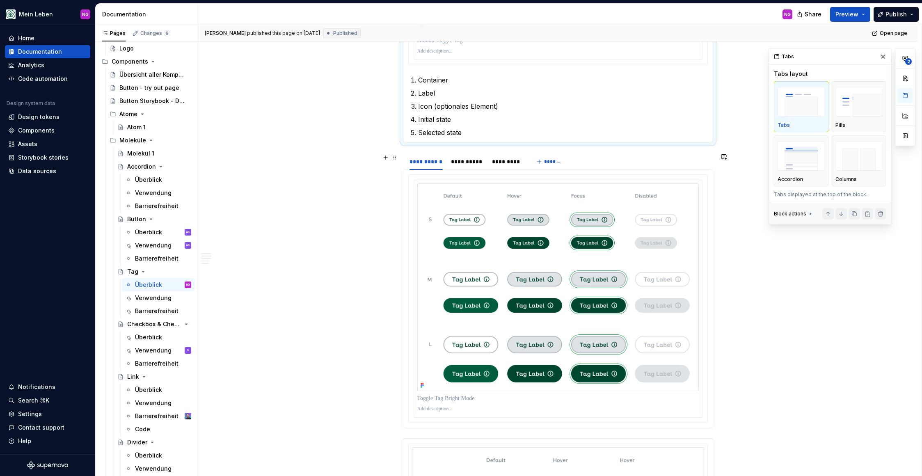
click at [334, 166] on div "**********" at bounding box center [557, 335] width 719 height 1695
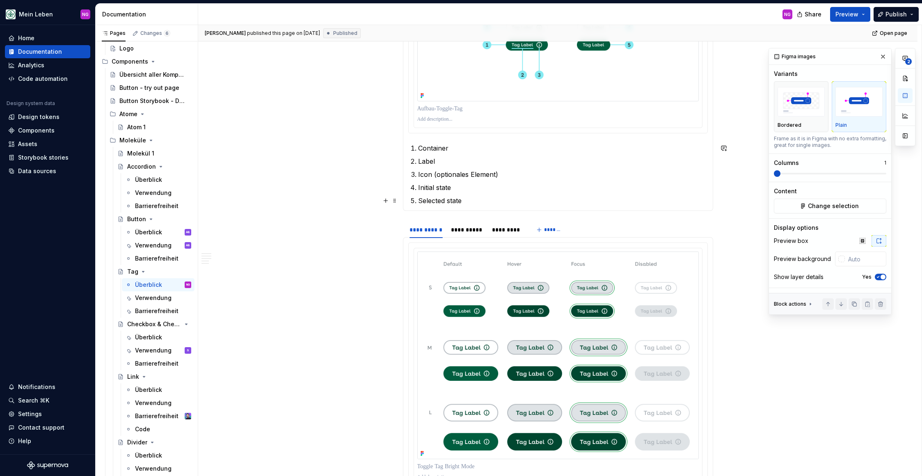
scroll to position [608, 0]
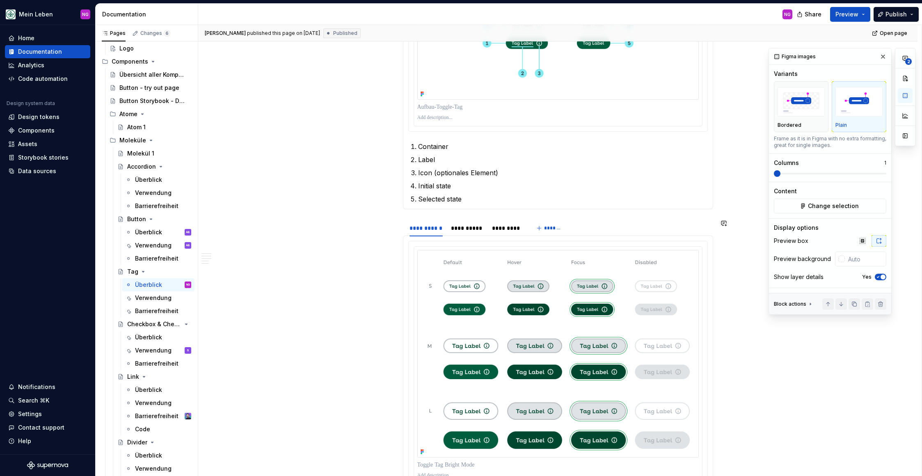
click at [434, 219] on section "**********" at bounding box center [558, 357] width 310 height 276
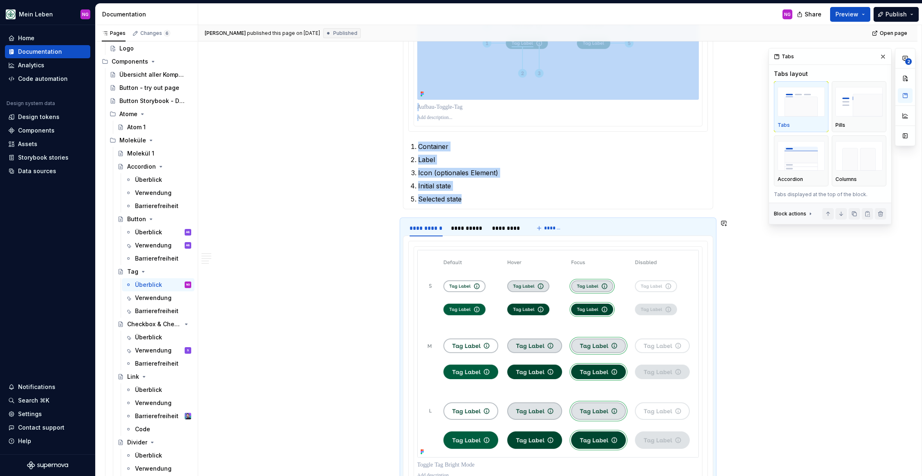
click at [414, 213] on div "**********" at bounding box center [558, 335] width 310 height 1523
click at [412, 214] on div "**********" at bounding box center [558, 335] width 310 height 1523
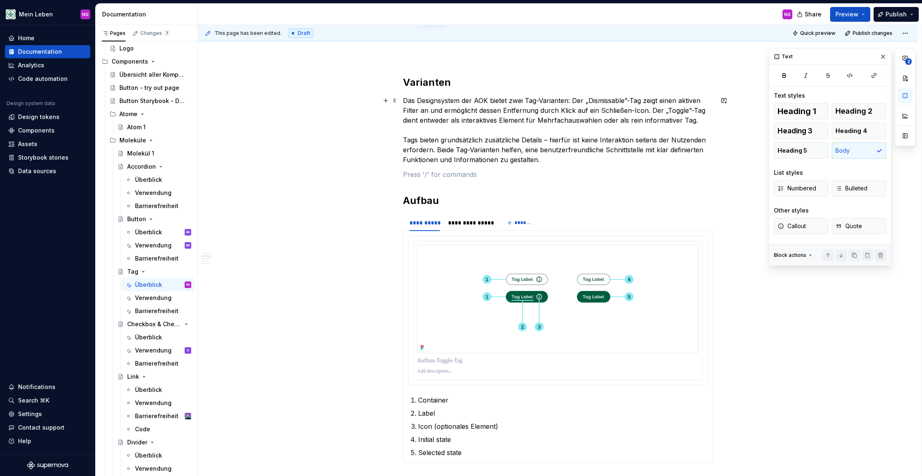
scroll to position [544, 0]
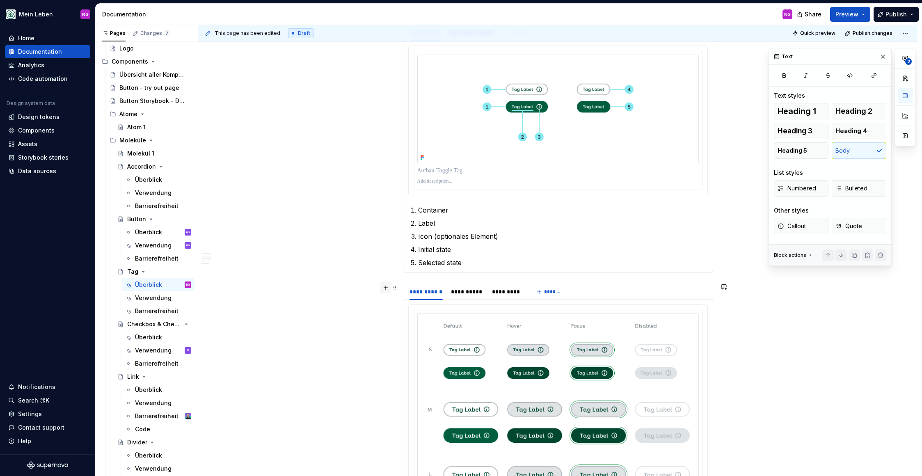
click at [386, 287] on button "button" at bounding box center [385, 287] width 11 height 11
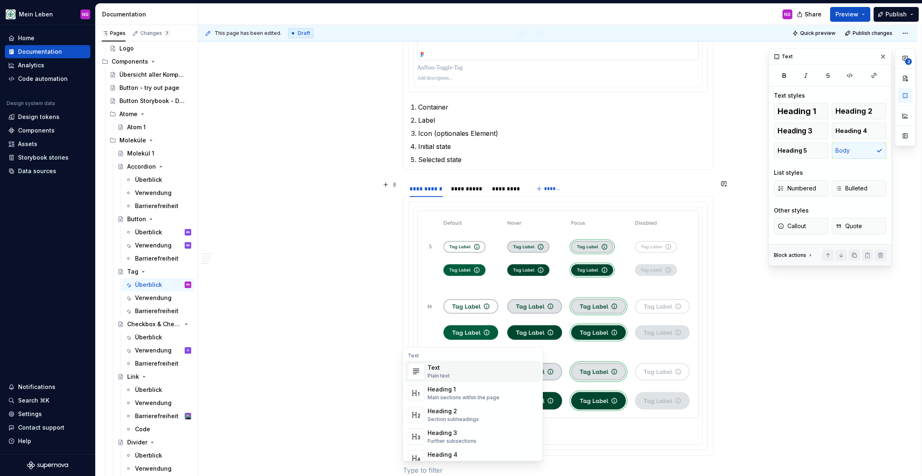
click at [446, 373] on div "Plain text" at bounding box center [439, 376] width 22 height 7
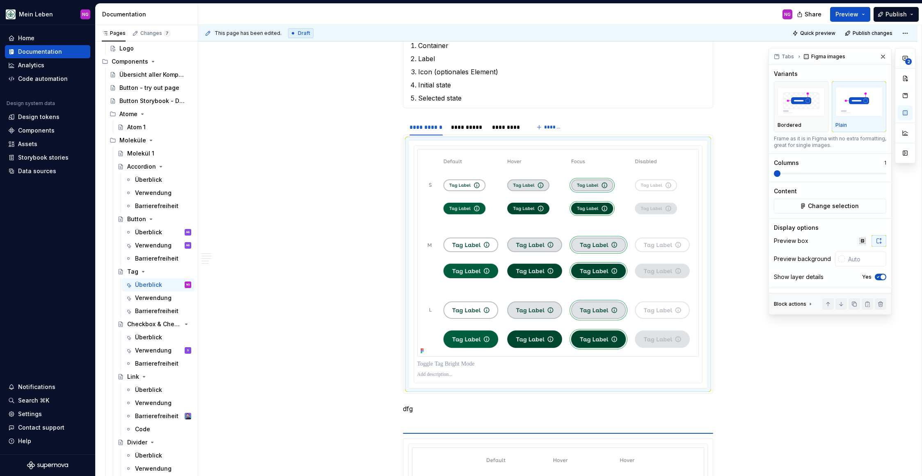
scroll to position [740, 0]
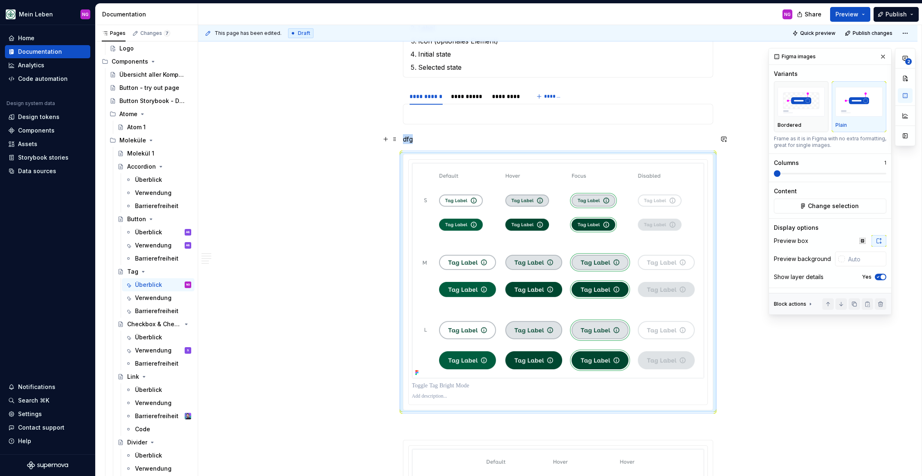
click at [415, 138] on p "dfg" at bounding box center [558, 139] width 310 height 10
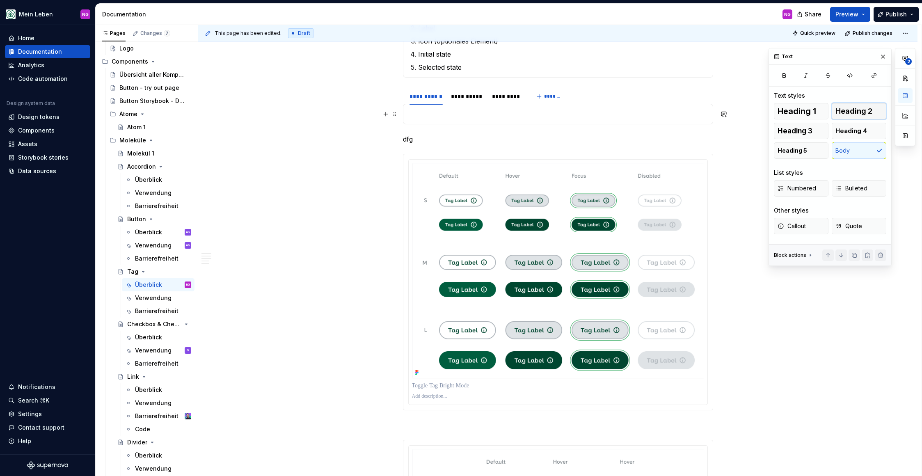
click at [861, 114] on span "Heading 2" at bounding box center [853, 111] width 37 height 8
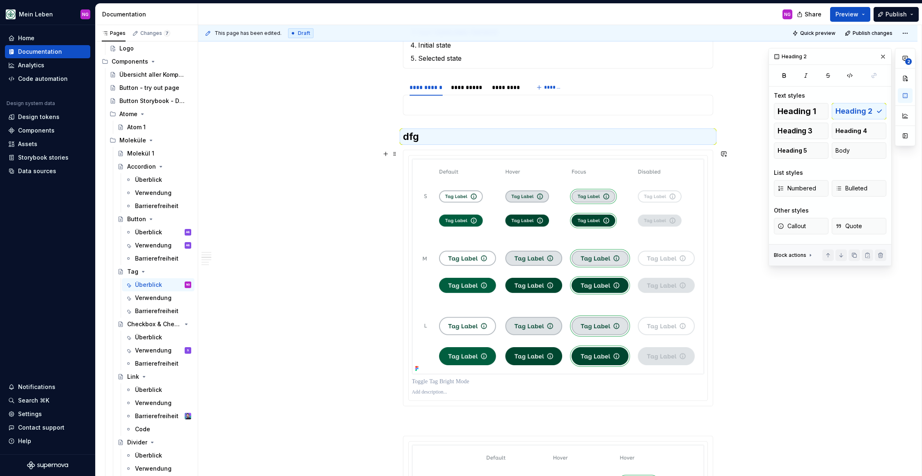
scroll to position [743, 0]
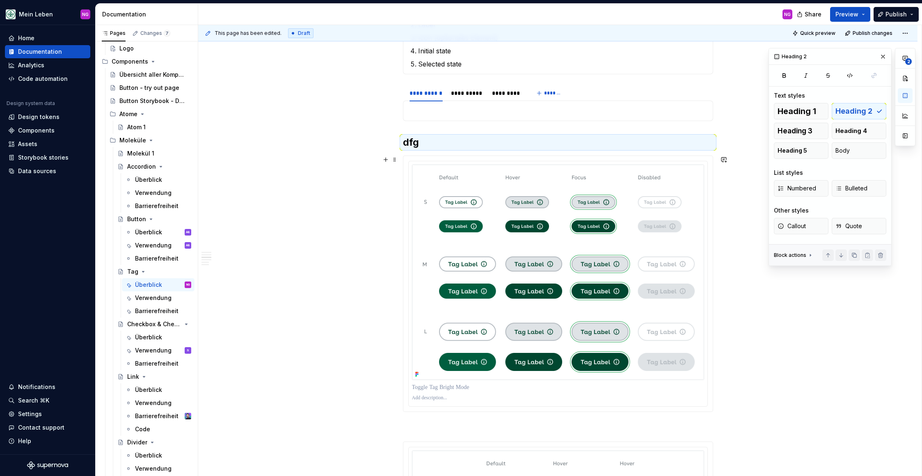
click at [410, 140] on h2 "dfg" at bounding box center [558, 142] width 310 height 13
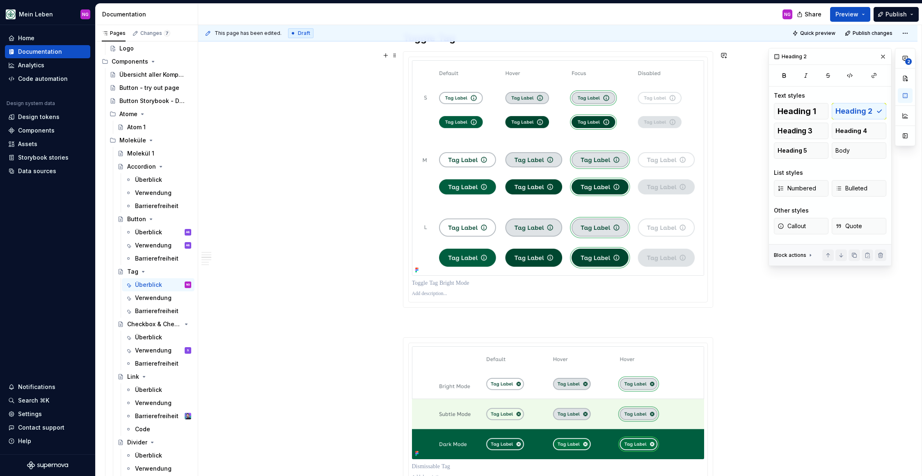
scroll to position [867, 0]
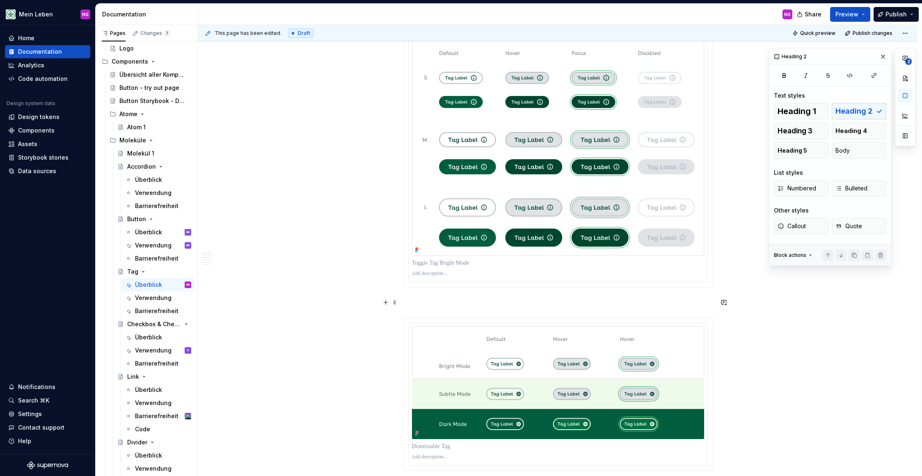
click at [430, 301] on p at bounding box center [558, 302] width 310 height 10
click at [864, 114] on span "Heading 2" at bounding box center [853, 111] width 37 height 8
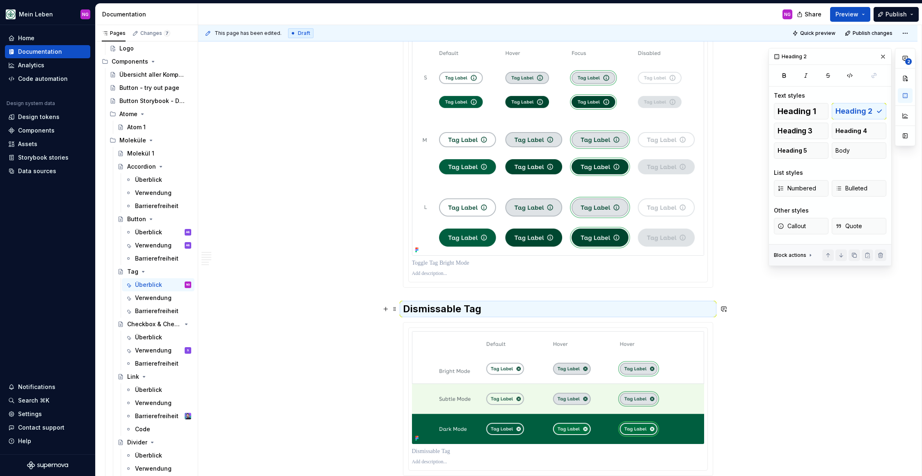
click at [341, 301] on div "**********" at bounding box center [559, 250] width 723 height 451
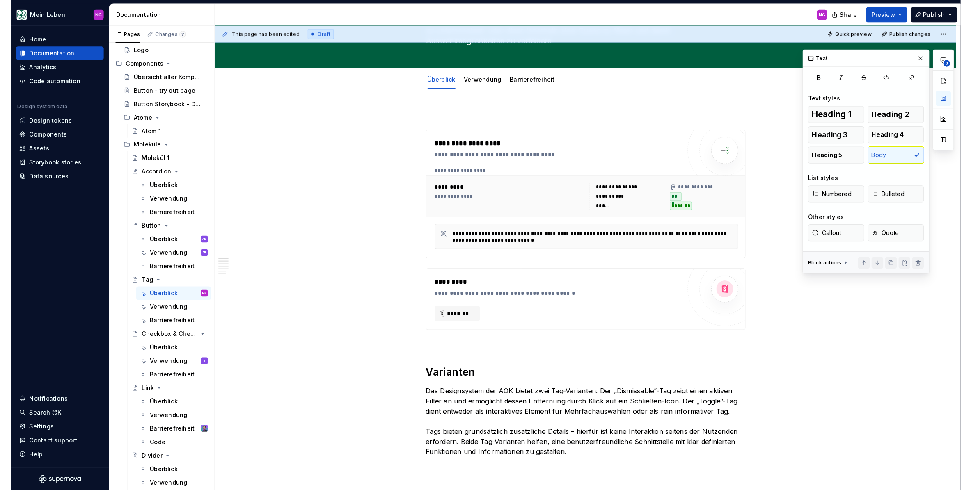
scroll to position [0, 0]
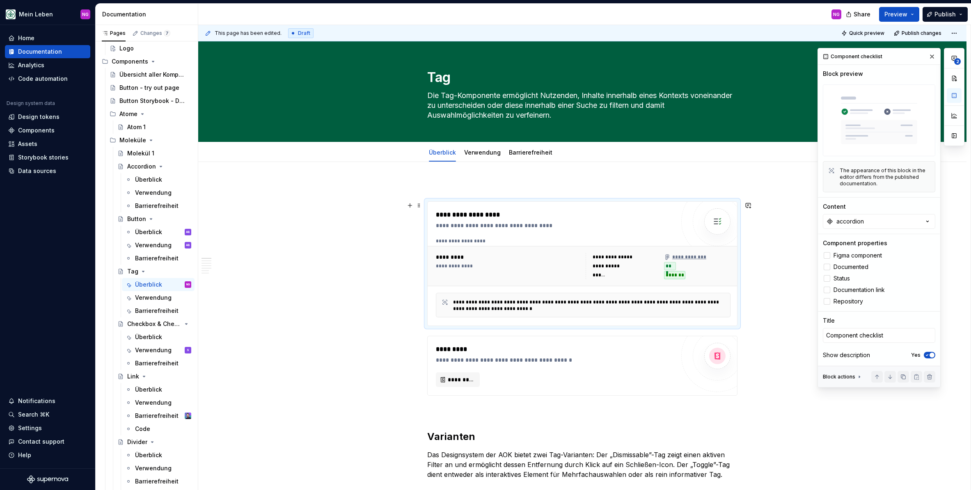
click at [560, 235] on div "**********" at bounding box center [555, 263] width 239 height 107
click at [869, 222] on button "accordion" at bounding box center [879, 221] width 112 height 15
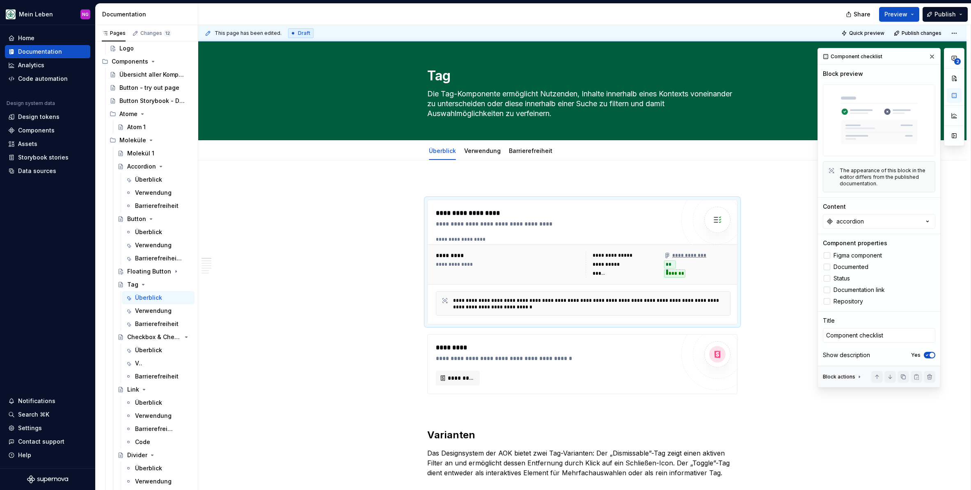
type textarea "*"
